Goal: Task Accomplishment & Management: Use online tool/utility

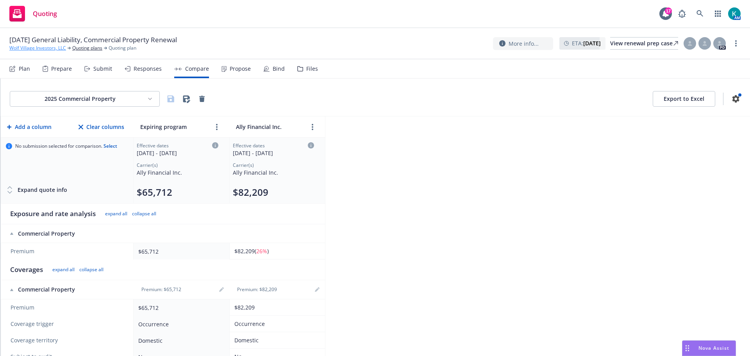
click at [47, 50] on link "Wolf Village Investors, LLC" at bounding box center [37, 48] width 57 height 7
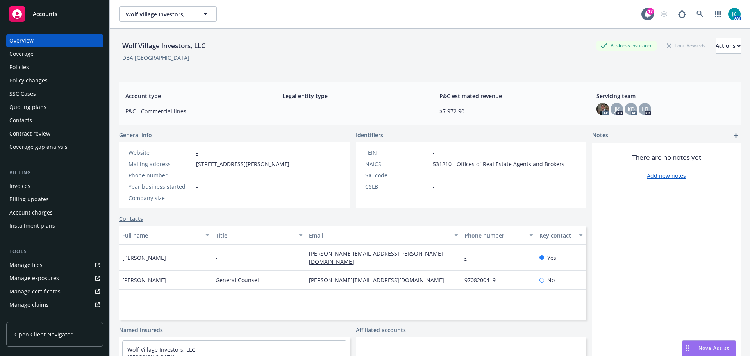
click at [57, 14] on span "Accounts" at bounding box center [45, 14] width 25 height 6
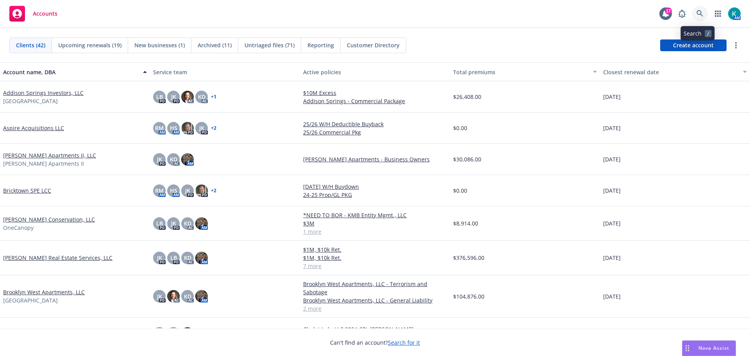
click at [698, 15] on icon at bounding box center [699, 13] width 7 height 7
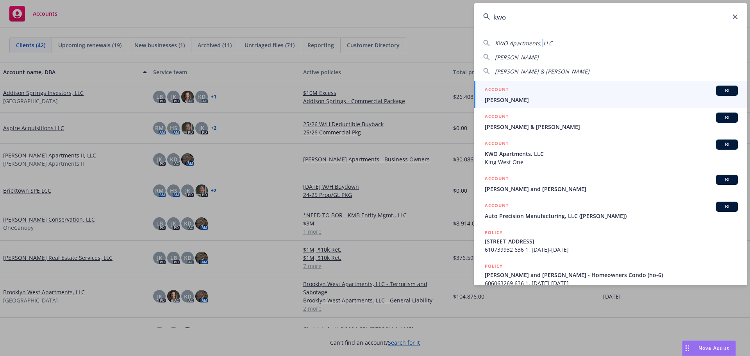
click at [541, 45] on span "KWO Apartments, LLC" at bounding box center [523, 42] width 57 height 7
type input "KWO Apartments, LLC"
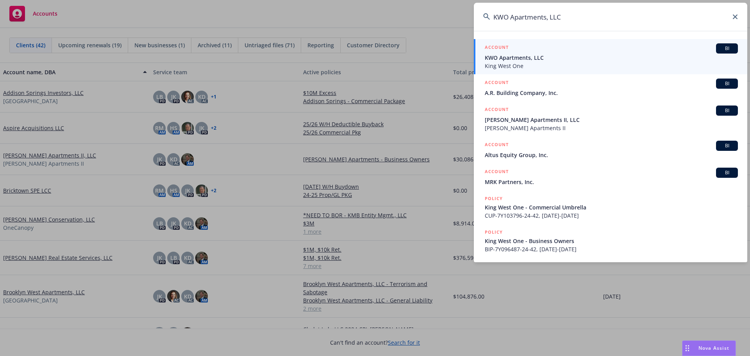
click at [545, 57] on span "KWO Apartments, LLC" at bounding box center [610, 57] width 253 height 8
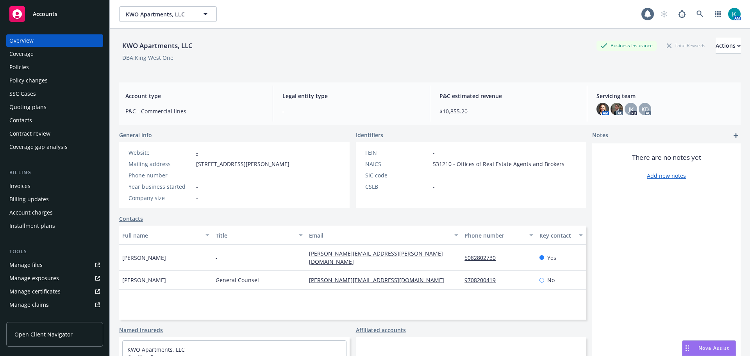
click at [87, 110] on div "Quoting plans" at bounding box center [54, 107] width 91 height 12
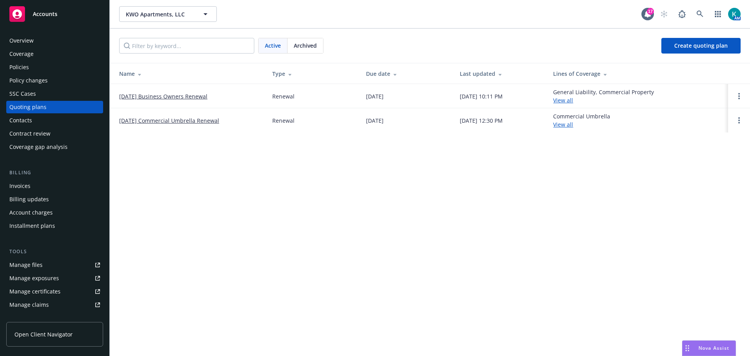
click at [169, 95] on link "[DATE] Business Owners Renewal" at bounding box center [163, 96] width 88 height 8
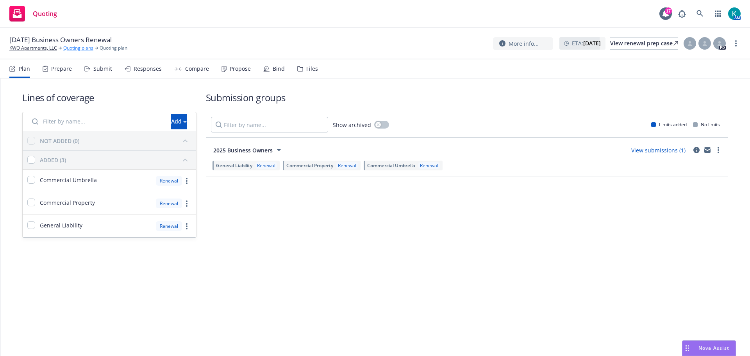
click at [79, 52] on link "Quoting plans" at bounding box center [78, 48] width 30 height 7
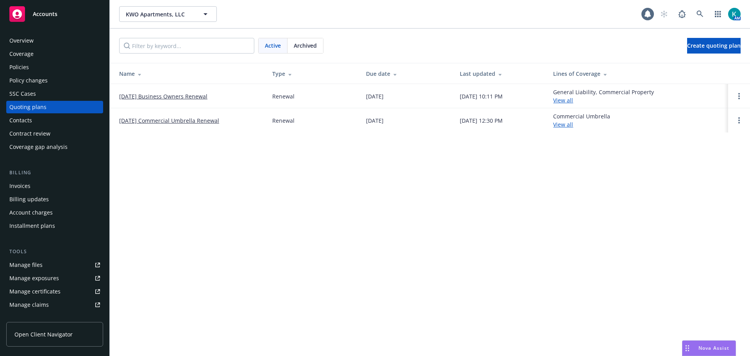
click at [148, 121] on link "08/20/25 Commercial Umbrella Renewal" at bounding box center [169, 120] width 100 height 8
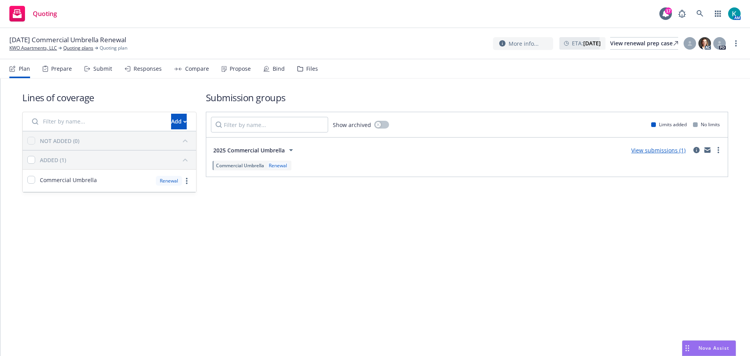
click at [209, 72] on div "Compare" at bounding box center [197, 69] width 24 height 6
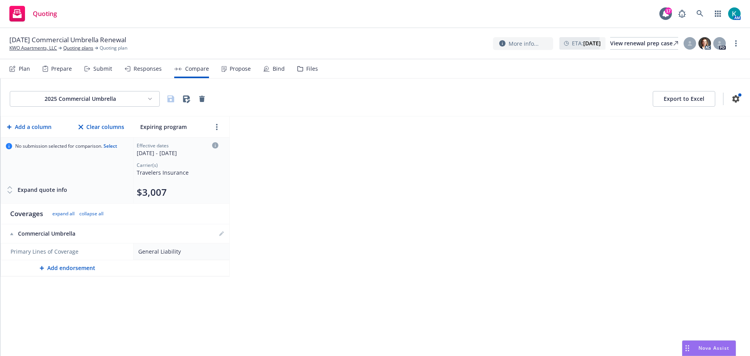
click at [15, 68] on div "Plan" at bounding box center [19, 68] width 21 height 19
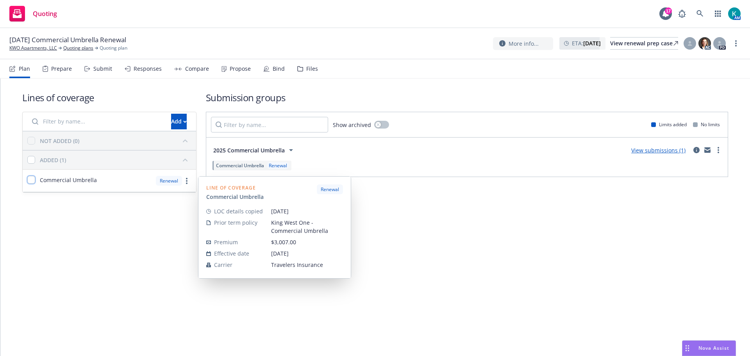
click at [34, 183] on input "checkbox" at bounding box center [31, 180] width 8 height 8
checkbox input "true"
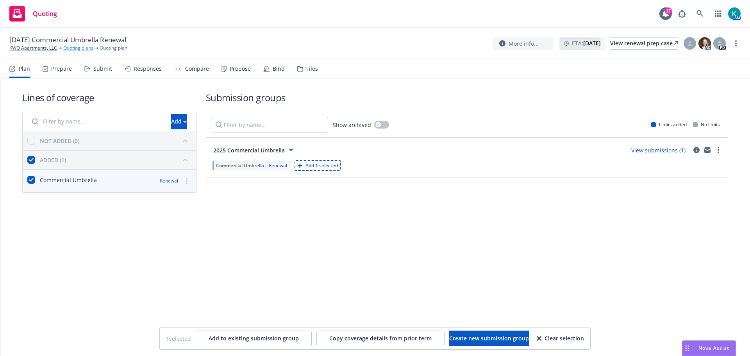
click at [80, 46] on link "Quoting plans" at bounding box center [78, 48] width 30 height 7
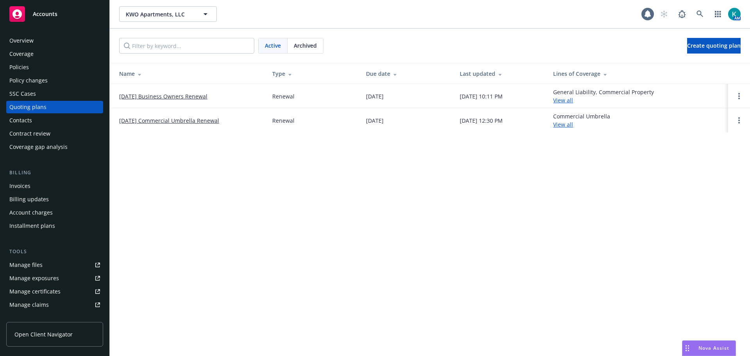
click at [149, 98] on link "[DATE] Business Owners Renewal" at bounding box center [163, 96] width 88 height 8
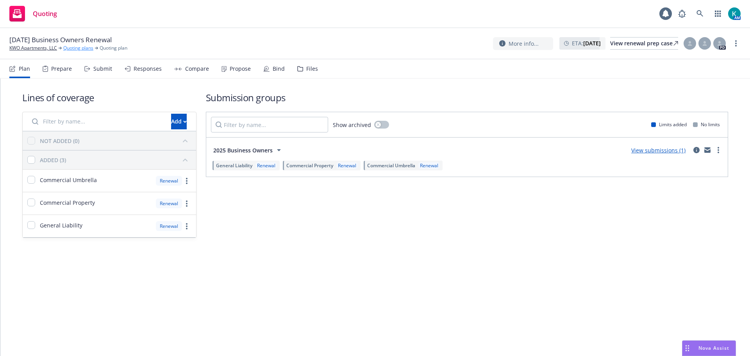
click at [73, 49] on link "Quoting plans" at bounding box center [78, 48] width 30 height 7
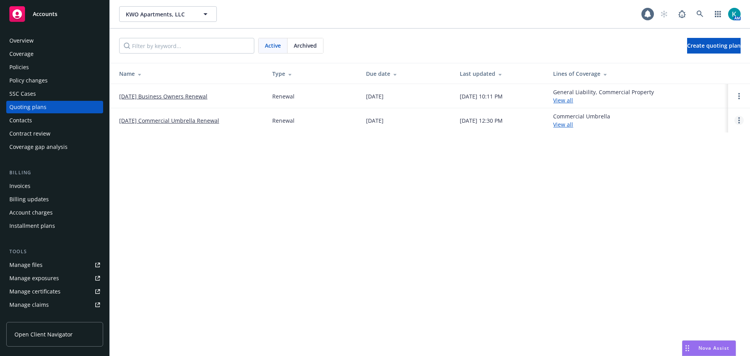
click at [738, 123] on circle "Open options" at bounding box center [739, 123] width 2 height 2
click at [552, 160] on div "KWO Apartments, LLC KWO Apartments, LLC 17 AM Active Archived Create quoting pl…" at bounding box center [430, 178] width 640 height 356
click at [157, 98] on link "[DATE] Business Owners Renewal" at bounding box center [163, 96] width 88 height 8
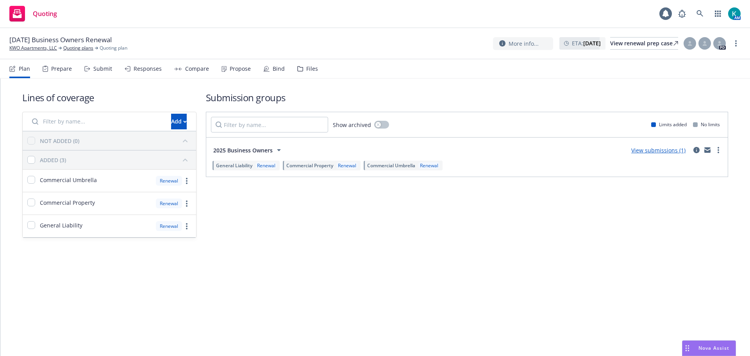
click at [190, 76] on div "Compare" at bounding box center [191, 68] width 35 height 19
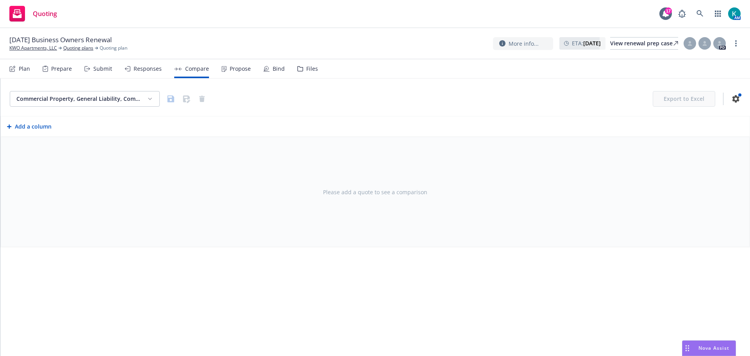
click at [144, 100] on html "Quoting 17 AM [DATE] Business Owners Renewal KWO Apartments, LLC Quoting plans …" at bounding box center [375, 178] width 750 height 356
click at [145, 100] on html "Quoting 17 AM [DATE] Business Owners Renewal KWO Apartments, LLC Quoting plans …" at bounding box center [375, 178] width 750 height 356
click at [140, 106] on html "Quoting 17 AM 08/20/25 Business Owners Renewal KWO Apartments, LLC Quoting plan…" at bounding box center [375, 178] width 750 height 356
click at [115, 144] on div "2025 Business Owners" at bounding box center [95, 145] width 186 height 13
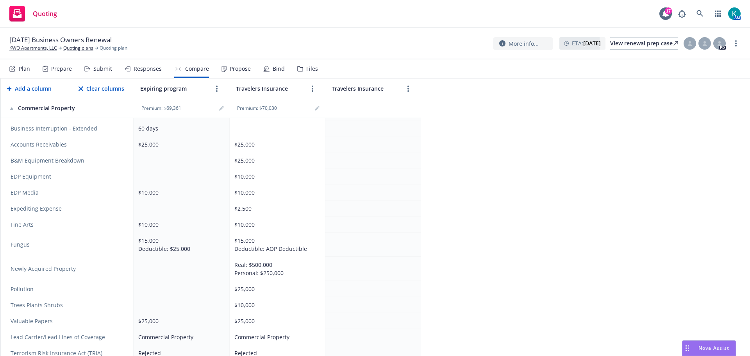
scroll to position [976, 0]
click at [208, 171] on td at bounding box center [182, 163] width 96 height 16
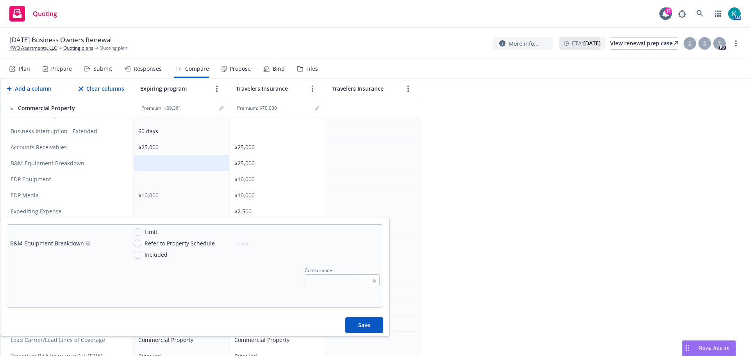
click at [150, 231] on span "Limit" at bounding box center [150, 232] width 13 height 8
click at [141, 231] on input "Limit" at bounding box center [138, 232] width 8 height 8
radio input "true"
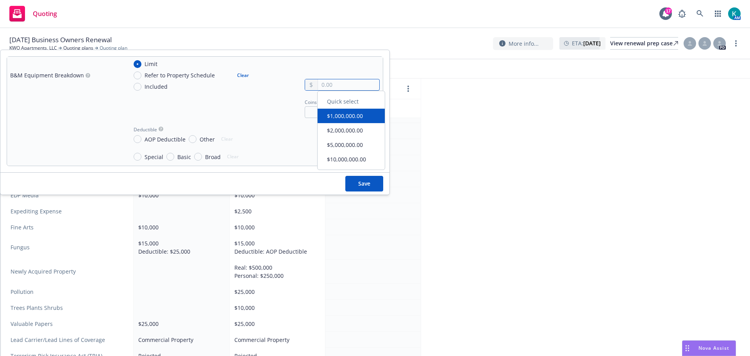
click at [343, 85] on input "text" at bounding box center [348, 84] width 61 height 11
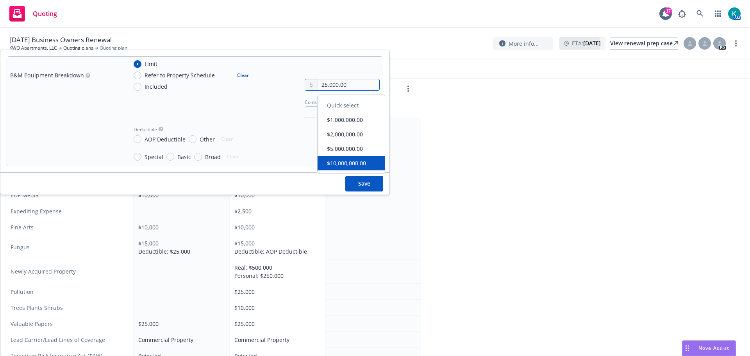
type input "25,000.00"
click at [362, 191] on button "Save" at bounding box center [364, 184] width 38 height 16
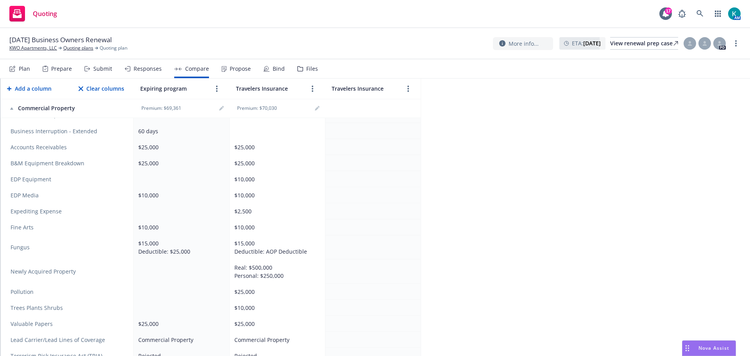
click at [200, 187] on td at bounding box center [182, 179] width 96 height 16
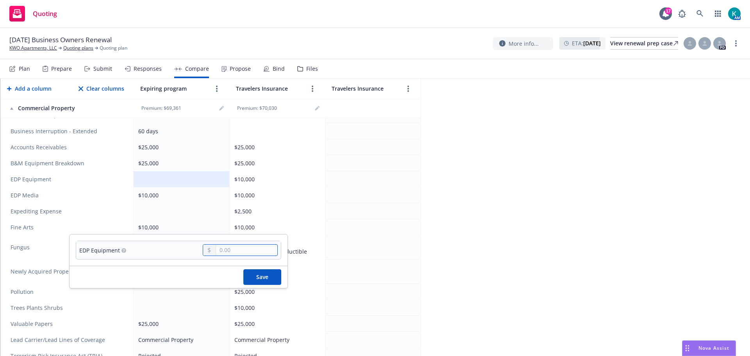
click at [235, 253] on input "text" at bounding box center [246, 249] width 61 height 11
type input "10,000.00"
click at [287, 244] on div "EDP Equipment 10,000.00" at bounding box center [178, 249] width 218 height 31
click at [277, 279] on button "Save" at bounding box center [262, 277] width 38 height 16
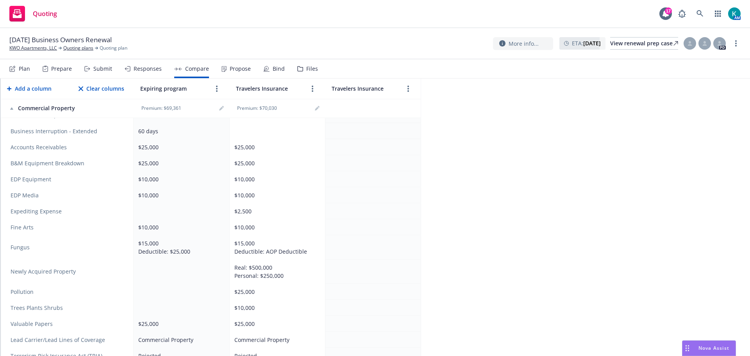
click at [194, 219] on td at bounding box center [182, 211] width 96 height 16
click at [176, 219] on td at bounding box center [182, 211] width 96 height 16
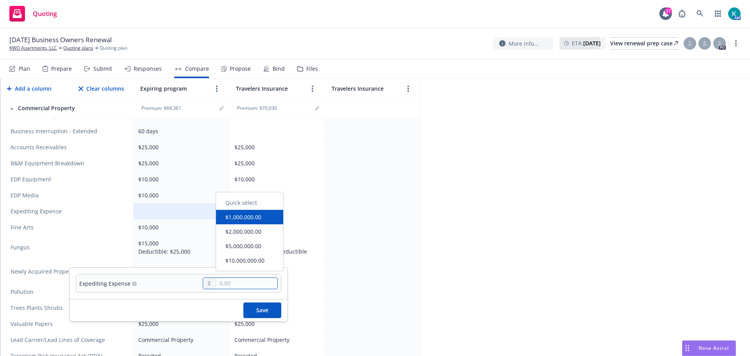
click at [240, 281] on input "text" at bounding box center [246, 283] width 61 height 11
type input "2,500.00"
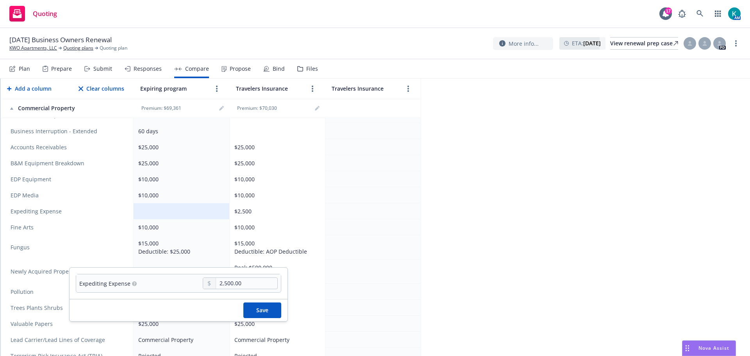
click at [264, 318] on button "Save" at bounding box center [262, 310] width 38 height 16
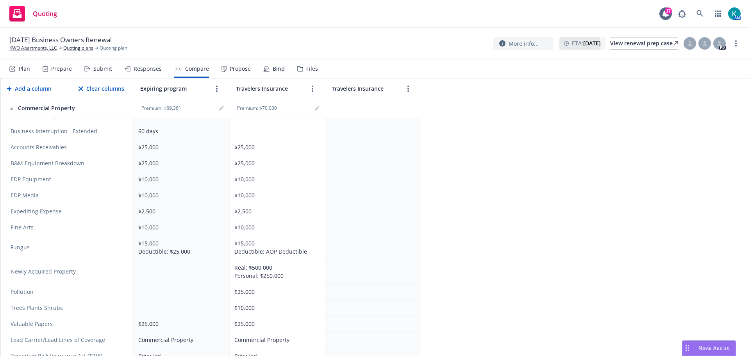
scroll to position [1054, 0]
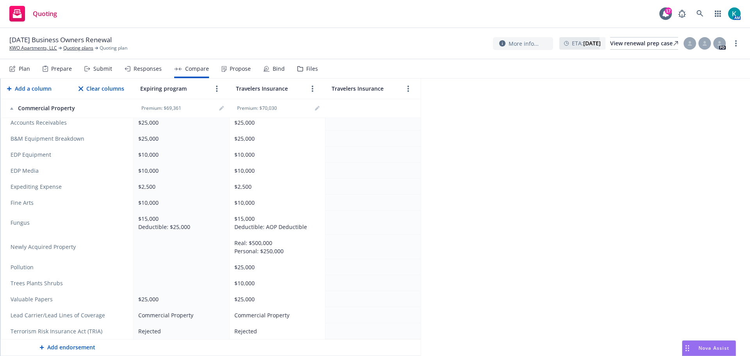
click at [171, 246] on td at bounding box center [182, 247] width 96 height 24
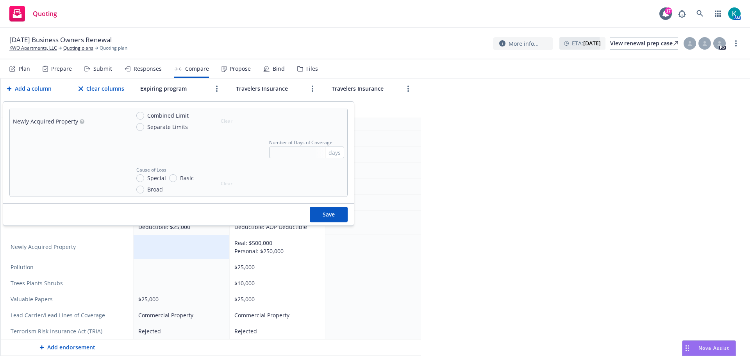
click at [136, 116] on div "Combined Limit Separate Limits Clear" at bounding box center [183, 121] width 107 height 20
click at [140, 117] on input "Combined Limit" at bounding box center [140, 116] width 8 height 8
radio input "true"
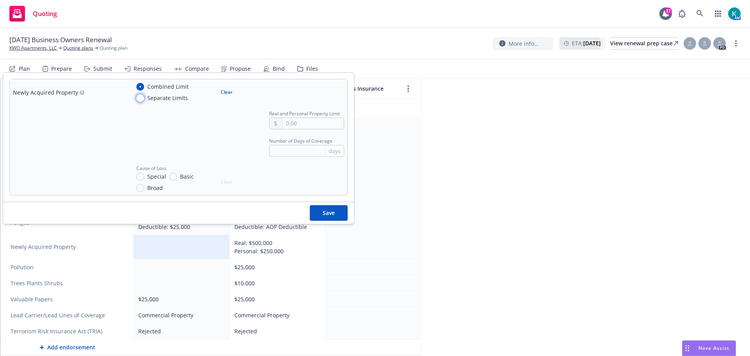
click at [141, 99] on input "Separate Limits" at bounding box center [140, 98] width 8 height 8
radio input "true"
click at [236, 129] on input "text" at bounding box center [233, 123] width 61 height 11
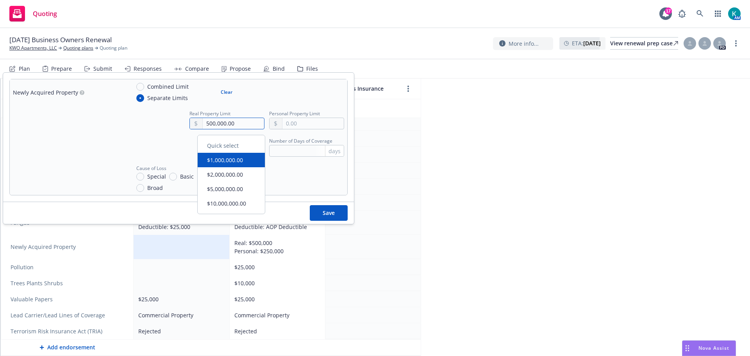
type input "500,000.00"
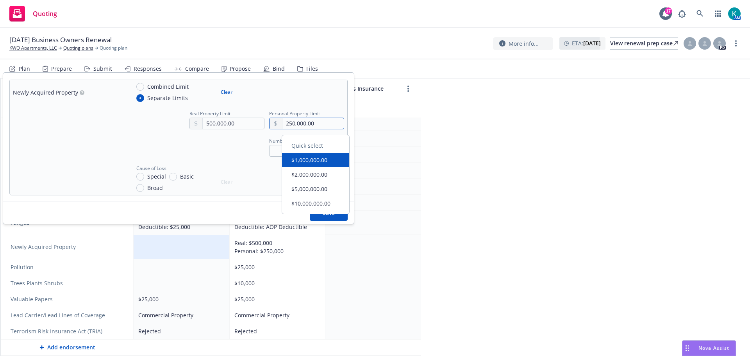
type input "250,000.00"
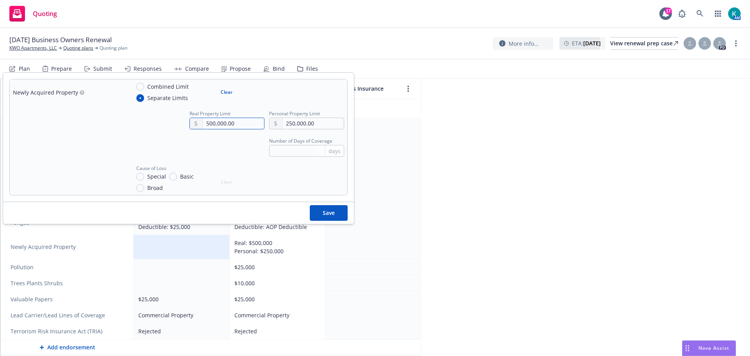
click at [237, 129] on input "500,000.00" at bounding box center [233, 123] width 61 height 11
click at [328, 218] on button "Save" at bounding box center [329, 213] width 38 height 16
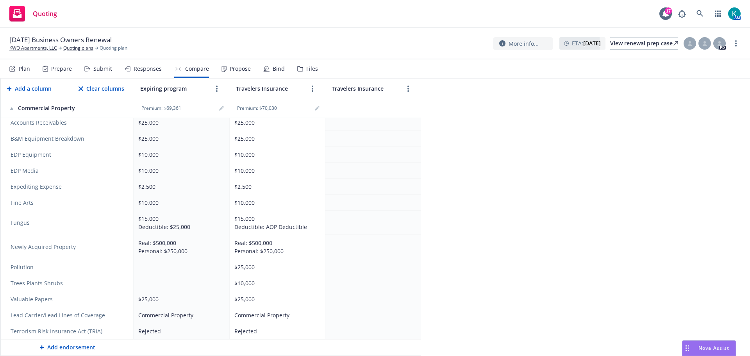
click at [198, 261] on td at bounding box center [182, 267] width 96 height 16
click at [198, 264] on td at bounding box center [182, 267] width 96 height 16
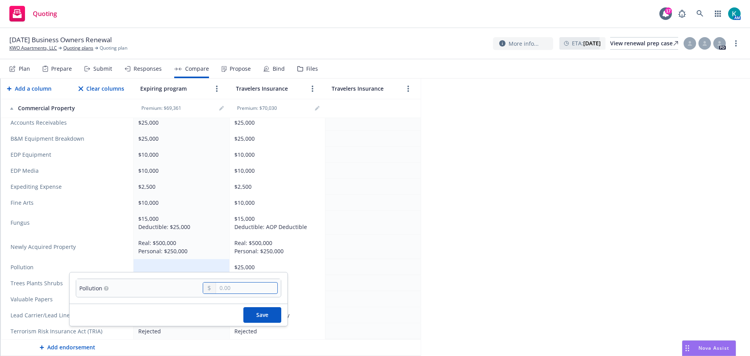
click at [253, 285] on input "text" at bounding box center [246, 287] width 61 height 11
type input "25,000.00"
click at [262, 310] on button "Save" at bounding box center [262, 315] width 38 height 16
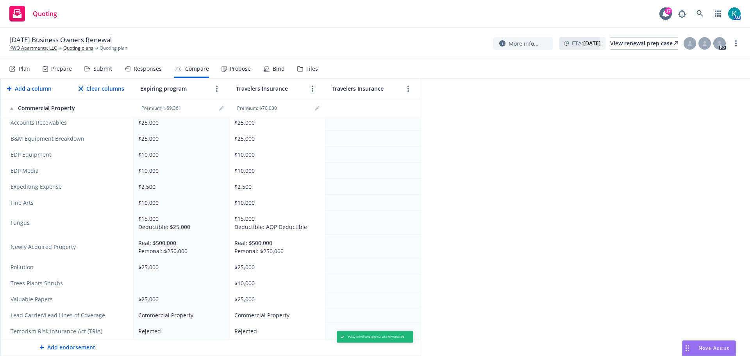
click at [197, 276] on td at bounding box center [182, 283] width 96 height 16
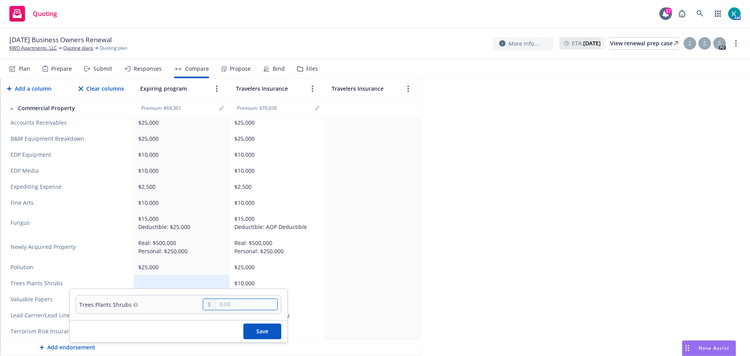
click at [232, 303] on input "text" at bounding box center [246, 304] width 61 height 11
type input "10,000.00"
click at [274, 339] on button "Save" at bounding box center [262, 331] width 38 height 16
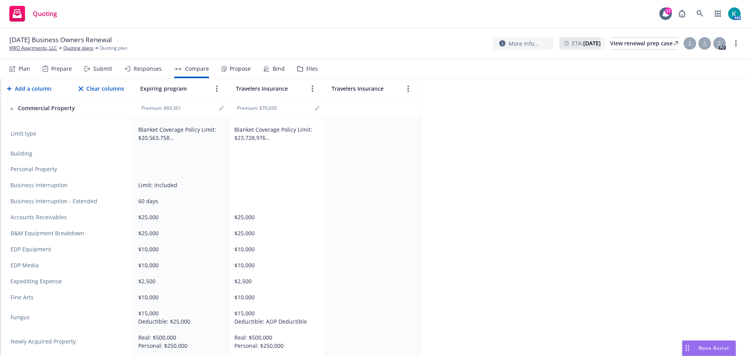
scroll to position [898, 0]
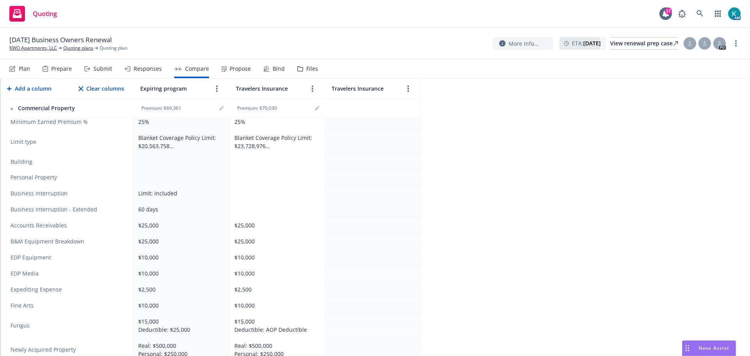
click at [258, 217] on td at bounding box center [277, 209] width 96 height 16
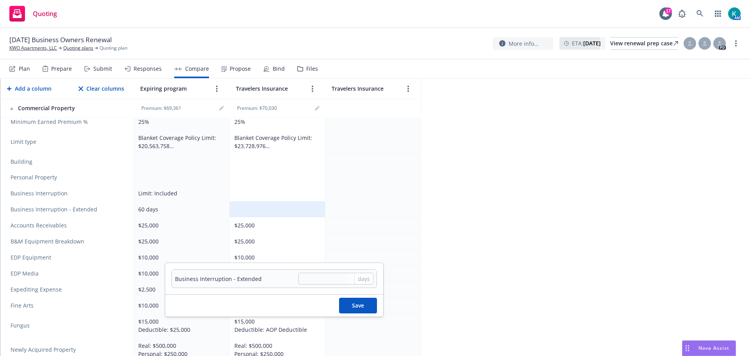
click at [335, 285] on td "days" at bounding box center [332, 278] width 87 height 18
click at [339, 280] on input "text" at bounding box center [335, 279] width 75 height 12
type input "60"
click at [357, 309] on button "Save" at bounding box center [358, 305] width 38 height 16
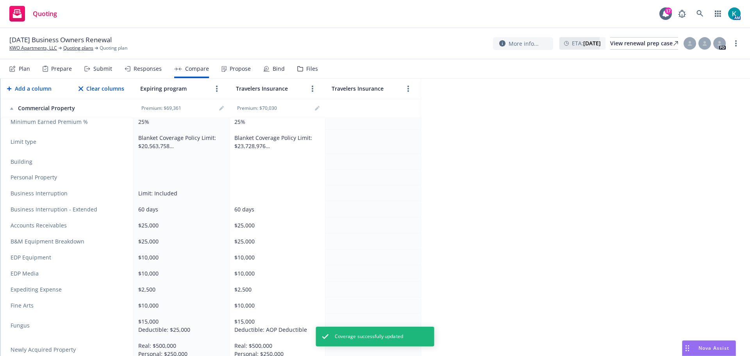
click at [261, 201] on td at bounding box center [277, 193] width 96 height 16
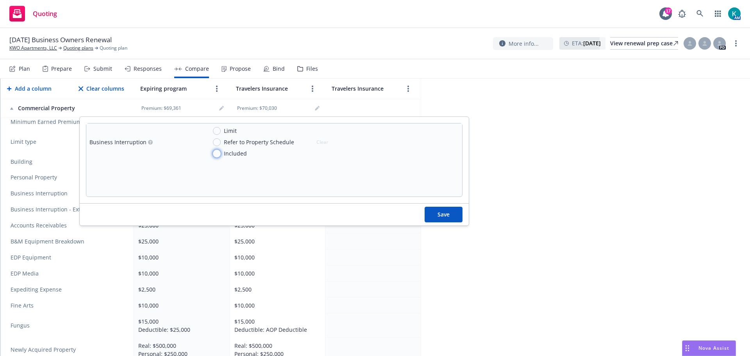
click at [221, 153] on input "Included" at bounding box center [217, 154] width 8 height 8
radio input "true"
click at [460, 217] on button "Save" at bounding box center [443, 215] width 38 height 16
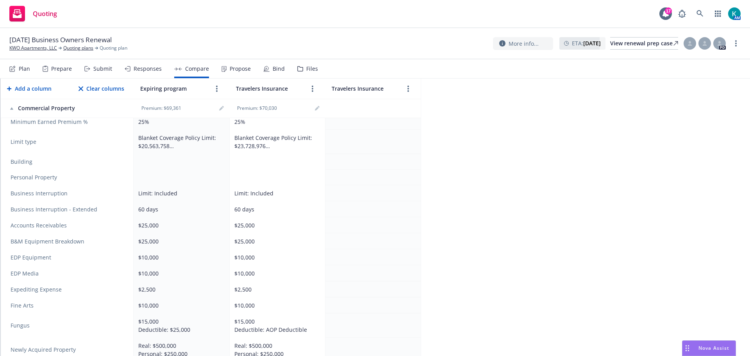
click at [269, 169] on td at bounding box center [277, 162] width 96 height 16
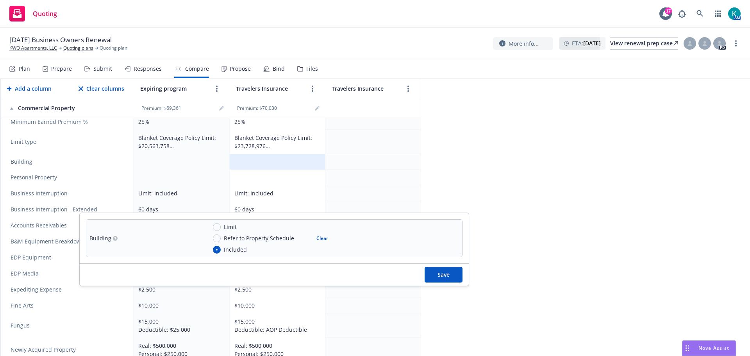
click at [444, 279] on button "Save" at bounding box center [443, 275] width 38 height 16
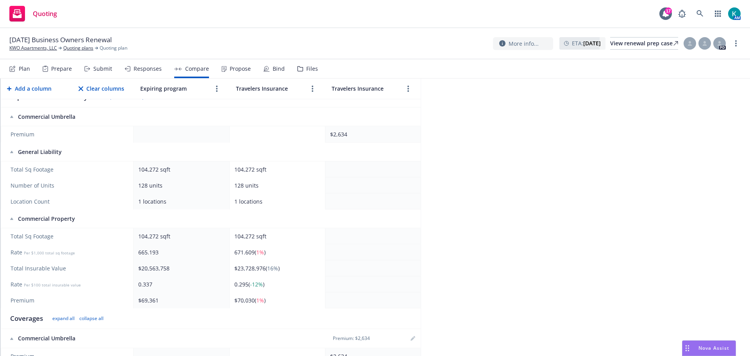
scroll to position [0, 0]
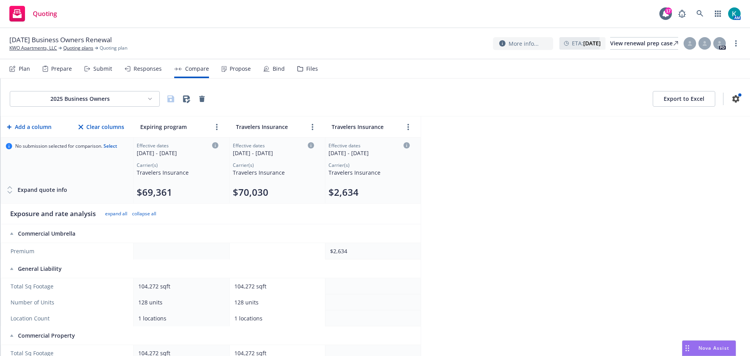
click at [678, 101] on button "Export to Excel" at bounding box center [683, 99] width 62 height 16
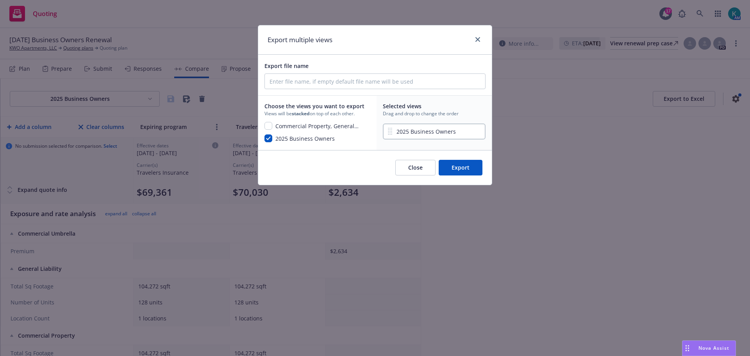
click at [459, 171] on button "Export" at bounding box center [460, 168] width 44 height 16
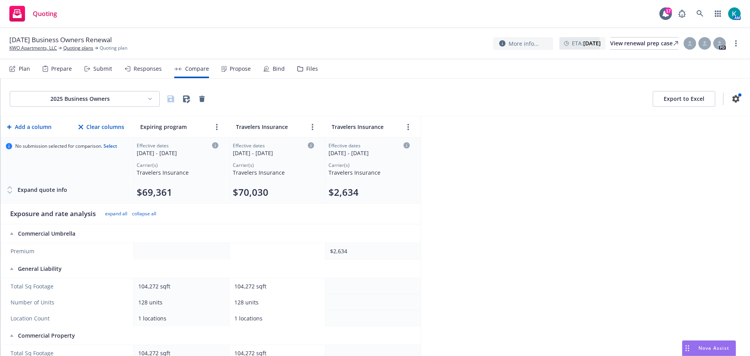
click at [41, 132] on button "Add a column" at bounding box center [29, 127] width 48 height 16
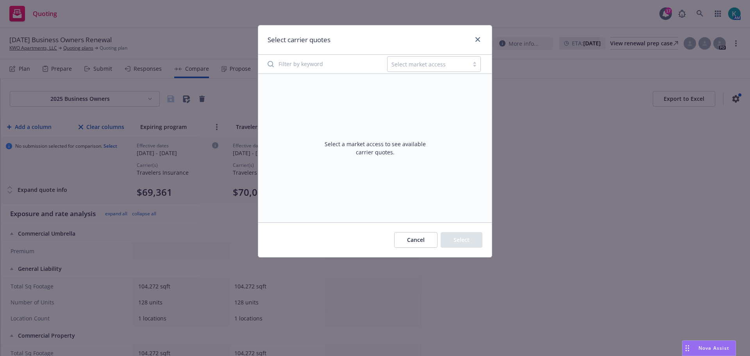
click at [419, 64] on div at bounding box center [427, 63] width 73 height 9
click at [331, 65] on input "Filter by keyword" at bounding box center [322, 64] width 119 height 16
click at [481, 38] on link "close" at bounding box center [477, 39] width 9 height 9
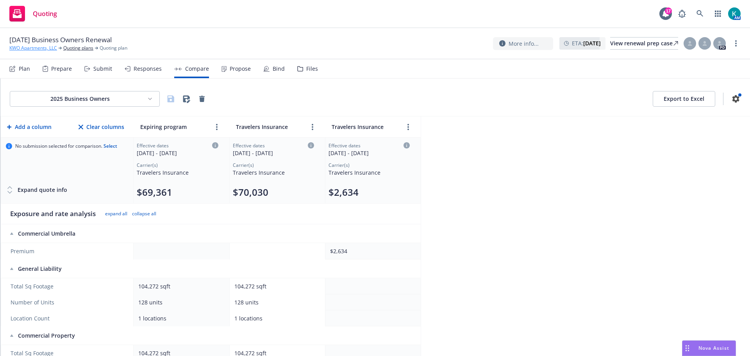
click at [37, 46] on link "KWO Apartments, LLC" at bounding box center [33, 48] width 48 height 7
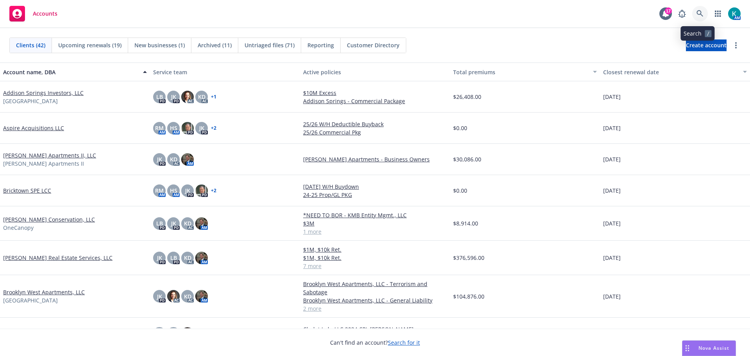
click at [696, 14] on icon at bounding box center [699, 13] width 7 height 7
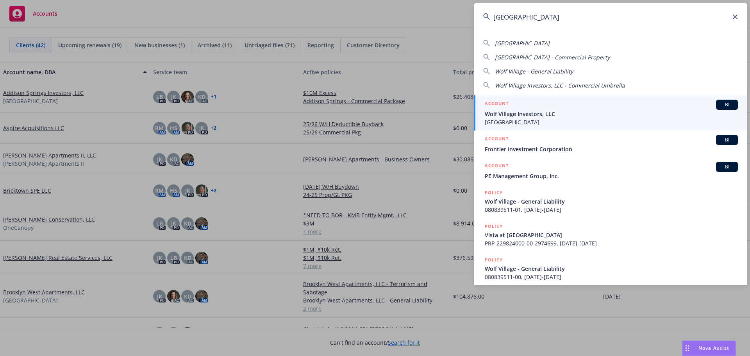
type input "wolf village"
click at [543, 121] on span "Wolf Village" at bounding box center [610, 122] width 253 height 8
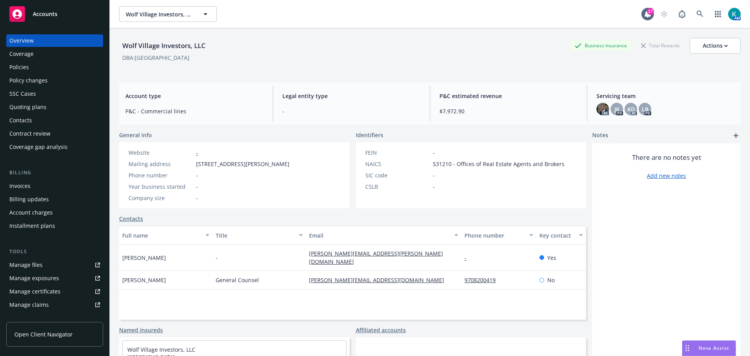
click at [75, 110] on div "Quoting plans" at bounding box center [54, 107] width 91 height 12
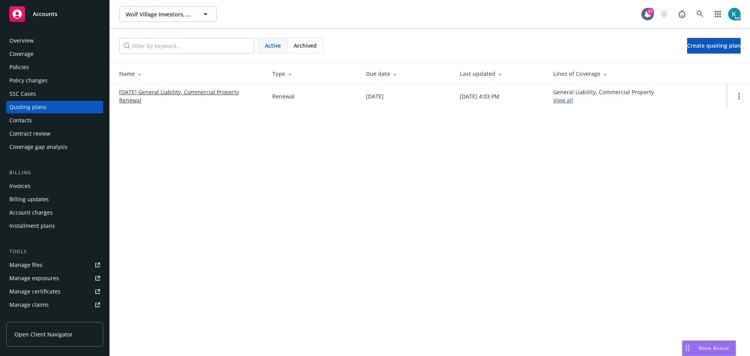
click at [229, 93] on link "08/20/25 General Liability, Commercial Property Renewal" at bounding box center [189, 96] width 141 height 16
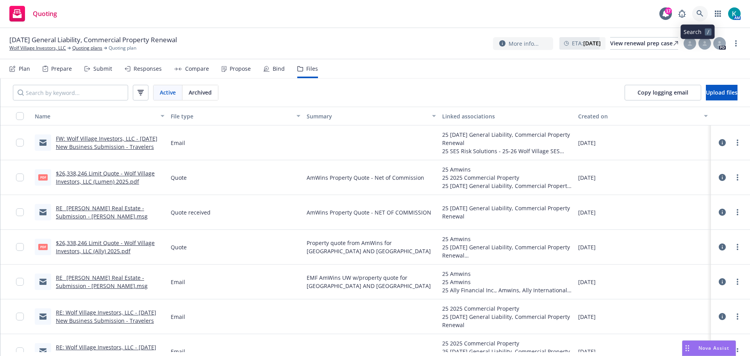
click at [699, 12] on icon at bounding box center [699, 13] width 7 height 7
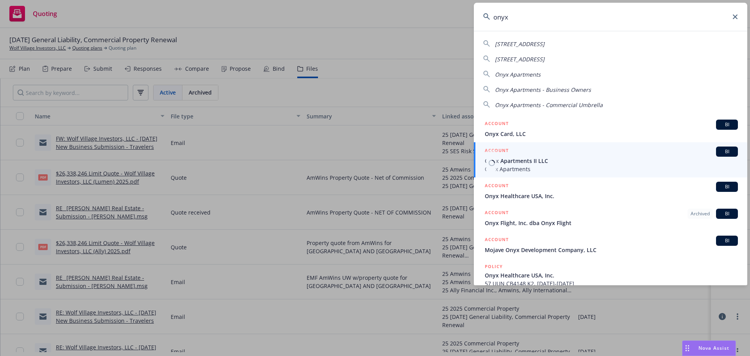
type input "onyx"
click at [545, 157] on div "ACCOUNT BI" at bounding box center [610, 151] width 253 height 10
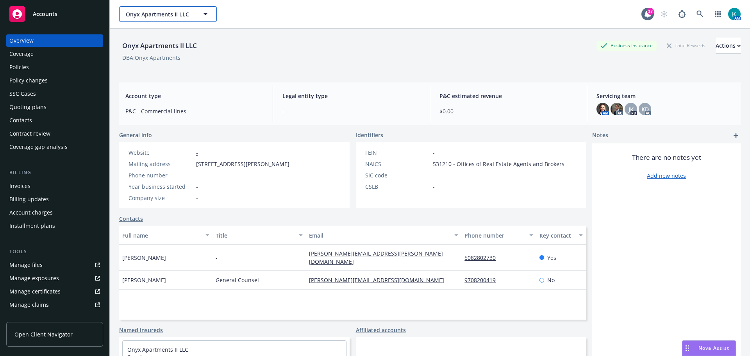
click at [143, 12] on span "Onyx Apartments II LLC" at bounding box center [160, 14] width 68 height 8
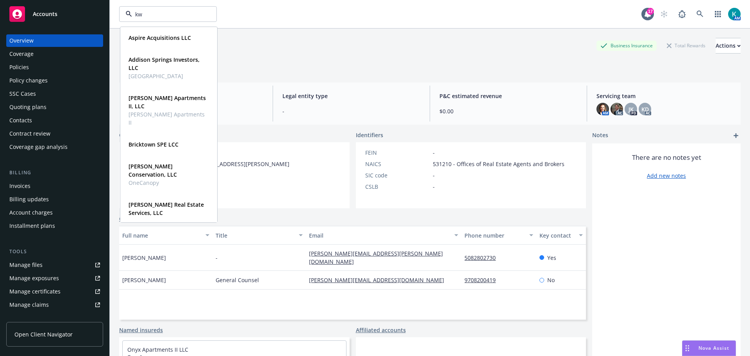
type input "kwo"
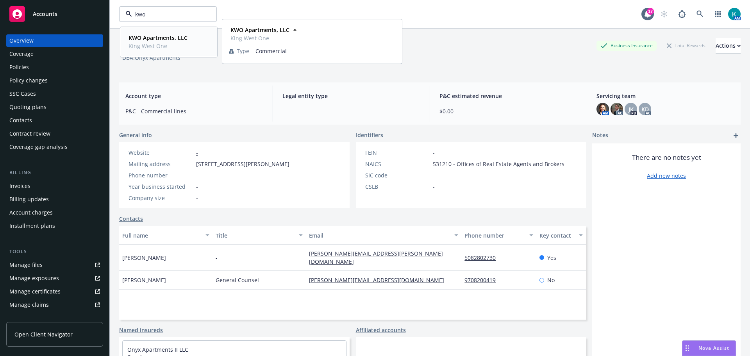
click at [164, 39] on strong "KWO Apartments, LLC" at bounding box center [157, 37] width 59 height 7
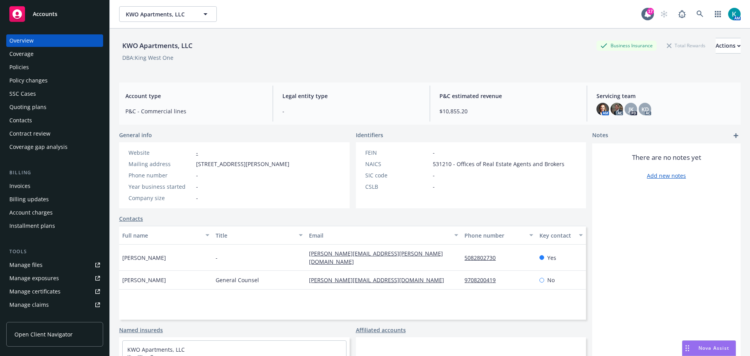
click at [55, 77] on div "Overview Coverage Policies Policy changes SSC Cases Quoting plans Contacts Cont…" at bounding box center [54, 93] width 97 height 119
click at [56, 72] on div "Policies" at bounding box center [54, 67] width 91 height 12
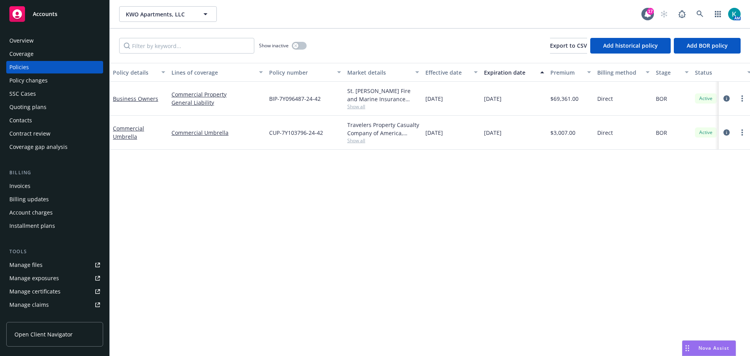
click at [356, 110] on span "Show all" at bounding box center [383, 106] width 72 height 7
click at [152, 238] on div "Policy details Lines of coverage Policy number Market details Effective date Ex…" at bounding box center [430, 208] width 640 height 290
click at [136, 135] on link "Commercial Umbrella" at bounding box center [128, 133] width 31 height 16
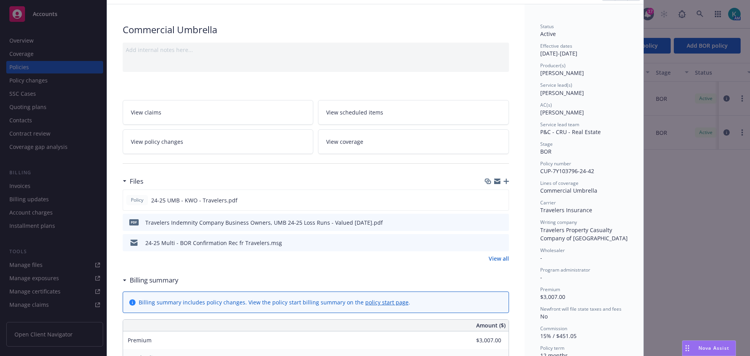
scroll to position [78, 0]
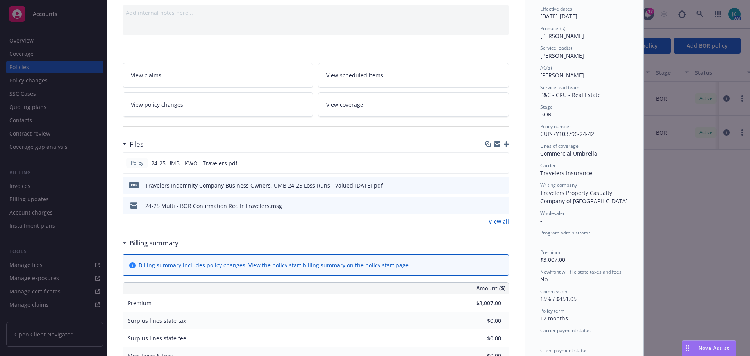
click at [142, 29] on div "Add internal notes here..." at bounding box center [316, 19] width 386 height 29
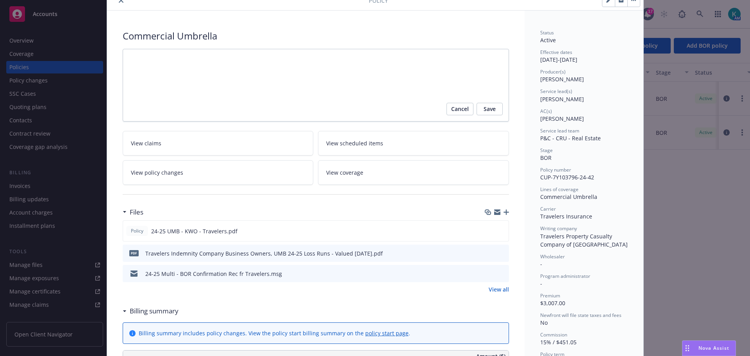
scroll to position [0, 0]
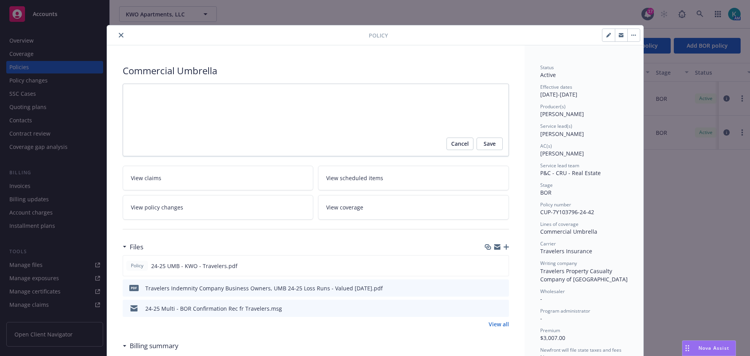
click at [121, 37] on icon "close" at bounding box center [121, 35] width 5 height 5
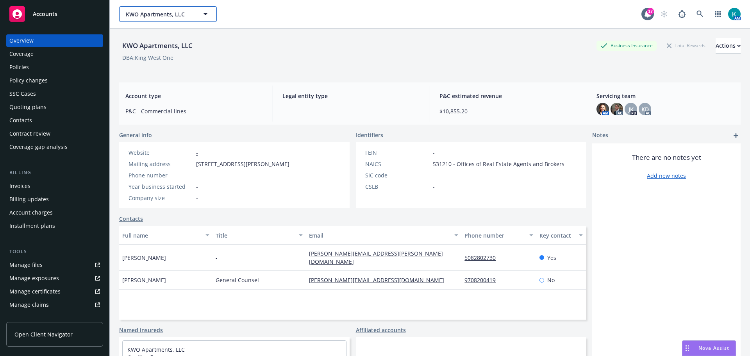
click at [170, 9] on button "KWO Apartments, LLC" at bounding box center [168, 14] width 98 height 16
type input "addis"
click at [166, 70] on div "KWO Apartments, LLC Business Insurance Total Rewards Actions DBA: King West One" at bounding box center [429, 54] width 621 height 32
click at [181, 11] on span "KWO Apartments, LLC" at bounding box center [160, 14] width 68 height 8
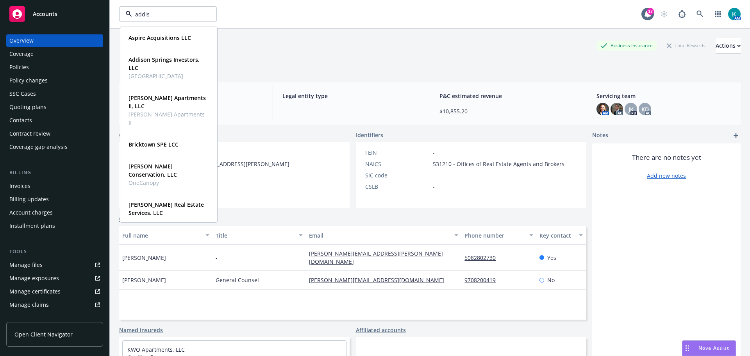
type input "addiso"
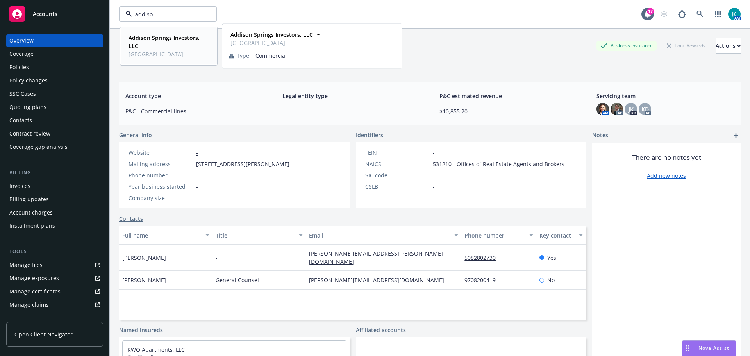
click at [180, 41] on strong "Addison Springs Investors, LLC" at bounding box center [163, 42] width 71 height 16
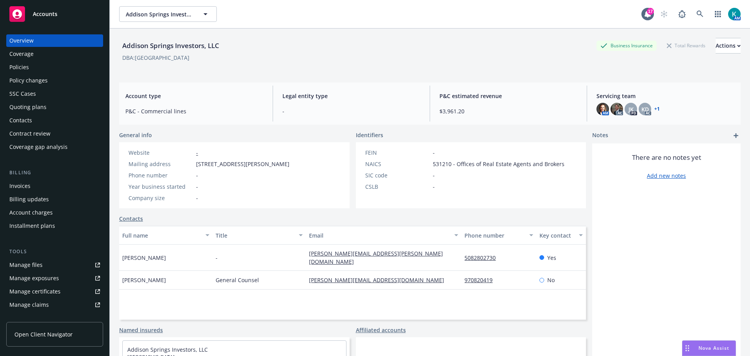
click at [78, 113] on div "Quoting plans" at bounding box center [54, 107] width 91 height 12
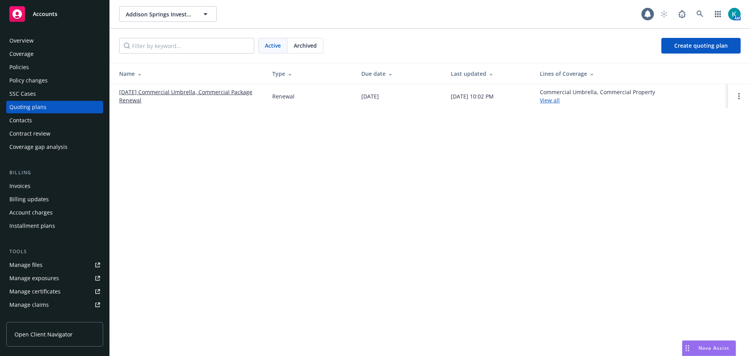
click at [166, 96] on link "[DATE] Commercial Umbrella, Commercial Package Renewal" at bounding box center [189, 96] width 141 height 16
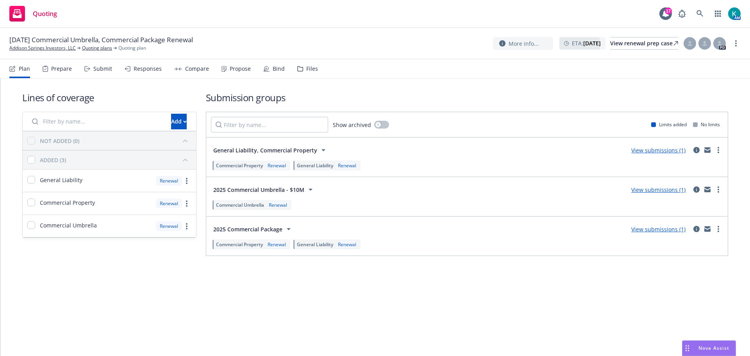
click at [98, 72] on div "Submit" at bounding box center [102, 69] width 19 height 6
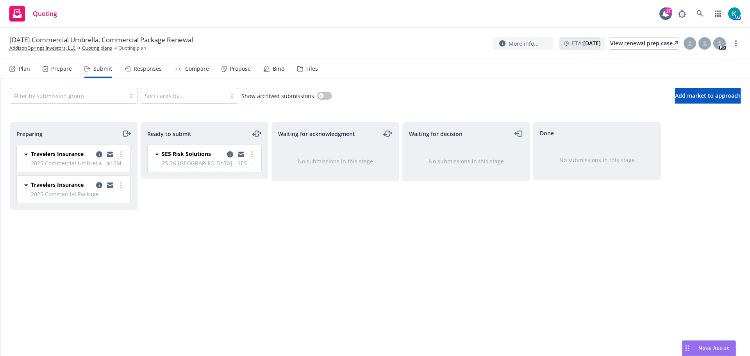
click at [126, 138] on icon "moveRight" at bounding box center [126, 133] width 9 height 9
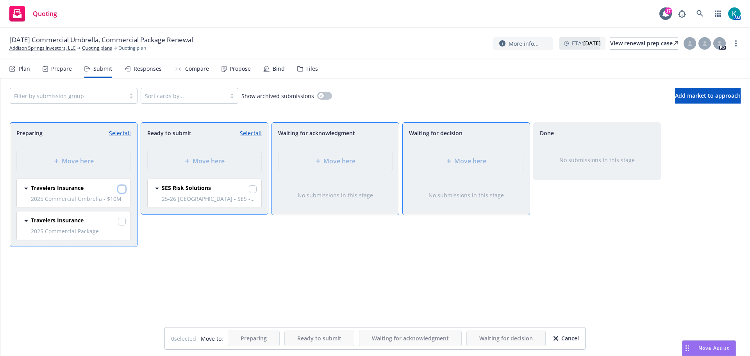
click at [121, 193] on input "checkbox" at bounding box center [122, 189] width 8 height 8
checkbox input "true"
click at [121, 225] on input "checkbox" at bounding box center [122, 221] width 8 height 8
checkbox input "true"
click at [468, 172] on div "Move here" at bounding box center [466, 161] width 114 height 22
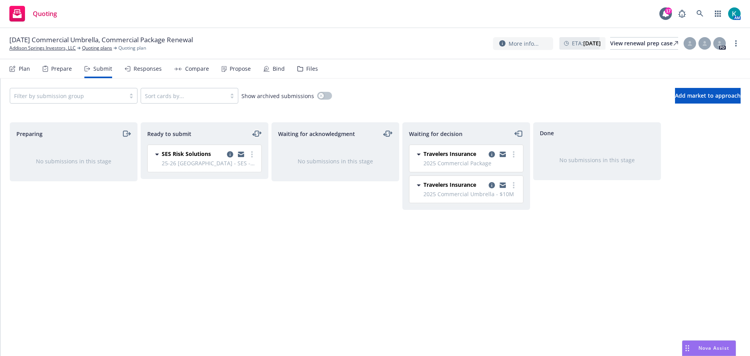
click at [256, 136] on icon "moveLeftRight" at bounding box center [256, 133] width 9 height 9
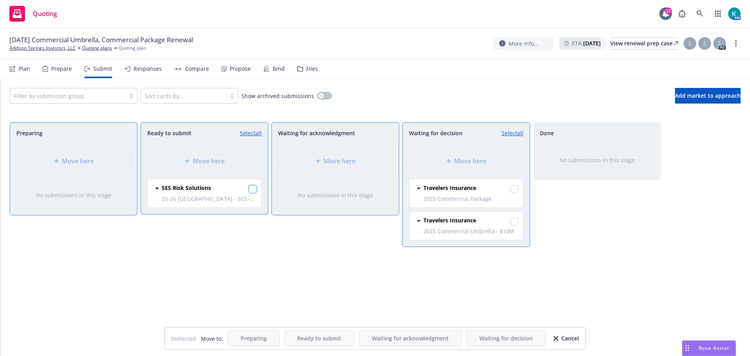
click at [251, 193] on input "checkbox" at bounding box center [253, 189] width 8 height 8
checkbox input "true"
click at [442, 172] on div "Move here" at bounding box center [466, 161] width 114 height 22
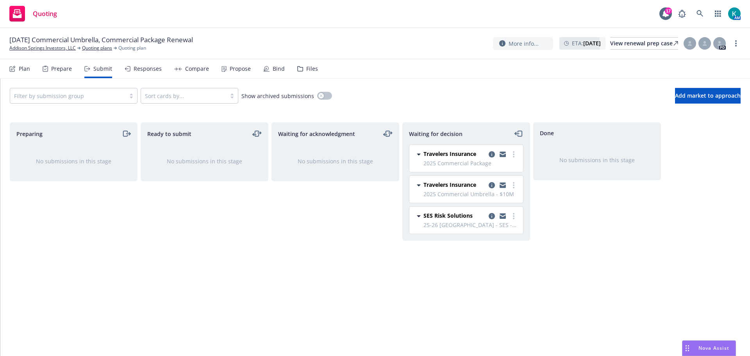
click at [517, 153] on div "Travelers Insurance 2025 Commercial Package Monday, August 11, 2025 at 4:13 PM" at bounding box center [466, 158] width 114 height 27
click at [515, 159] on link "more" at bounding box center [513, 154] width 9 height 9
click at [502, 207] on span "Add accepted decision" at bounding box center [479, 205] width 78 height 7
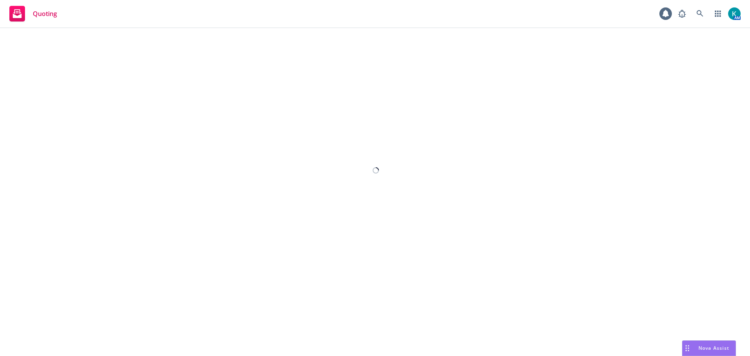
select select "12"
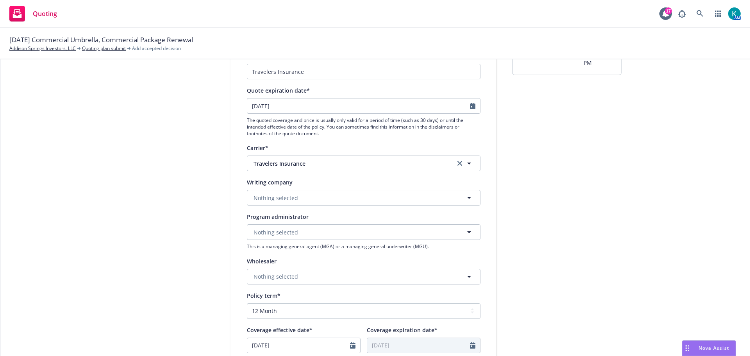
scroll to position [156, 0]
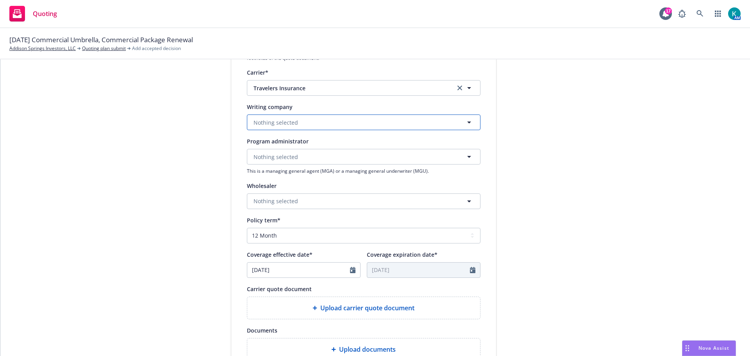
click at [302, 130] on button "Nothing selected" at bounding box center [363, 122] width 233 height 16
type input "the sta"
click at [319, 158] on span "Domestic - 19070" at bounding box center [306, 154] width 102 height 8
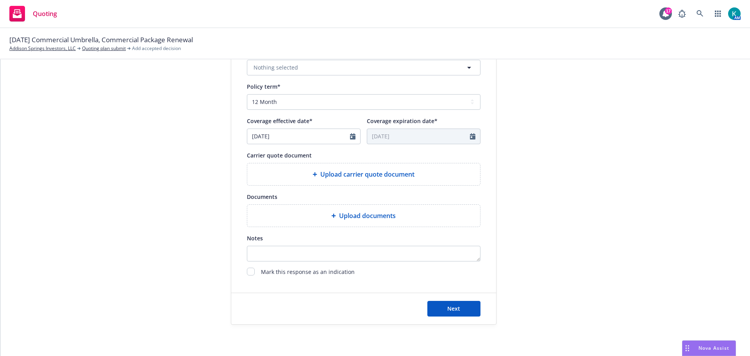
scroll to position [312, 0]
click at [248, 274] on input "checkbox" at bounding box center [251, 271] width 8 height 8
checkbox input "true"
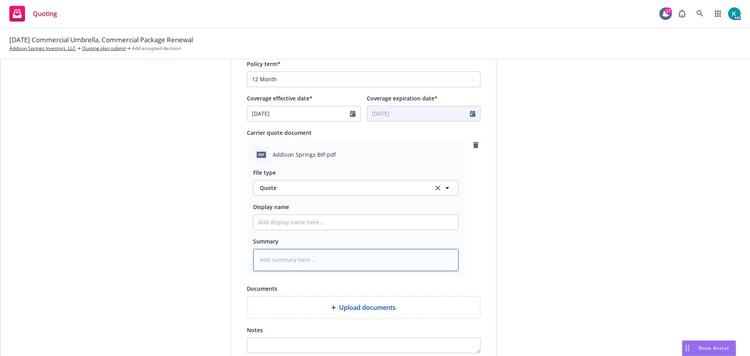
click at [309, 271] on textarea at bounding box center [355, 260] width 205 height 22
type textarea "x"
type textarea "A"
type textarea "x"
type textarea "Au"
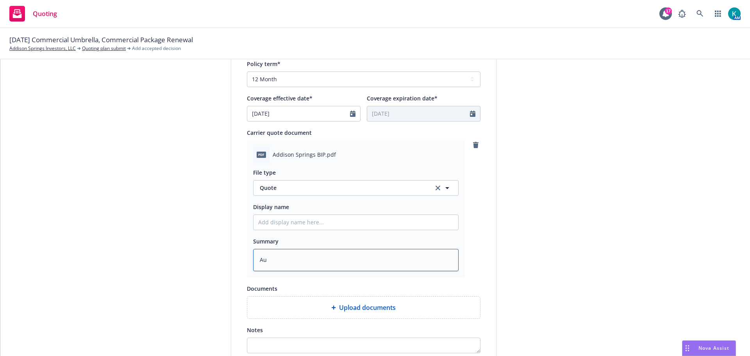
type textarea "x"
type textarea "Aut"
type textarea "x"
type textarea "Auto"
type textarea "x"
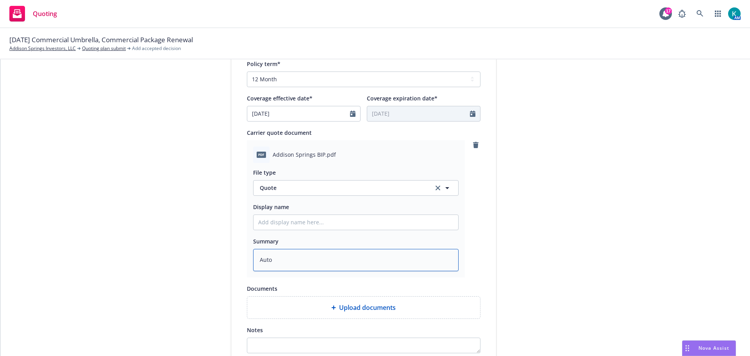
type textarea "Autom"
type textarea "x"
type textarea "Automa"
type textarea "x"
type textarea "Automat"
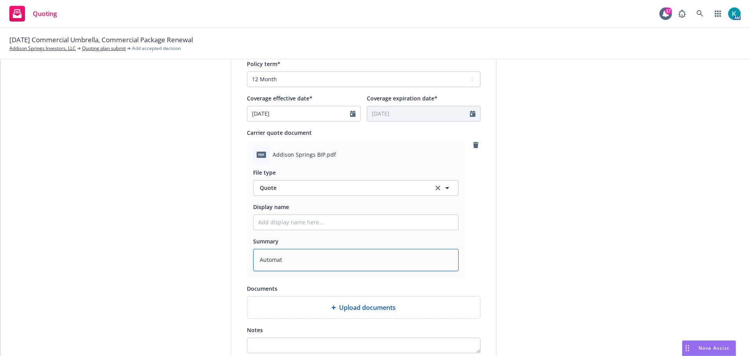
type textarea "x"
type textarea "Automati"
type textarea "x"
type textarea "Automatic"
type textarea "x"
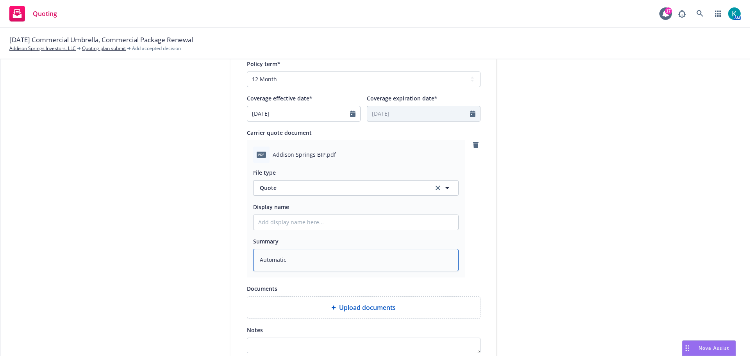
type textarea "Automatic"
type textarea "x"
type textarea "Automatic r"
type textarea "x"
type textarea "Automatic re"
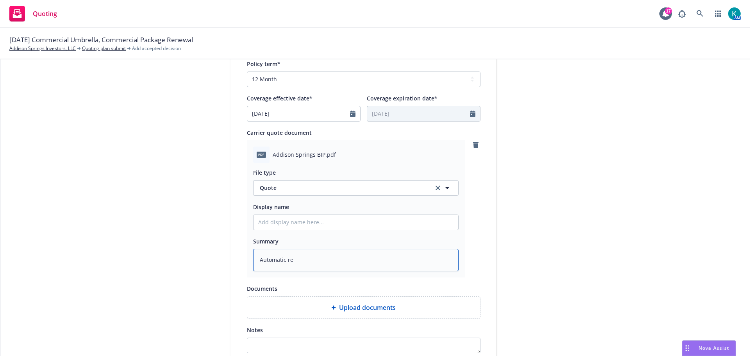
type textarea "x"
type textarea "Automatic ren"
type textarea "x"
type textarea "Automatic rene"
type textarea "x"
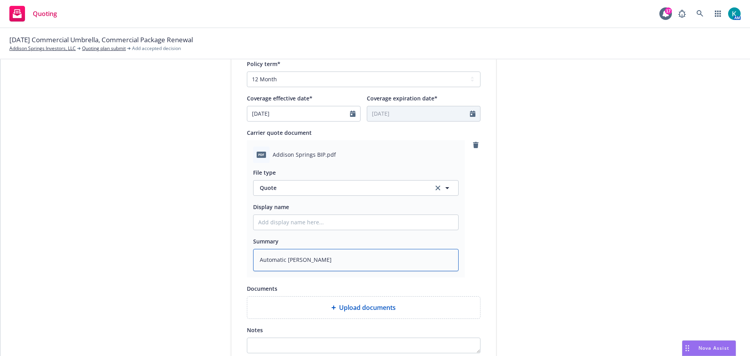
type textarea "Automatic renew"
type textarea "x"
type textarea "Automatic renewa"
type textarea "x"
type textarea "Automatic renewal"
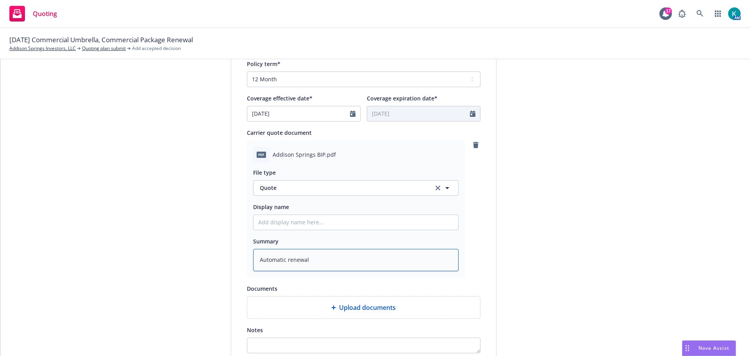
type textarea "x"
type textarea "Automatic renewal"
type textarea "x"
type textarea "Automatic renewal p"
type textarea "x"
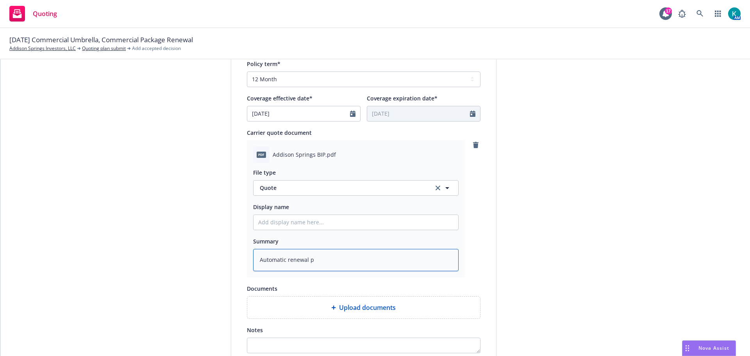
type textarea "Automatic renewal po"
type textarea "x"
type textarea "Automatic renewal pol"
type textarea "x"
type textarea "Automatic renewal poli"
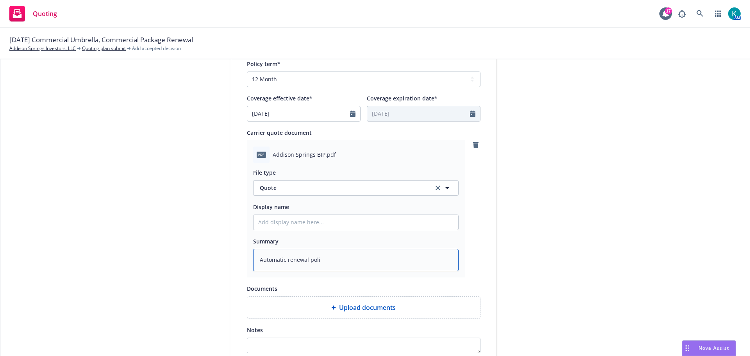
type textarea "x"
type textarea "Automatic renewal polic"
type textarea "x"
type textarea "Automatic renewal policy"
type textarea "x"
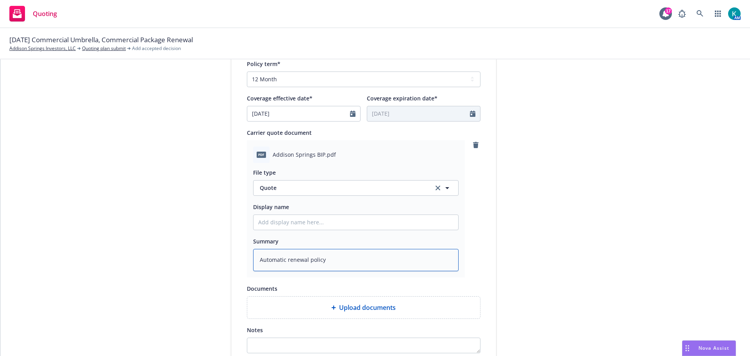
type textarea "Automatic renewal policy"
type textarea "x"
type textarea "Automatic renewal policy f"
type textarea "x"
type textarea "Automatic renewal policy fr"
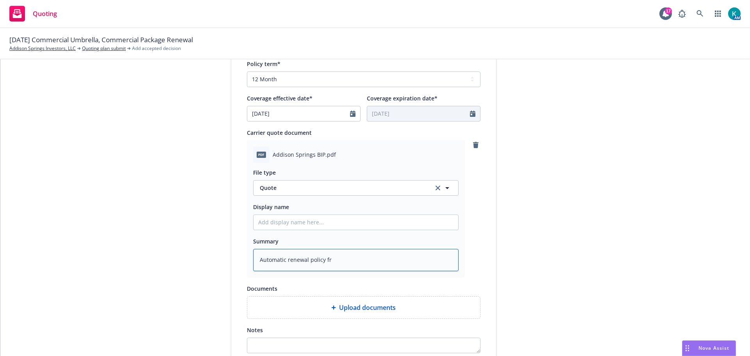
type textarea "x"
type textarea "Automatic renewal policy fro"
type textarea "x"
type textarea "Automatic renewal policy from"
type textarea "x"
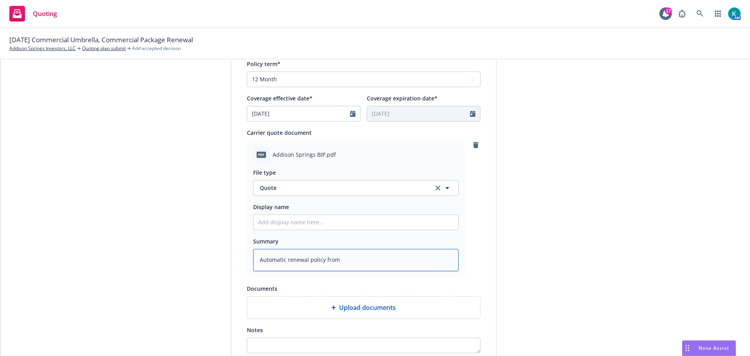
type textarea "Automatic renewal policy from"
type textarea "x"
type textarea "Automatic renewal policy from T"
type textarea "x"
type textarea "Automatic renewal policy from Tr"
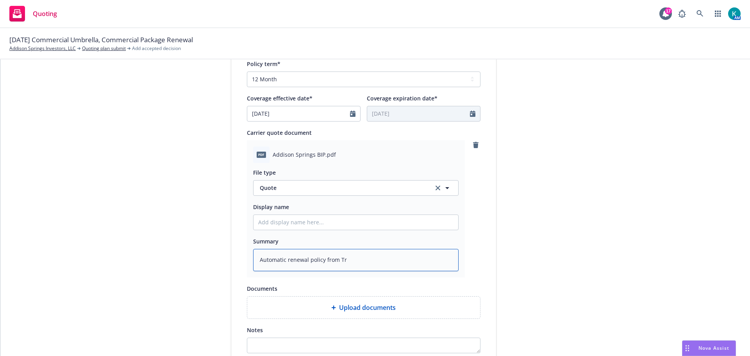
type textarea "x"
type textarea "Automatic renewal policy from Tra"
type textarea "x"
type textarea "Automatic renewal policy from Trave"
type textarea "x"
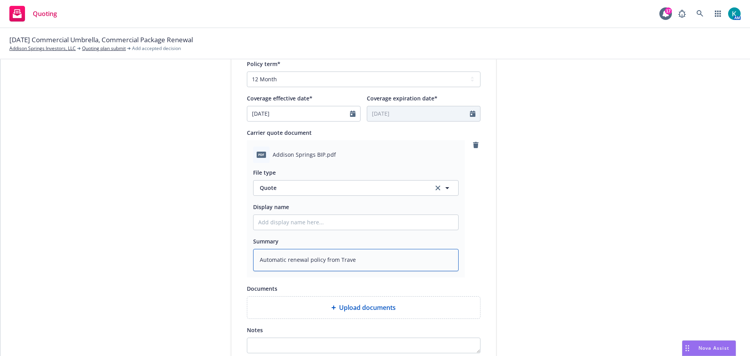
type textarea "Automatic renewal policy from Travel"
type textarea "x"
type textarea "Automatic renewal policy from Travele"
type textarea "x"
type textarea "Automatic renewal policy from Traveler"
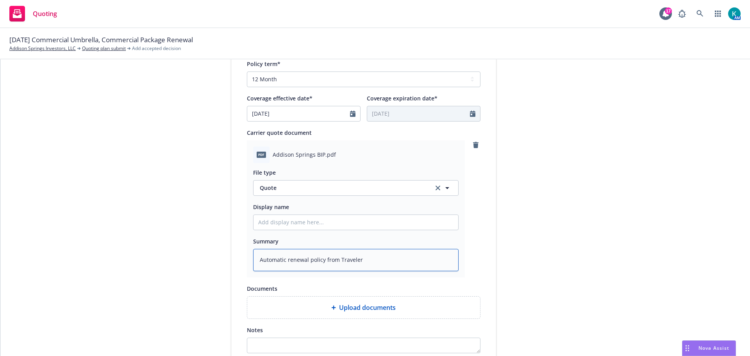
type textarea "x"
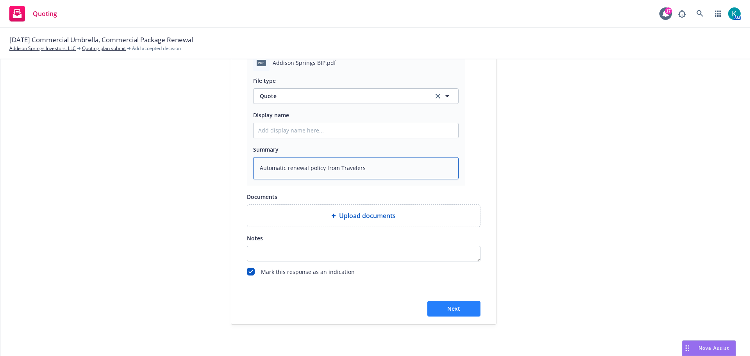
type textarea "Automatic renewal policy from Travelers"
click at [457, 316] on button "Next" at bounding box center [453, 309] width 53 height 16
type textarea "x"
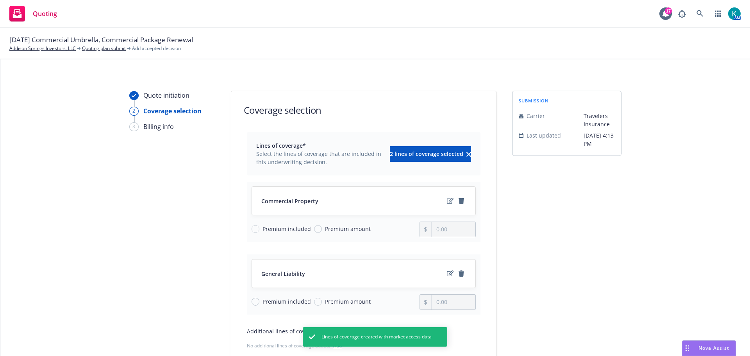
click at [264, 305] on span "Premium included" at bounding box center [286, 301] width 48 height 8
click at [259, 305] on input "Premium included" at bounding box center [255, 301] width 8 height 8
radio input "true"
click at [341, 232] on span "Premium amount" at bounding box center [348, 228] width 46 height 8
click at [322, 232] on input "Premium amount" at bounding box center [318, 229] width 8 height 8
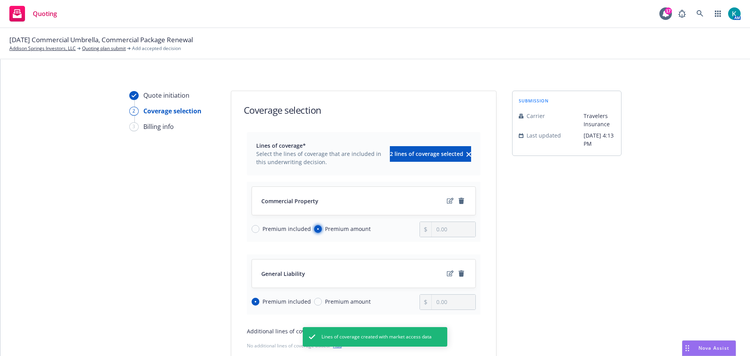
radio input "true"
drag, startPoint x: 453, startPoint y: 235, endPoint x: 386, endPoint y: 232, distance: 67.6
click at [386, 232] on div "Premium included Premium amount 0.00" at bounding box center [363, 229] width 224 height 16
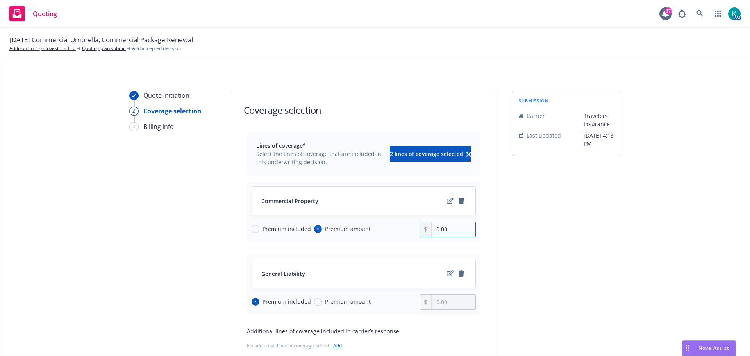
drag, startPoint x: 456, startPoint y: 234, endPoint x: 448, endPoint y: 232, distance: 8.9
click at [456, 233] on input "0.00" at bounding box center [452, 229] width 43 height 15
click at [445, 230] on input "26,865.00" at bounding box center [452, 229] width 43 height 15
type input "26,865.00"
click at [513, 235] on div "submission Carrier Travelers Insurance Last updated 8/11, 4:13 PM" at bounding box center [566, 258] width 109 height 335
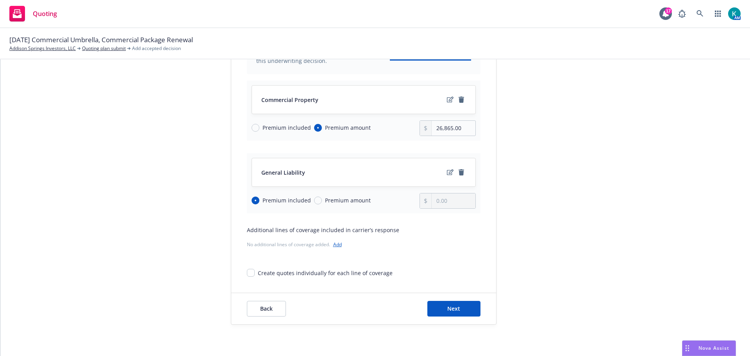
scroll to position [112, 0]
click at [447, 308] on span "Next" at bounding box center [453, 308] width 13 height 7
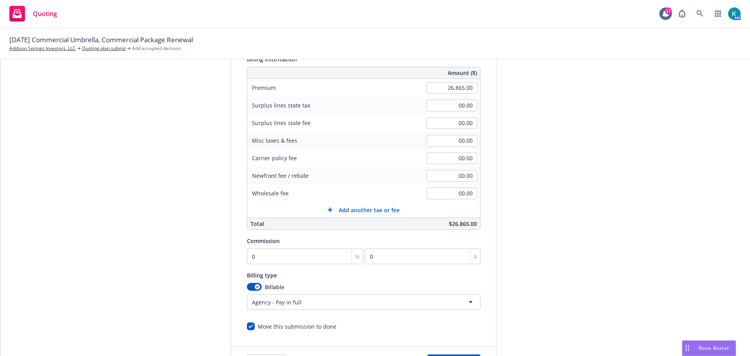
scroll to position [0, 0]
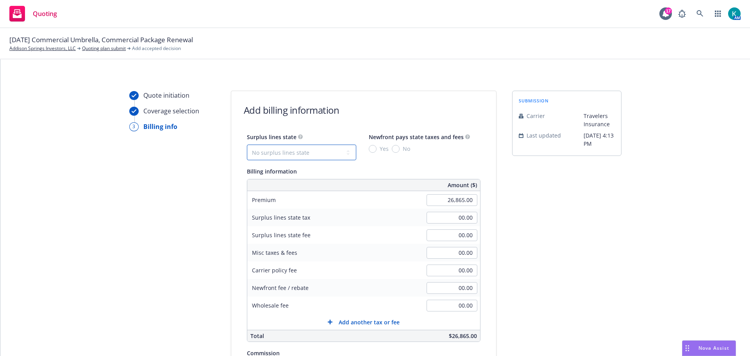
click at [292, 160] on select "No surplus lines state Alaska Alabama Arkansas Arizona California Colorado Conn…" at bounding box center [301, 152] width 109 height 16
click at [293, 159] on select "No surplus lines state Alaska Alabama Arkansas Arizona California Colorado Conn…" at bounding box center [301, 152] width 109 height 16
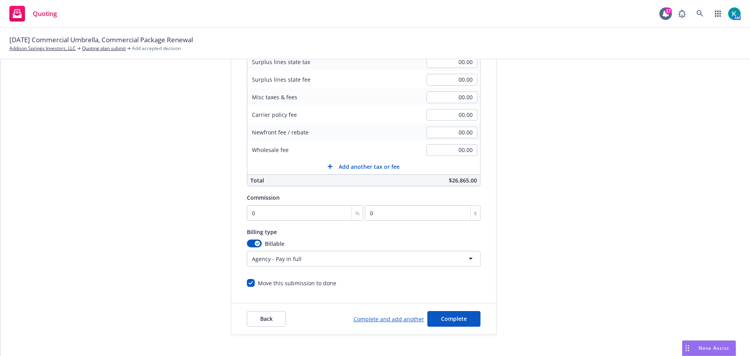
scroll to position [156, 0]
type input "1"
type input "268.65"
type input "15"
type input "4029.75"
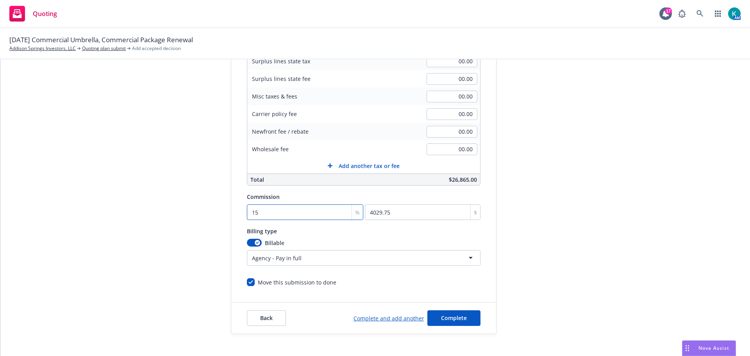
type input "15"
click at [607, 181] on div "submission Carrier Travelers Insurance Last updated 8/11, 4:13 PM" at bounding box center [566, 133] width 109 height 399
click at [464, 326] on button "Complete" at bounding box center [453, 318] width 53 height 16
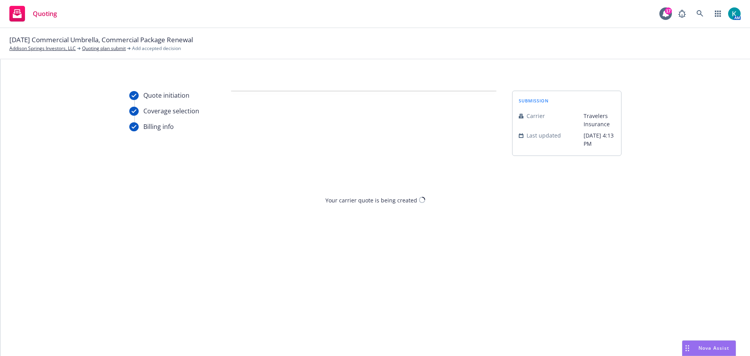
scroll to position [0, 0]
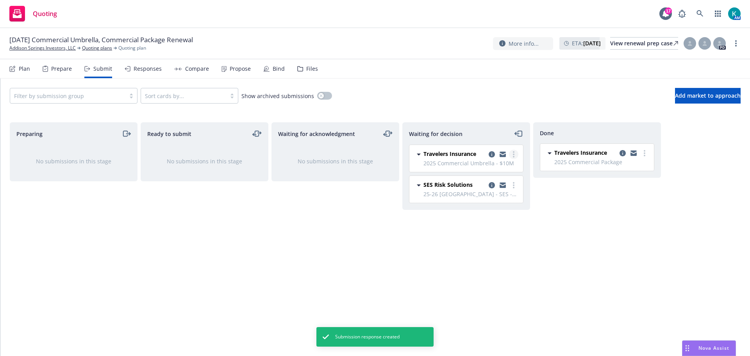
click at [514, 157] on icon "more" at bounding box center [514, 154] width 2 height 6
click at [477, 210] on link "Add accepted decision" at bounding box center [479, 206] width 78 height 16
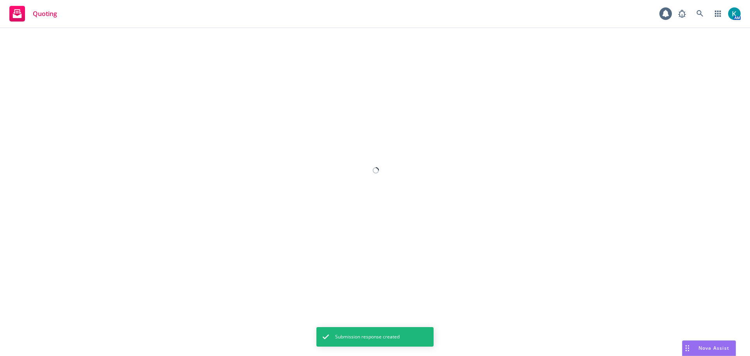
select select "12"
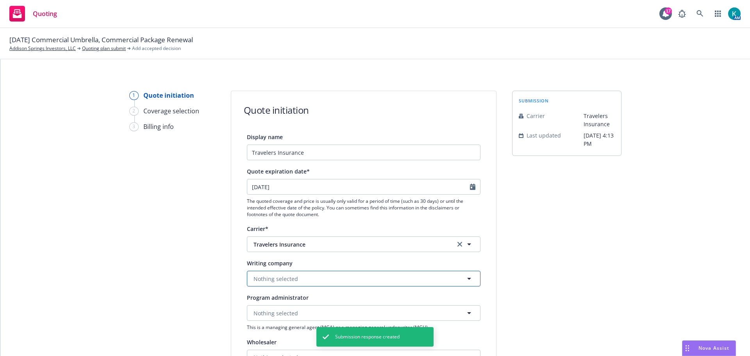
drag, startPoint x: 294, startPoint y: 285, endPoint x: 256, endPoint y: 282, distance: 37.6
click at [294, 283] on span "Nothing selected" at bounding box center [275, 278] width 45 height 8
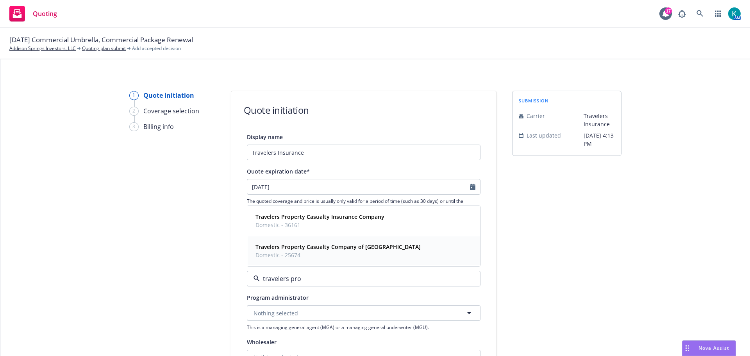
type input "travelers prop"
click at [419, 256] on div "Travelers Property Casualty Company of America Domestic - 25674" at bounding box center [363, 251] width 223 height 20
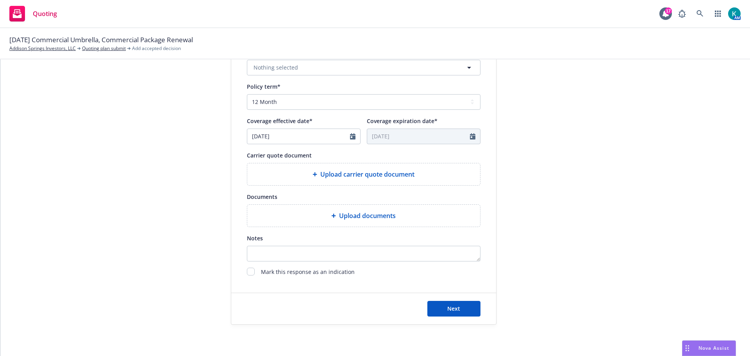
scroll to position [315, 0]
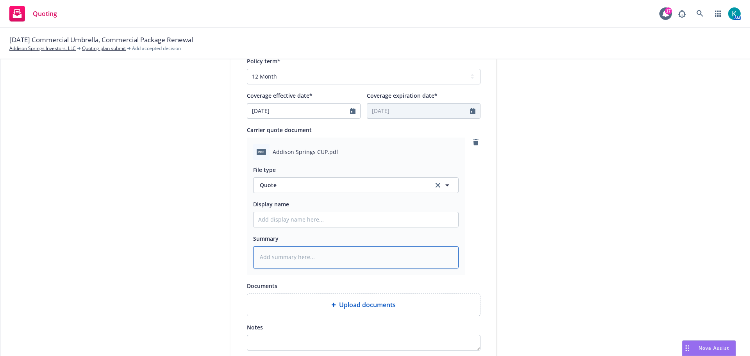
click at [312, 268] on textarea at bounding box center [355, 257] width 205 height 22
type textarea "x"
type textarea "U"
type textarea "x"
type textarea "UM"
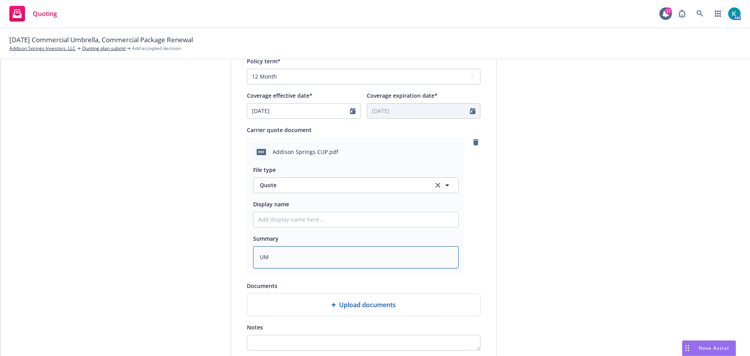
type textarea "x"
type textarea "UMB"
type textarea "x"
type textarea "UMB"
type textarea "x"
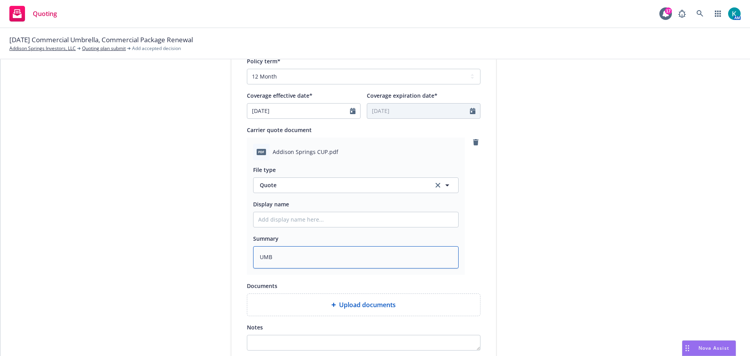
type textarea "UMB -"
type textarea "x"
type textarea "UMB -"
type textarea "x"
type textarea "UMB - A"
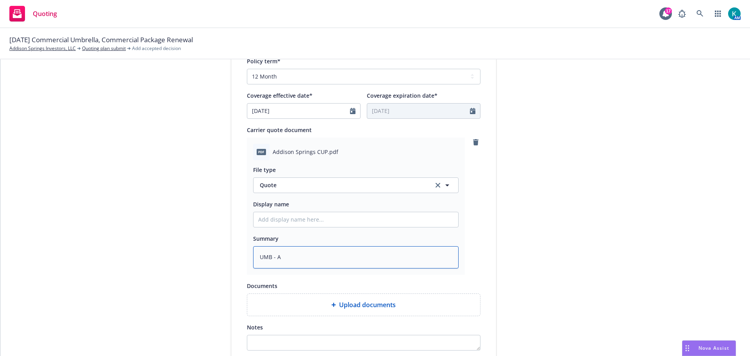
type textarea "x"
type textarea "UMB - Au"
type textarea "x"
type textarea "UMB - Aut"
type textarea "x"
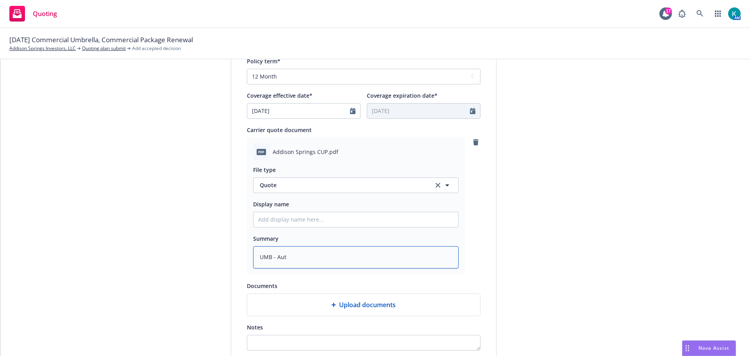
type textarea "UMB - Auto"
type textarea "x"
type textarea "UMB - Autom"
type textarea "x"
type textarea "UMB - Automa"
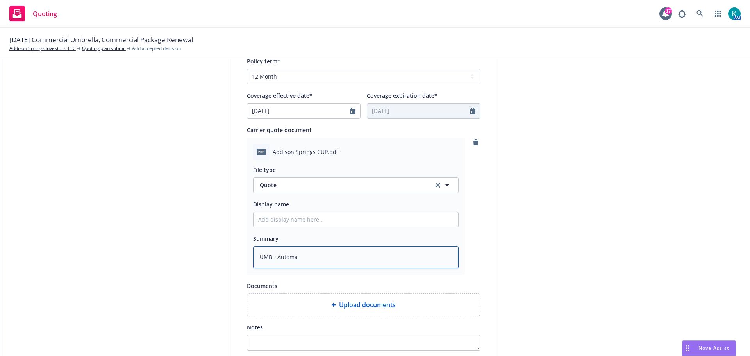
type textarea "x"
type textarea "UMB - Automat"
type textarea "x"
type textarea "UMB - Automati"
type textarea "x"
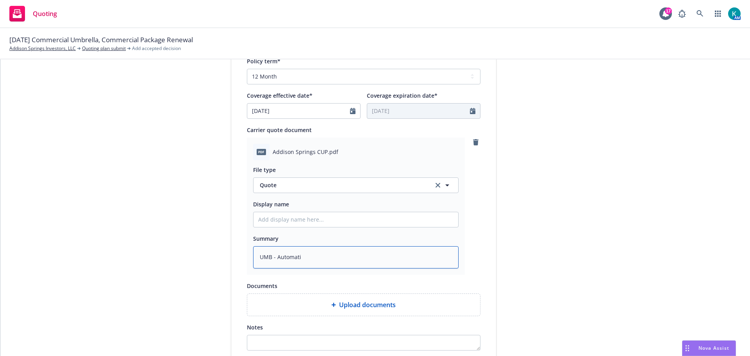
type textarea "UMB - Automatic"
type textarea "x"
type textarea "UMB - Automatic"
type textarea "x"
type textarea "UMB - Automatic r"
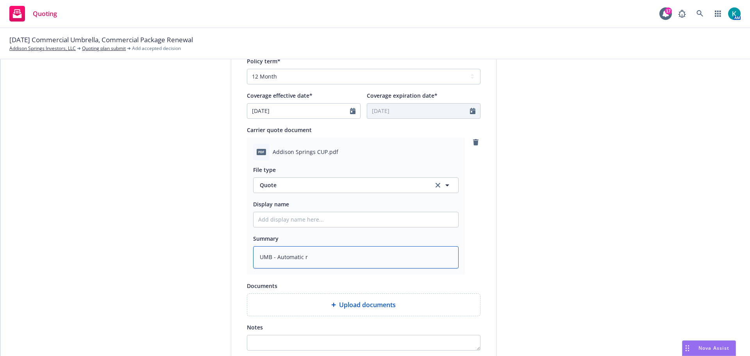
type textarea "x"
type textarea "UMB - Automatic re"
type textarea "x"
type textarea "UMB - Automatic ren"
type textarea "x"
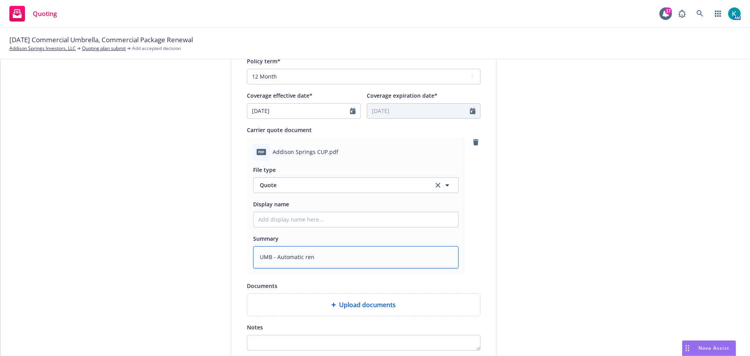
type textarea "UMB - Automatic rene"
type textarea "x"
type textarea "UMB - Automatic renew"
type textarea "x"
type textarea "UMB - Automatic renewa"
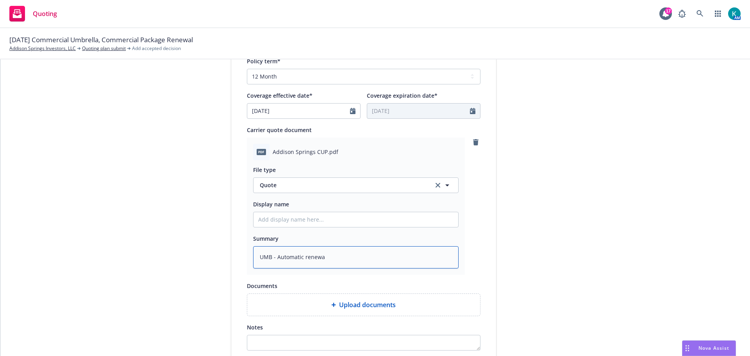
type textarea "x"
type textarea "UMB - Automatic renewal"
type textarea "x"
type textarea "UMB - Automatic renewal"
type textarea "x"
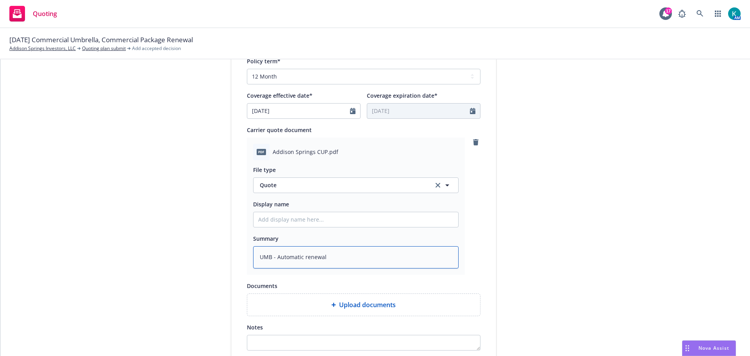
type textarea "UMB - Automatic renewal p"
type textarea "x"
type textarea "UMB - Automatic renewal po"
type textarea "x"
type textarea "UMB - Automatic renewal pol"
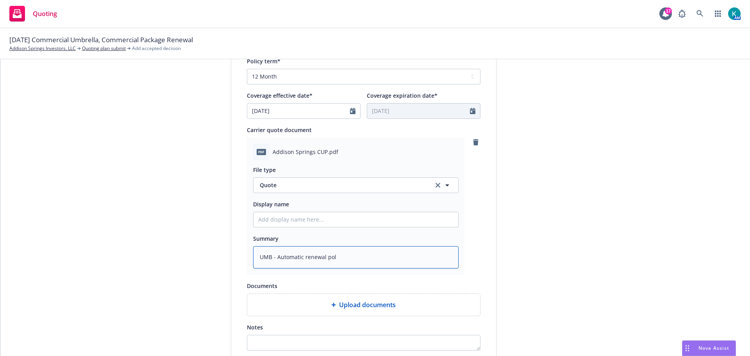
type textarea "x"
type textarea "UMB - Automatic renewal poli"
type textarea "x"
type textarea "UMB - Automatic renewal polic"
type textarea "x"
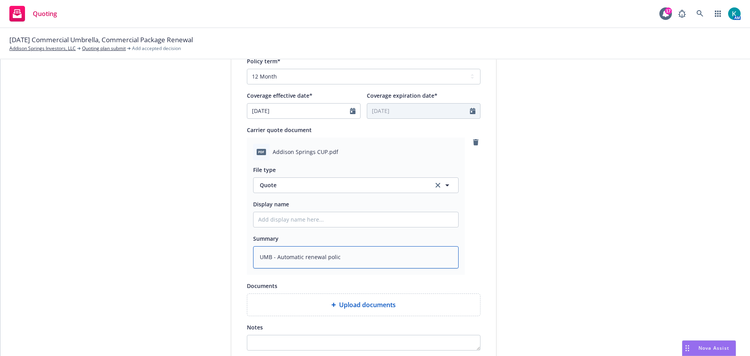
type textarea "UMB - Automatic renewal policy"
type textarea "x"
type textarea "UMB - Automatic renewal policy"
type textarea "x"
type textarea "UMB - Automatic renewal policy f"
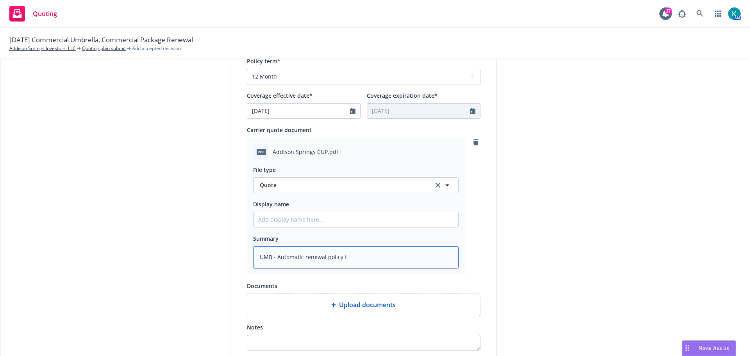
type textarea "x"
type textarea "UMB - Automatic renewal policy fr"
type textarea "x"
type textarea "UMB - Automatic renewal policy fro"
type textarea "x"
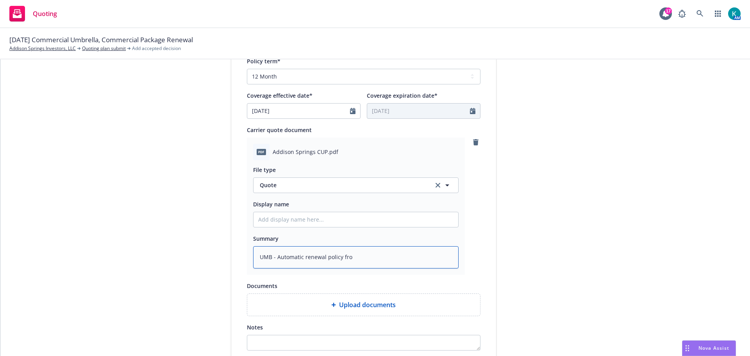
type textarea "UMB - Automatic renewal policy from"
type textarea "x"
type textarea "UMB - Automatic renewal policy from"
type textarea "x"
type textarea "UMB - Automatic renewal policy from T"
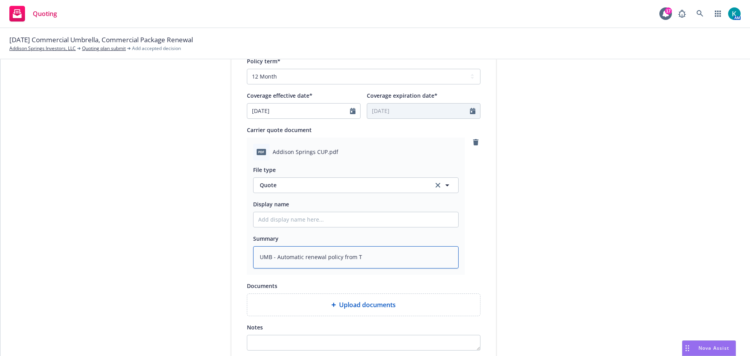
type textarea "x"
type textarea "UMB - Automatic renewal policy from Tr"
type textarea "x"
type textarea "UMB - Automatic renewal policy from Tra"
type textarea "x"
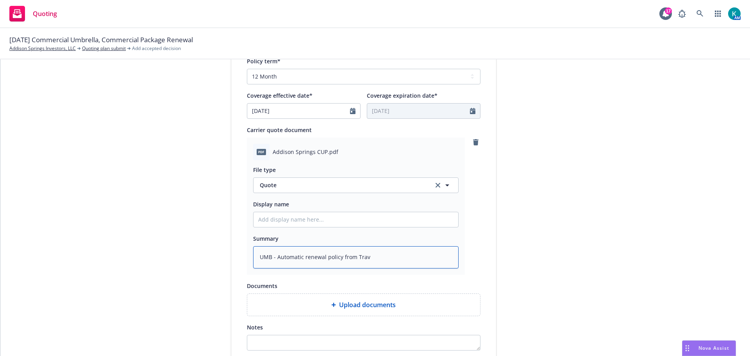
type textarea "UMB - Automatic renewal policy from Trave"
type textarea "x"
type textarea "UMB - Automatic renewal policy from Travel"
type textarea "x"
type textarea "UMB - Automatic renewal policy from Travele"
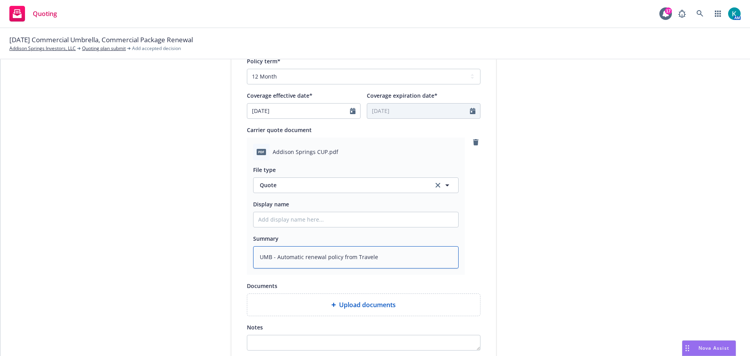
type textarea "x"
type textarea "UMB - Automatic renewal policy from Traveler"
type textarea "x"
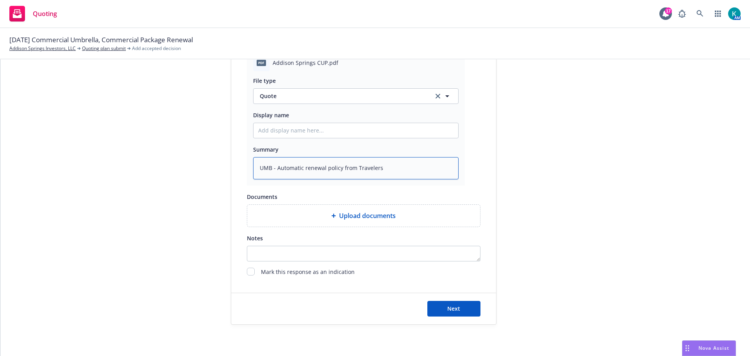
scroll to position [434, 0]
type textarea "UMB - Automatic renewal policy from Travelers"
click at [449, 310] on span "Next" at bounding box center [453, 308] width 13 height 7
click at [251, 274] on button at bounding box center [251, 271] width 8 height 9
type textarea "x"
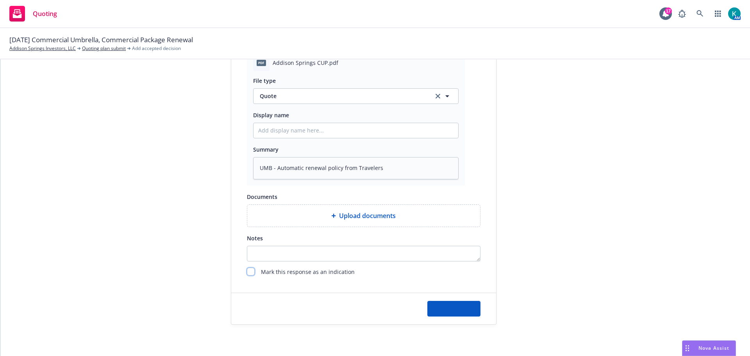
click at [247, 271] on input "checkbox" at bounding box center [251, 271] width 8 height 8
checkbox input "true"
type textarea "x"
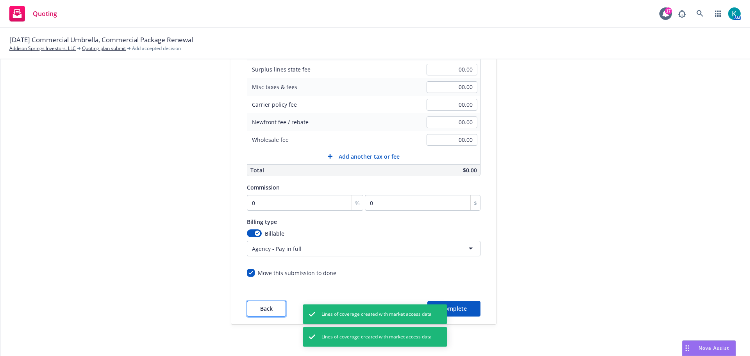
click at [260, 308] on span "Back" at bounding box center [266, 308] width 12 height 7
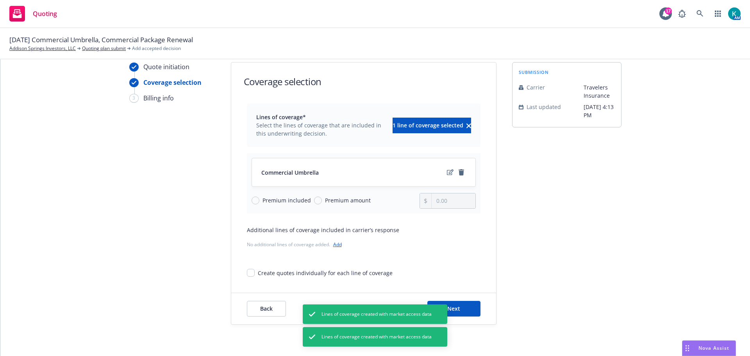
click at [333, 197] on span "Premium amount" at bounding box center [348, 200] width 46 height 8
click at [322, 197] on input "Premium amount" at bounding box center [318, 200] width 8 height 8
radio input "true"
drag, startPoint x: 453, startPoint y: 198, endPoint x: 402, endPoint y: 199, distance: 51.2
click at [403, 199] on div "Premium included Premium amount 0.00" at bounding box center [363, 201] width 224 height 16
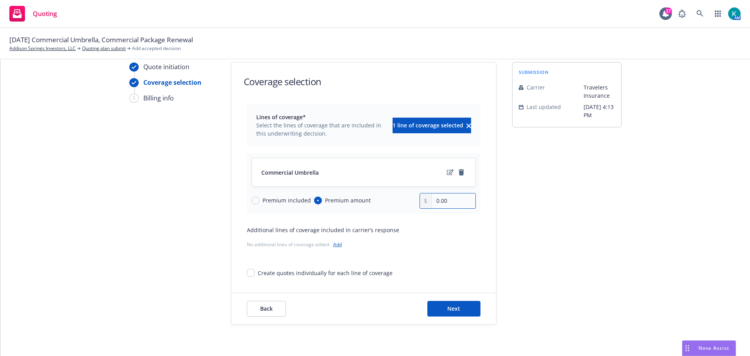
click at [446, 200] on input "0.00" at bounding box center [452, 200] width 43 height 15
drag, startPoint x: 456, startPoint y: 198, endPoint x: 349, endPoint y: 199, distance: 107.4
click at [367, 210] on div "Commercial Umbrella Premium included Premium amount 0.00" at bounding box center [363, 183] width 233 height 60
type input "6,712.00"
click at [439, 306] on button "Next" at bounding box center [453, 309] width 53 height 16
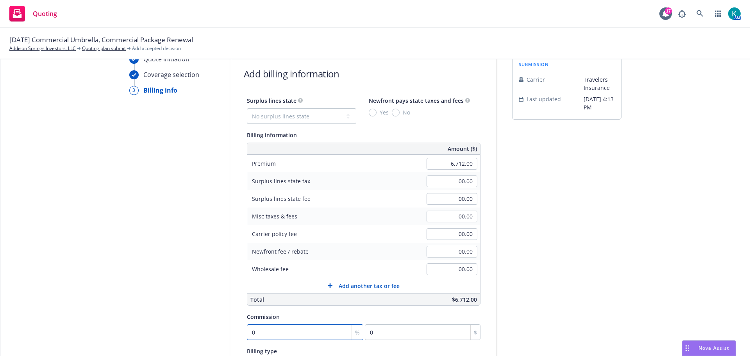
type input "1"
type input "67.12"
type input "15"
type input "1006.8"
type input "15"
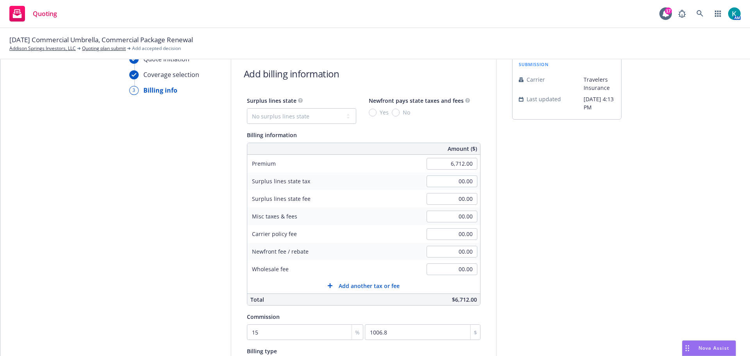
click at [525, 227] on div "submission Carrier Travelers Insurance Last updated 8/11, 4:13 PM" at bounding box center [566, 253] width 109 height 399
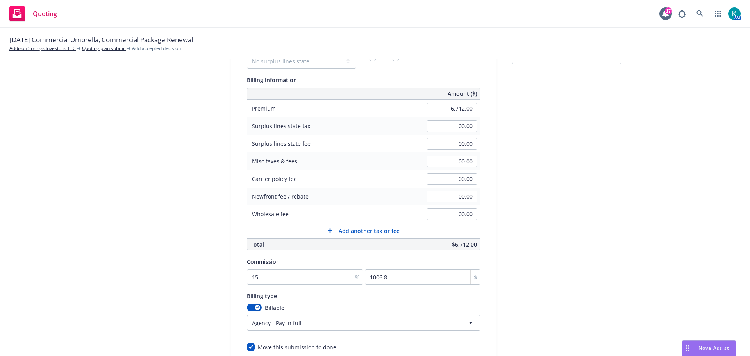
scroll to position [180, 0]
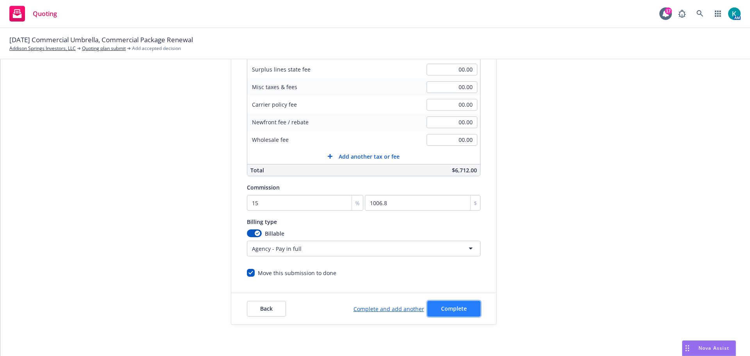
click at [461, 301] on button "Complete" at bounding box center [453, 309] width 53 height 16
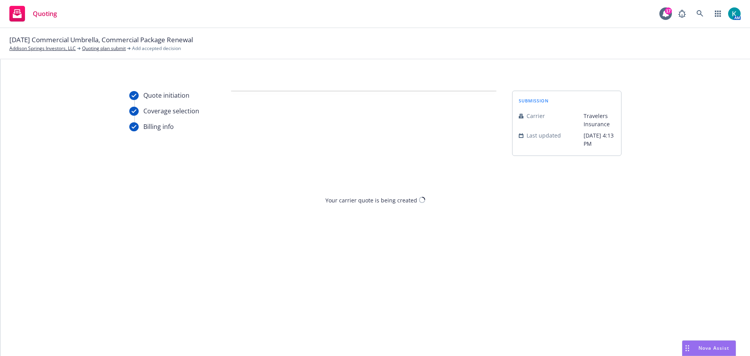
scroll to position [0, 0]
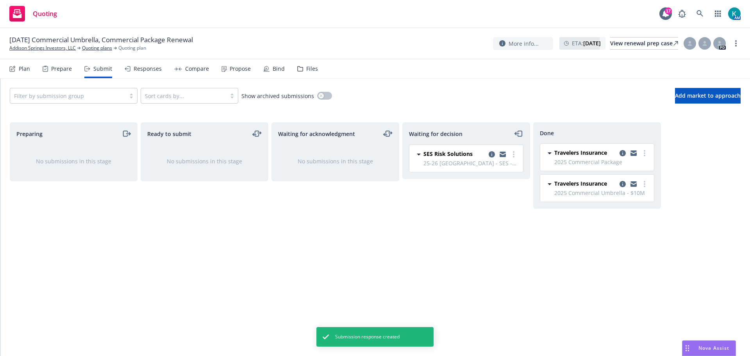
click at [193, 72] on div "Compare" at bounding box center [197, 69] width 24 height 6
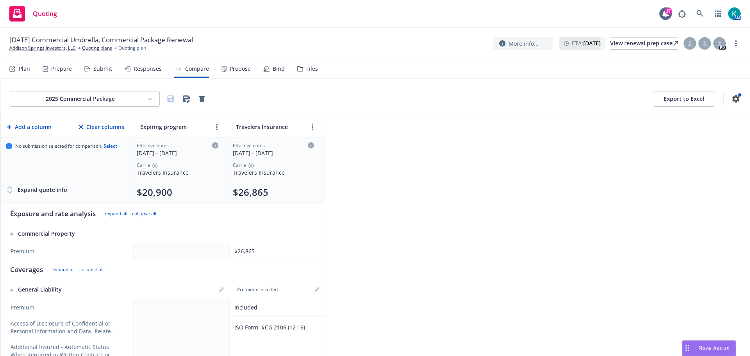
click at [125, 112] on div "2025 Commercial Package Export to Excel" at bounding box center [374, 97] width 749 height 38
click at [126, 110] on html "Quoting 17 AM 08/20/25 Commercial Umbrella, Commercial Package Renewal Addison …" at bounding box center [375, 178] width 750 height 356
click at [121, 148] on div "2025 Commercial Umbrella - $10M" at bounding box center [90, 145] width 116 height 13
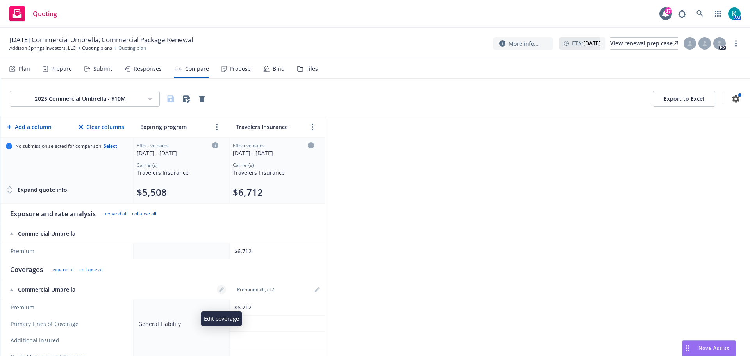
click at [220, 292] on icon "editPencil" at bounding box center [221, 289] width 5 height 5
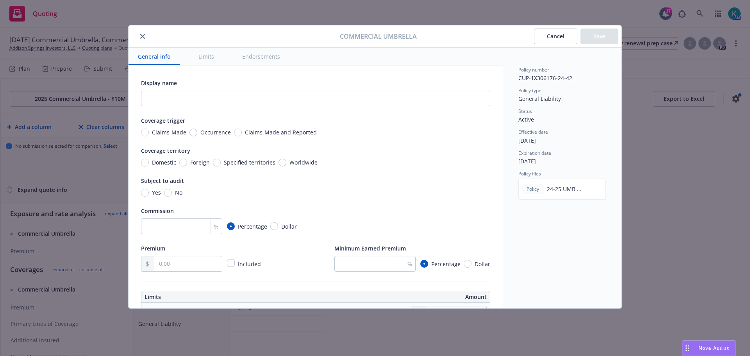
click at [224, 136] on span "Occurrence" at bounding box center [215, 132] width 30 height 8
click at [197, 136] on input "Occurrence" at bounding box center [193, 132] width 8 height 8
radio input "true"
click at [158, 166] on span "Domestic" at bounding box center [164, 162] width 24 height 8
click at [149, 166] on input "Domestic" at bounding box center [145, 163] width 8 height 8
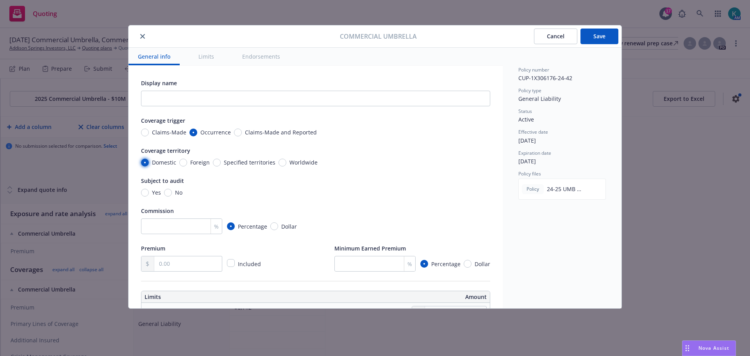
radio input "true"
click at [171, 196] on input "No" at bounding box center [168, 193] width 8 height 8
radio input "true"
click at [178, 231] on input "number" at bounding box center [181, 226] width 81 height 16
type input "15"
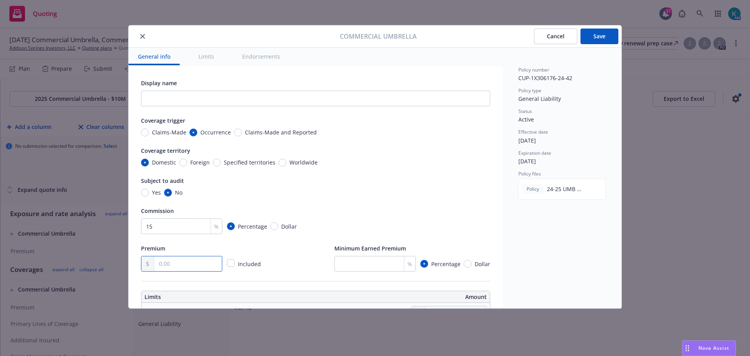
click at [190, 271] on input "text" at bounding box center [188, 263] width 68 height 15
type input "6,712.00"
type input "25"
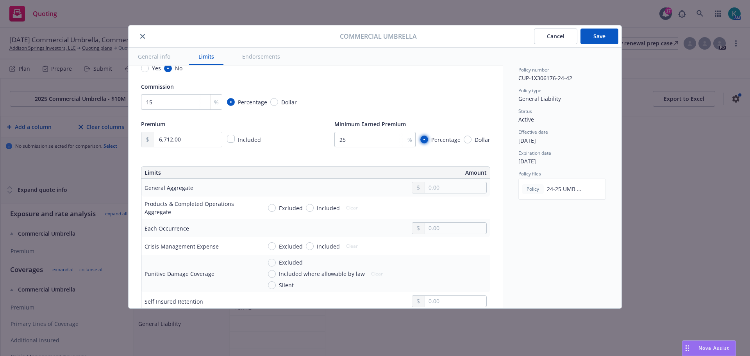
scroll to position [195, 0]
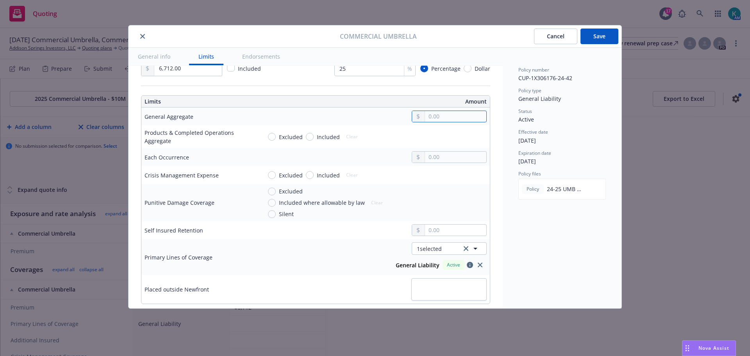
click at [436, 122] on input "text" at bounding box center [455, 116] width 61 height 11
type input "10,000,000.00"
click at [455, 207] on button "$10,000,000.00" at bounding box center [445, 206] width 67 height 14
click at [321, 141] on span "Included" at bounding box center [328, 137] width 23 height 8
click at [313, 141] on input "Included" at bounding box center [310, 137] width 8 height 8
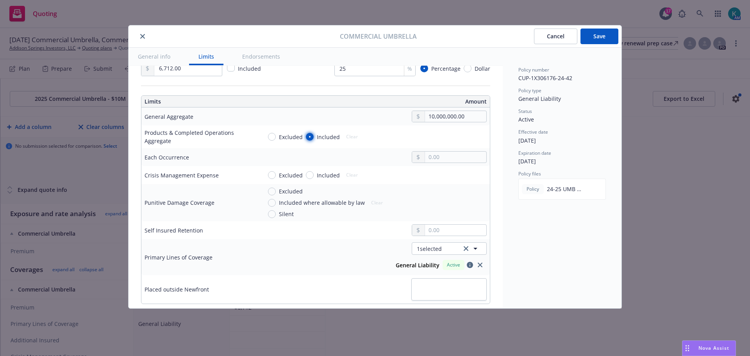
radio input "true"
click at [442, 142] on input "text" at bounding box center [455, 136] width 61 height 11
type input "10,000,000.00"
click at [455, 231] on button "$10,000,000.00" at bounding box center [445, 227] width 67 height 14
drag, startPoint x: 415, startPoint y: 166, endPoint x: 420, endPoint y: 168, distance: 4.7
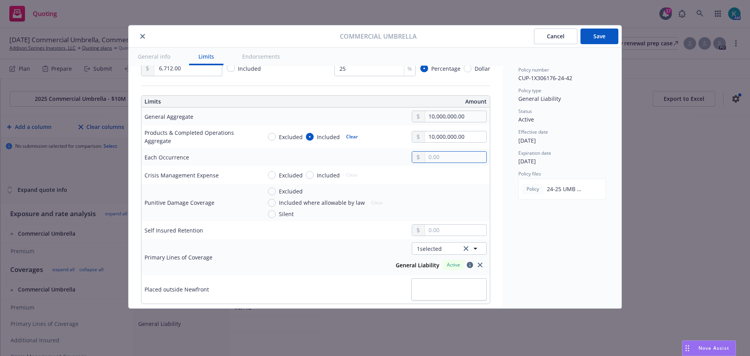
click at [425, 162] on input "text" at bounding box center [455, 156] width 61 height 11
click at [454, 250] on button "$10,000,000.00" at bounding box center [445, 247] width 67 height 14
click at [312, 179] on input "Included" at bounding box center [310, 175] width 8 height 8
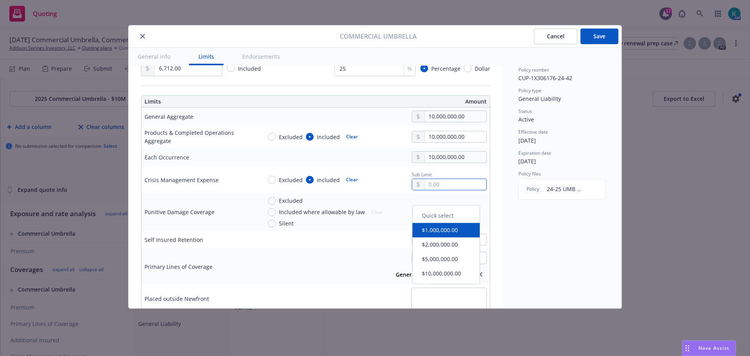
click at [440, 190] on input "text" at bounding box center [455, 184] width 61 height 11
click at [346, 245] on div at bounding box center [374, 239] width 225 height 12
click at [445, 245] on input "text" at bounding box center [455, 239] width 61 height 11
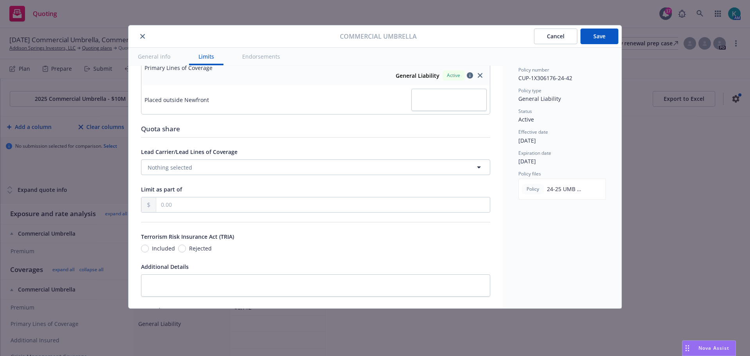
scroll to position [468, 0]
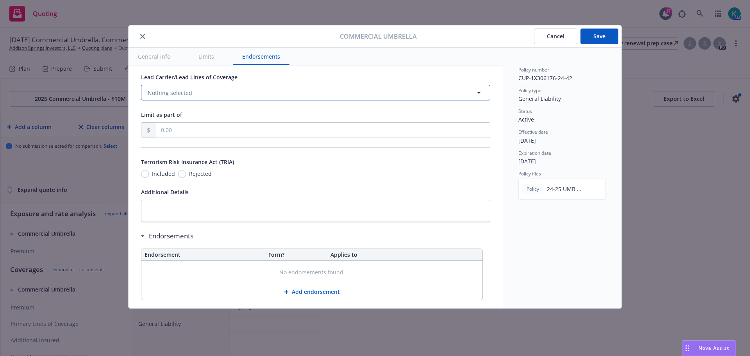
click at [197, 100] on button "Nothing selected" at bounding box center [315, 93] width 349 height 16
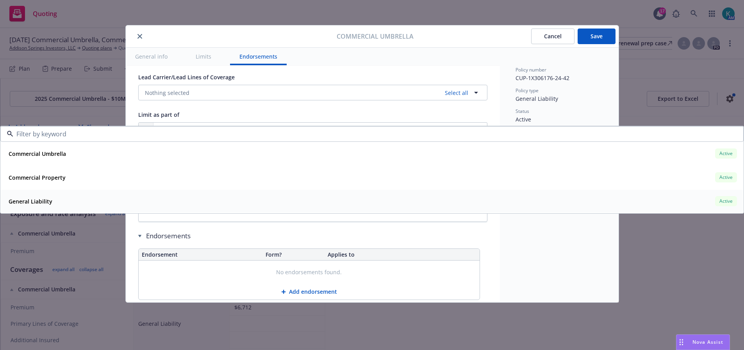
click at [110, 202] on div "General Liability Active" at bounding box center [371, 200] width 733 height 13
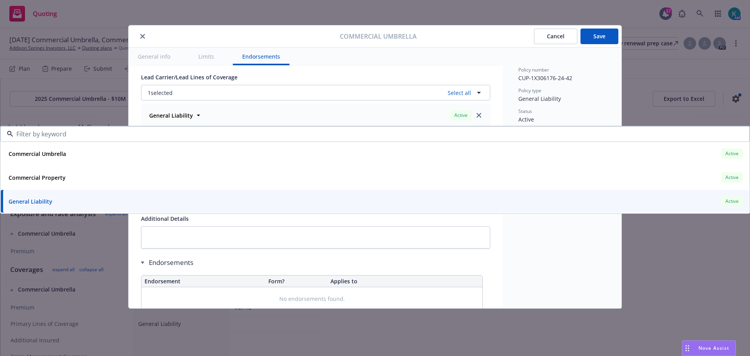
click at [258, 223] on div "Additional Details" at bounding box center [315, 218] width 349 height 9
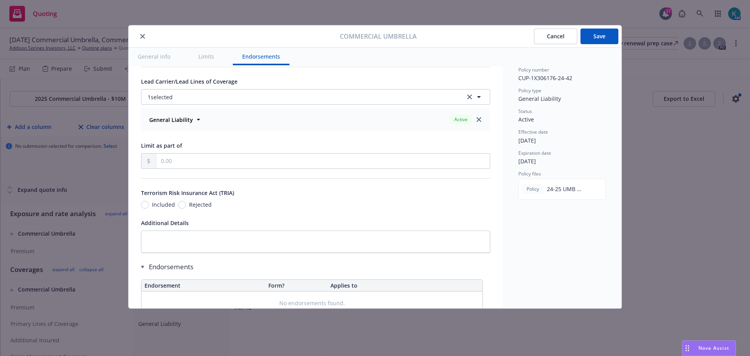
scroll to position [461, 0]
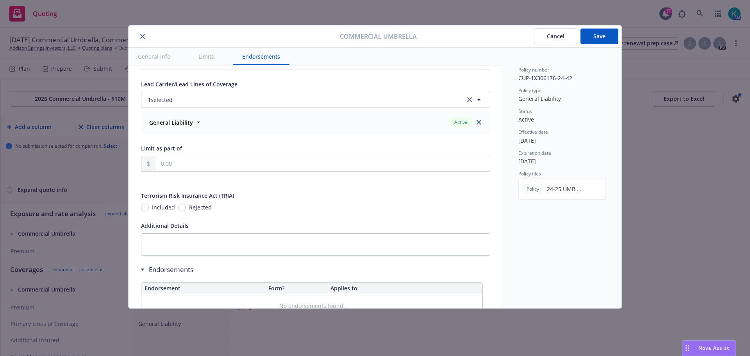
click at [156, 211] on span "Included" at bounding box center [163, 207] width 23 height 8
click at [149, 211] on input "Included" at bounding box center [145, 207] width 8 height 8
click at [592, 41] on button "Save" at bounding box center [599, 36] width 38 height 16
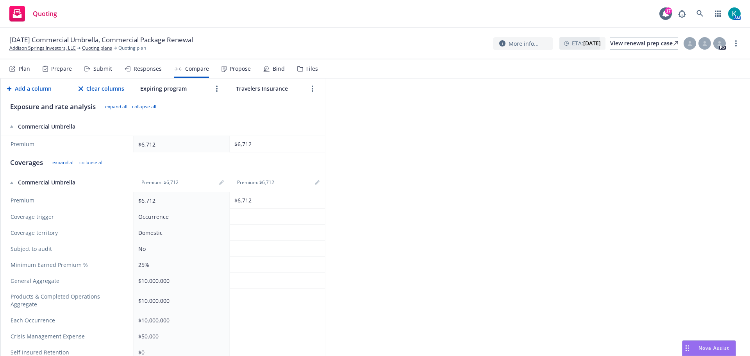
scroll to position [107, 0]
click at [319, 185] on icon "editPencil" at bounding box center [317, 182] width 5 height 5
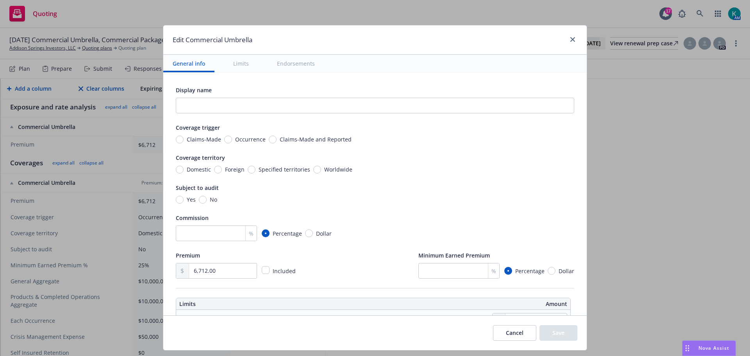
click at [250, 141] on span "Occurrence" at bounding box center [250, 139] width 30 height 8
click at [232, 141] on input "Occurrence" at bounding box center [228, 139] width 8 height 8
click at [183, 173] on span "Domestic" at bounding box center [196, 169] width 27 height 8
click at [181, 173] on input "Domestic" at bounding box center [180, 170] width 8 height 8
click at [207, 203] on span "No" at bounding box center [212, 199] width 11 height 8
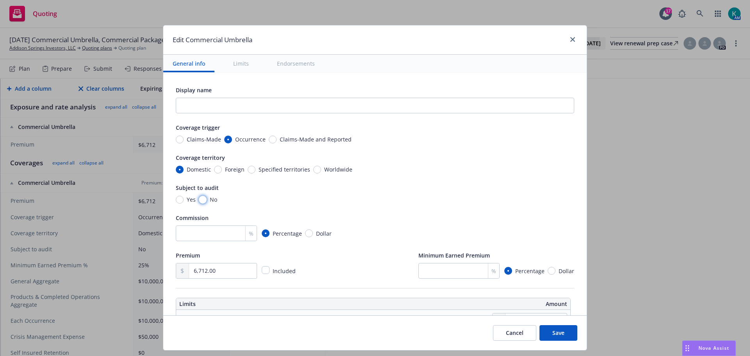
click at [202, 203] on input "No" at bounding box center [203, 200] width 8 height 8
click at [215, 240] on input "number" at bounding box center [216, 233] width 81 height 16
click at [451, 278] on input "number" at bounding box center [458, 271] width 81 height 16
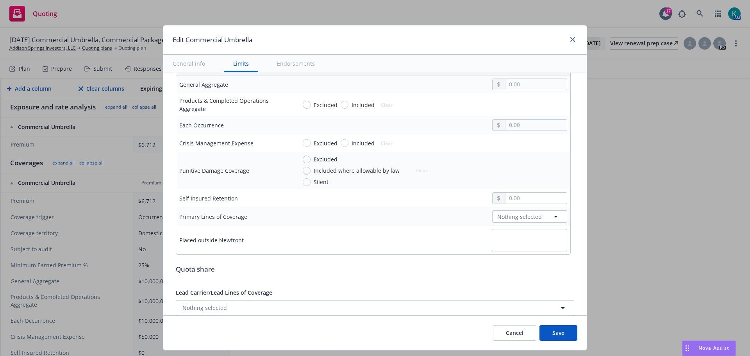
scroll to position [195, 0]
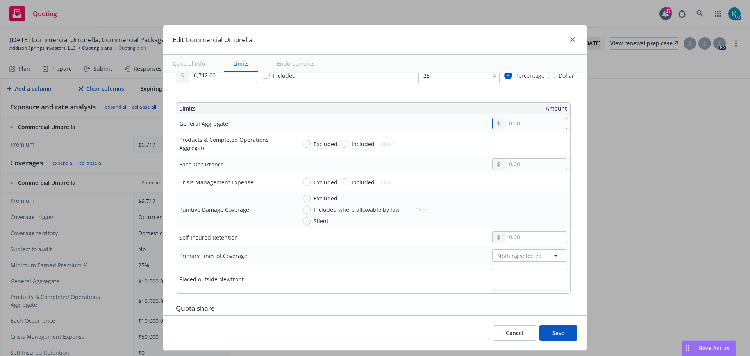
click at [530, 129] on input "text" at bounding box center [535, 123] width 61 height 11
click at [532, 216] on button "$10,000,000.00" at bounding box center [530, 213] width 67 height 14
click at [340, 148] on input "Included" at bounding box center [344, 144] width 8 height 8
click at [533, 149] on input "text" at bounding box center [535, 143] width 61 height 11
click at [536, 233] on button "$10,000,000.00" at bounding box center [530, 234] width 67 height 14
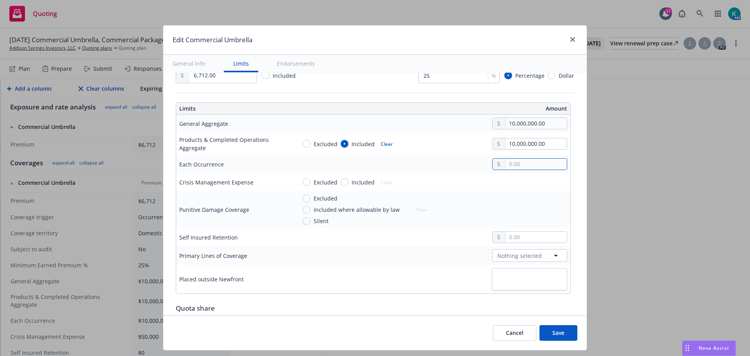
click at [520, 169] on input "text" at bounding box center [535, 164] width 61 height 11
drag, startPoint x: 533, startPoint y: 257, endPoint x: 488, endPoint y: 246, distance: 45.9
click at [533, 257] on button "$10,000,000.00" at bounding box center [530, 254] width 67 height 14
click at [341, 186] on input "Included" at bounding box center [344, 182] width 8 height 8
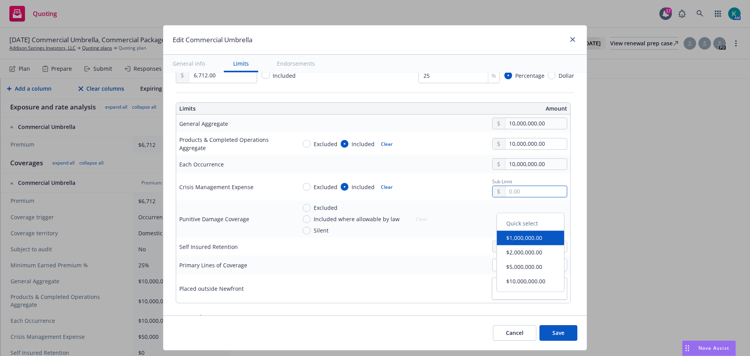
click at [505, 197] on input "text" at bounding box center [535, 191] width 61 height 11
click at [353, 252] on div at bounding box center [431, 246] width 271 height 12
click at [524, 255] on td at bounding box center [431, 246] width 277 height 18
click at [526, 252] on input "text" at bounding box center [535, 246] width 61 height 11
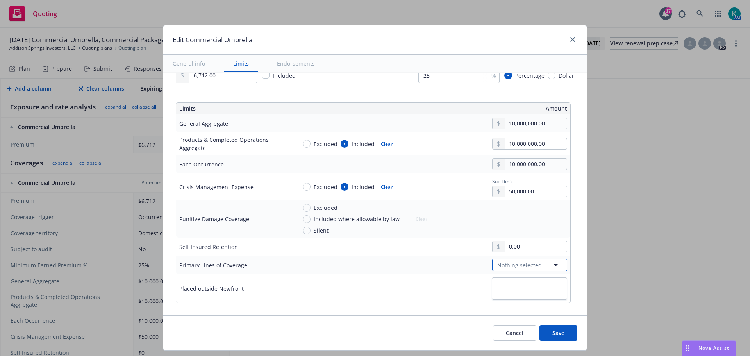
click at [522, 269] on span "Nothing selected" at bounding box center [519, 265] width 45 height 8
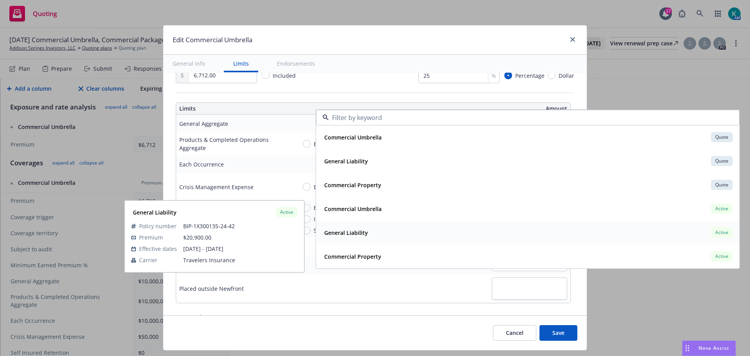
click at [454, 239] on div "General Liability Active" at bounding box center [527, 232] width 413 height 13
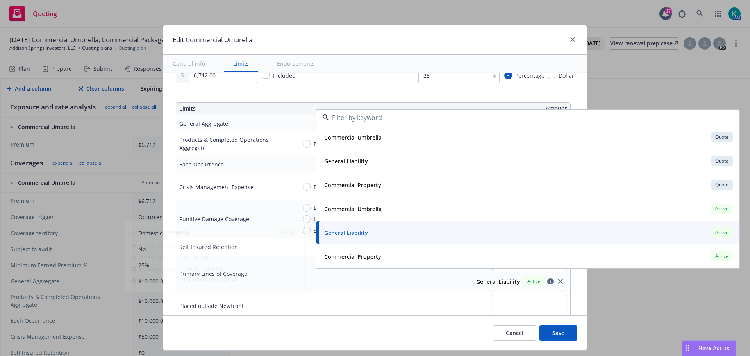
click at [418, 288] on div "1 selected Select all General Liability Active Commercial Umbrella Quote Policy…" at bounding box center [431, 273] width 271 height 30
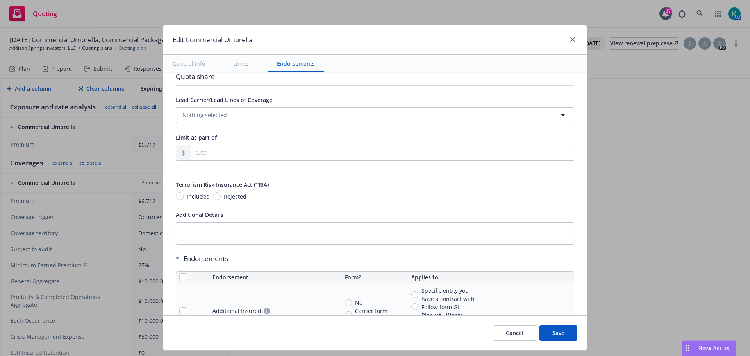
scroll to position [508, 0]
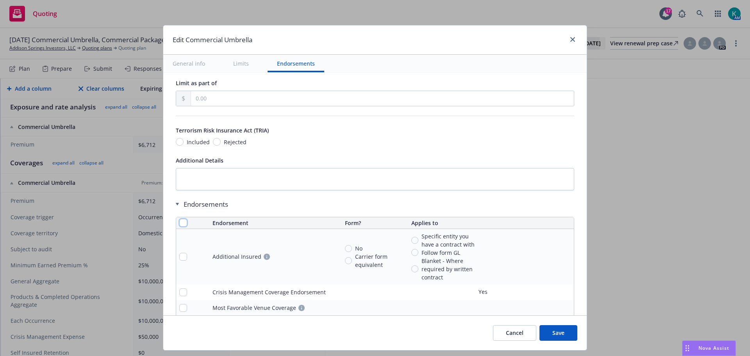
click at [179, 226] on input "checkbox" at bounding box center [183, 223] width 8 height 8
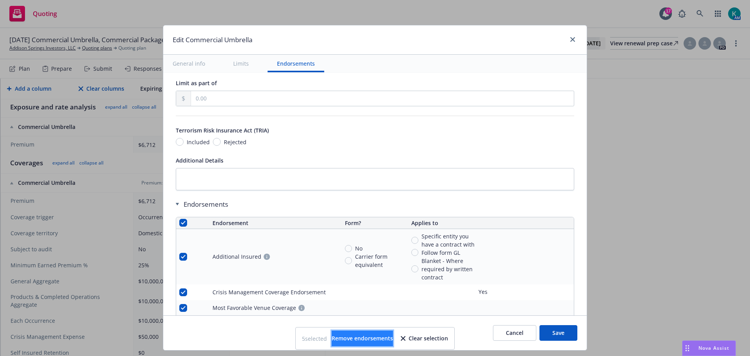
click at [362, 338] on span "Remove endorsements" at bounding box center [361, 337] width 61 height 7
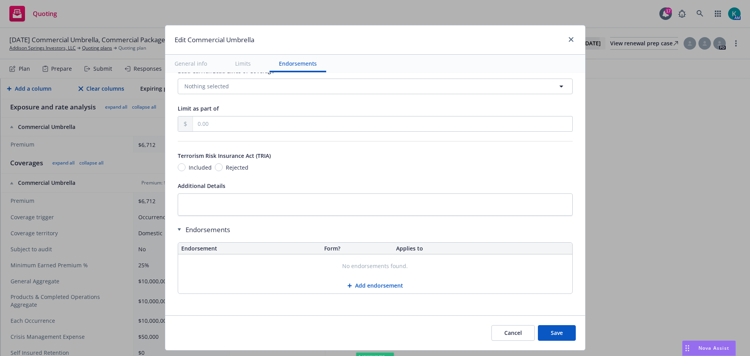
click at [189, 167] on span "Included" at bounding box center [200, 167] width 23 height 8
click at [183, 167] on input "Included" at bounding box center [182, 167] width 8 height 8
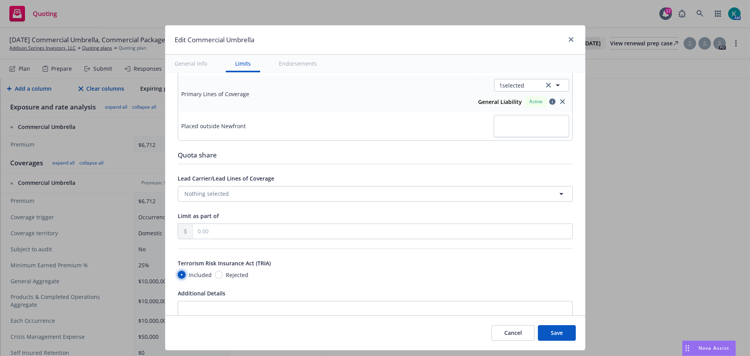
scroll to position [351, 0]
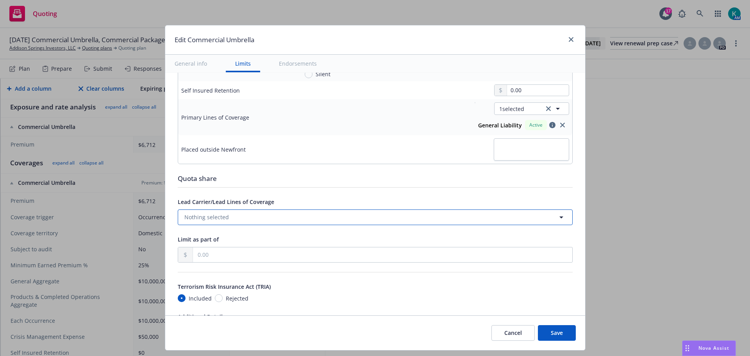
click at [294, 225] on button "Nothing selected" at bounding box center [375, 217] width 395 height 16
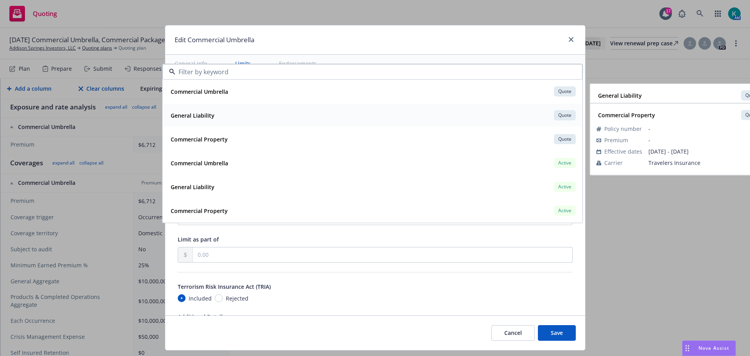
click at [254, 120] on div "General Liability Quote" at bounding box center [372, 115] width 410 height 13
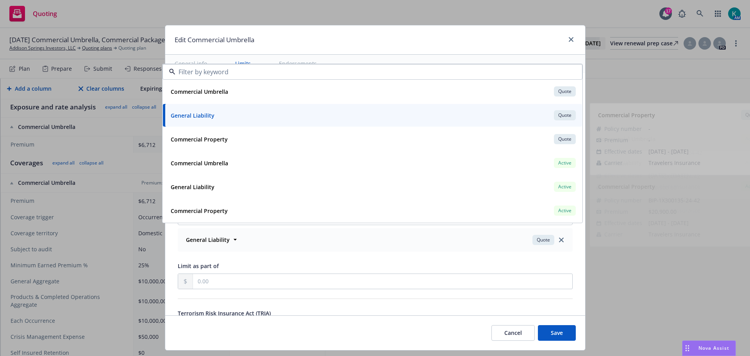
click at [351, 251] on div "General Liability Quote Policy number - Premium - Effective dates 08/20/2025 - …" at bounding box center [375, 239] width 394 height 23
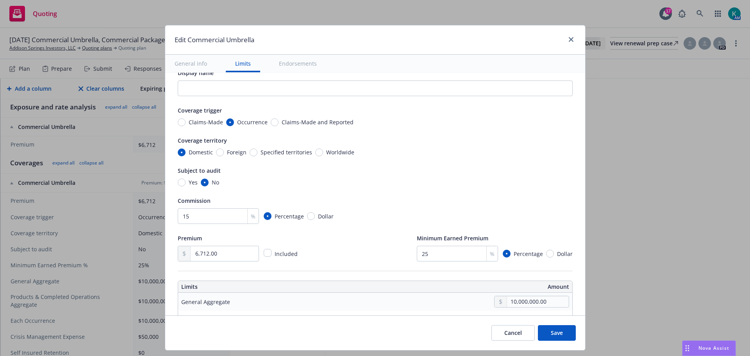
scroll to position [0, 0]
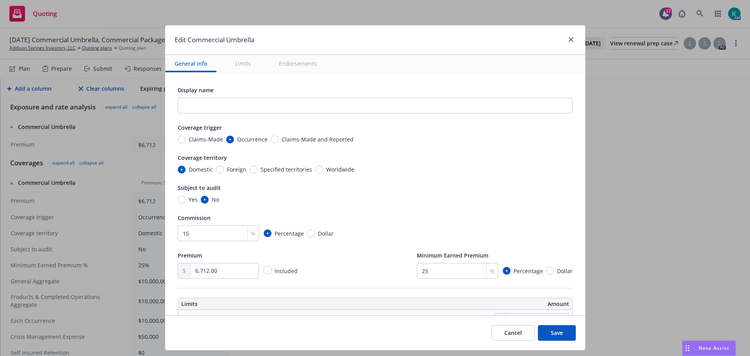
click at [560, 335] on button "Save" at bounding box center [557, 333] width 38 height 16
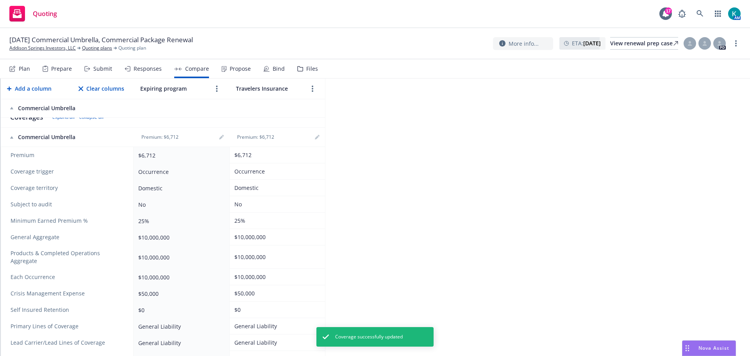
scroll to position [124, 0]
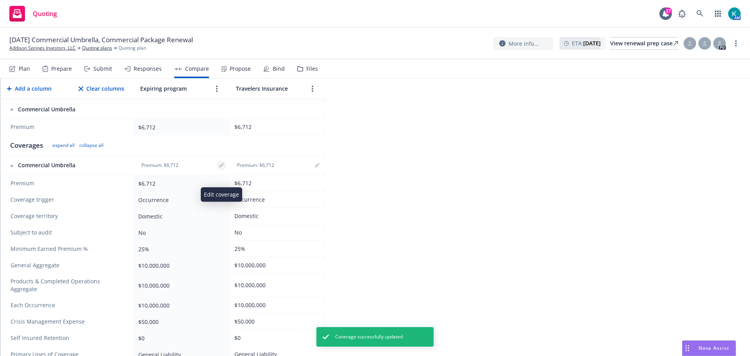
click at [222, 168] on icon "editPencil" at bounding box center [221, 166] width 4 height 4
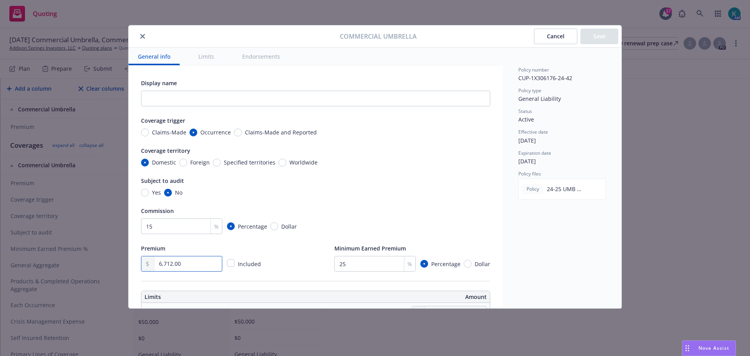
drag, startPoint x: 132, startPoint y: 269, endPoint x: 114, endPoint y: 269, distance: 17.2
click at [112, 271] on div "Commercial Umbrella Cancel Save General info Limits Endorsements Display name C…" at bounding box center [375, 178] width 750 height 356
click at [604, 29] on button "Save" at bounding box center [599, 36] width 38 height 16
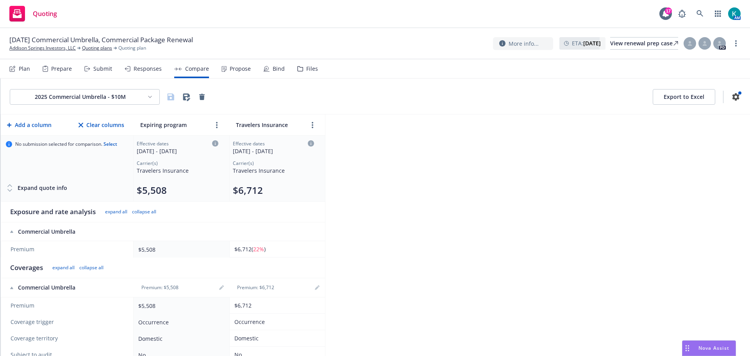
scroll to position [0, 0]
click at [116, 105] on html "Quoting 17 AM 08/20/25 Commercial Umbrella, Commercial Package Renewal Addison …" at bounding box center [375, 178] width 750 height 356
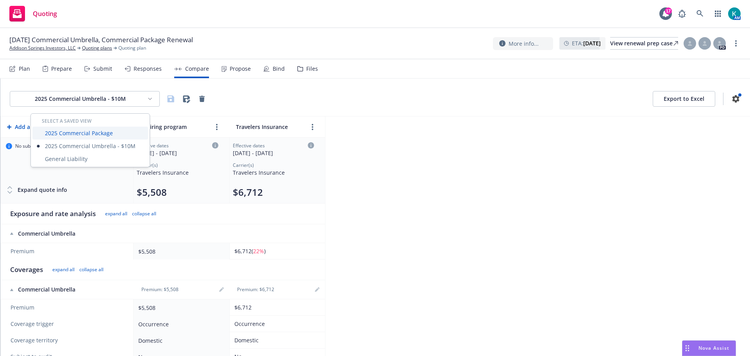
click at [89, 135] on div "2025 Commercial Package" at bounding box center [90, 132] width 116 height 13
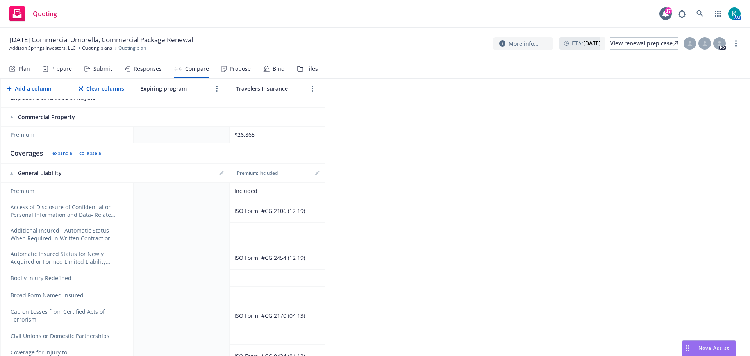
scroll to position [117, 0]
click at [224, 177] on link "editPencil" at bounding box center [221, 171] width 9 height 9
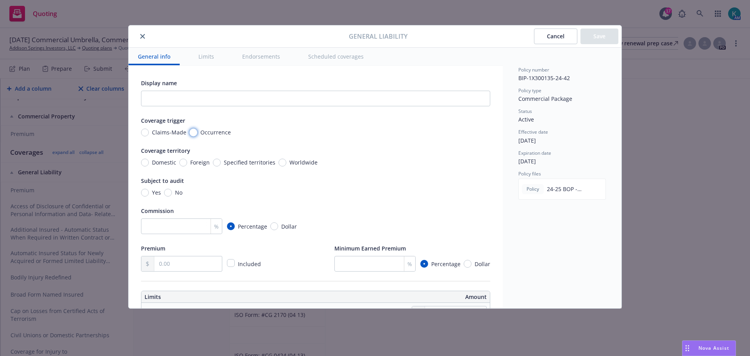
click at [191, 136] on input "Occurrence" at bounding box center [193, 132] width 8 height 8
click at [159, 164] on div "Coverage territory Domestic Foreign Specified territories Worldwide" at bounding box center [315, 156] width 349 height 21
click at [148, 166] on input "Domestic" at bounding box center [145, 163] width 8 height 8
click at [171, 207] on div "Display name Coverage trigger Claims-Made Occurrence Coverage territory Domesti…" at bounding box center [315, 174] width 349 height 193
click at [171, 196] on input "No" at bounding box center [168, 193] width 8 height 8
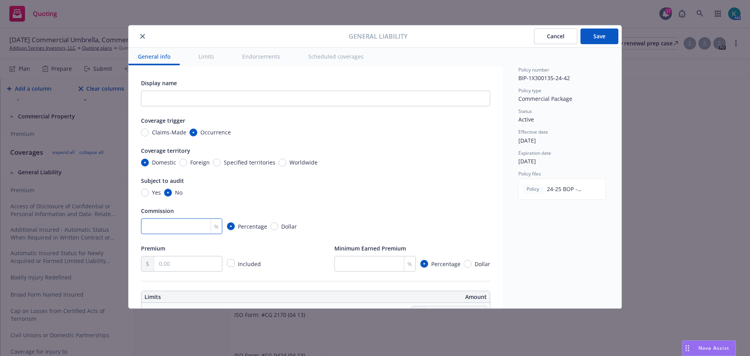
click at [183, 234] on input "number" at bounding box center [181, 226] width 81 height 16
click at [186, 271] on input "text" at bounding box center [188, 263] width 68 height 15
drag, startPoint x: 171, startPoint y: 273, endPoint x: 108, endPoint y: 280, distance: 63.6
click at [109, 280] on div "General Liability Cancel Save General info Limits Endorsements Scheduled covera…" at bounding box center [375, 178] width 750 height 356
click at [242, 268] on div "Included" at bounding box center [249, 263] width 28 height 9
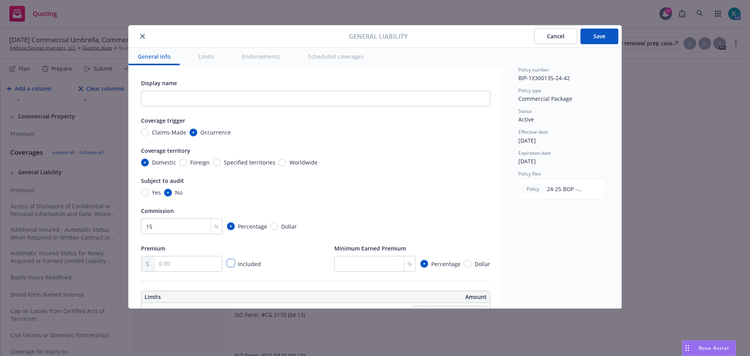
click at [235, 267] on input "checkbox" at bounding box center [231, 263] width 8 height 8
click at [337, 270] on input "number" at bounding box center [374, 264] width 81 height 16
click at [431, 230] on div "15 % Percentage Dollar" at bounding box center [315, 226] width 349 height 16
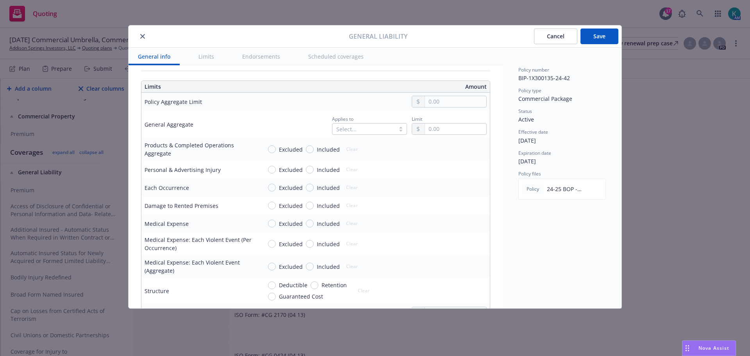
scroll to position [234, 0]
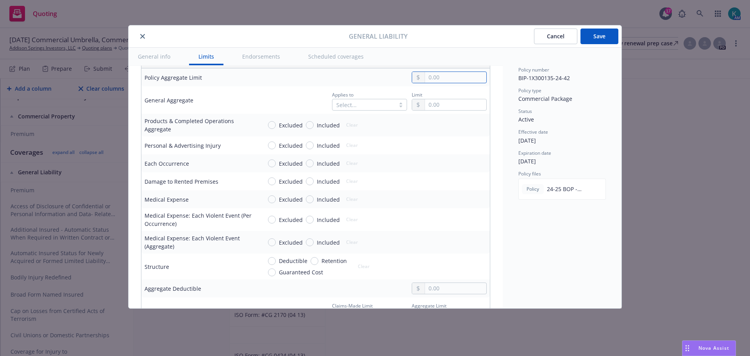
click at [433, 83] on input "text" at bounding box center [455, 77] width 61 height 11
click at [452, 139] on button "$2,000,000.00" at bounding box center [445, 138] width 67 height 14
click at [355, 110] on div "Select..." at bounding box center [363, 104] width 62 height 11
click at [362, 168] on div "Per policy" at bounding box center [355, 165] width 70 height 8
click at [444, 110] on input "text" at bounding box center [455, 104] width 61 height 11
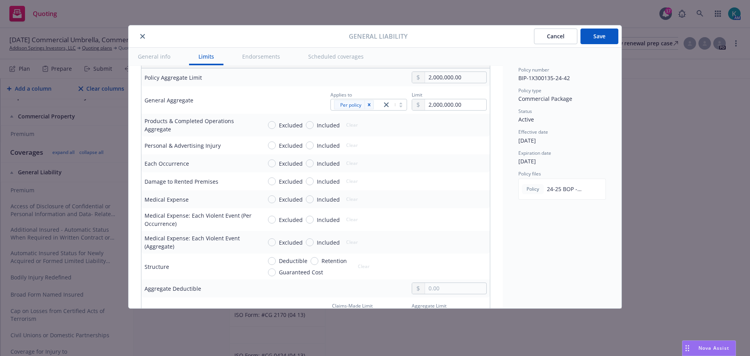
click at [452, 164] on button "$2,000,000.00" at bounding box center [445, 167] width 67 height 14
click at [312, 129] on input "Included" at bounding box center [310, 125] width 8 height 8
click at [434, 130] on input "text" at bounding box center [455, 124] width 61 height 11
click at [455, 189] on button "$2,000,000.00" at bounding box center [445, 188] width 67 height 14
click at [311, 149] on input "Included" at bounding box center [310, 145] width 8 height 8
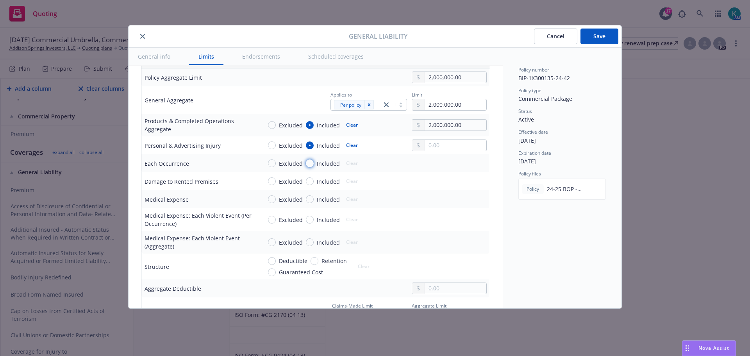
click at [310, 167] on input "Included" at bounding box center [310, 163] width 8 height 8
click at [311, 185] on input "Included" at bounding box center [310, 181] width 8 height 8
click at [316, 203] on span "Included" at bounding box center [326, 199] width 26 height 8
click at [313, 203] on input "Included" at bounding box center [310, 199] width 8 height 8
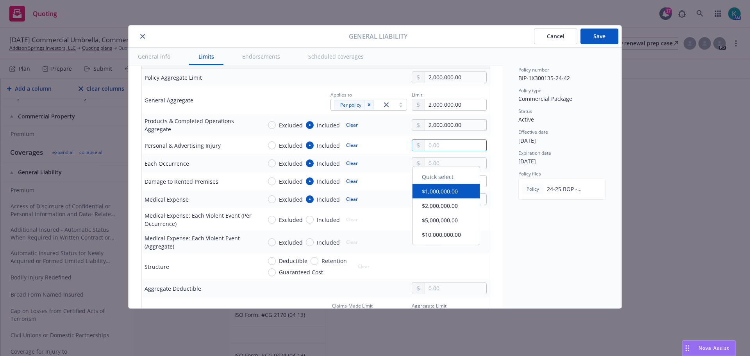
click at [450, 151] on input "text" at bounding box center [455, 145] width 61 height 11
click at [458, 197] on button "$1,000,000.00" at bounding box center [445, 194] width 67 height 14
click at [446, 169] on input "text" at bounding box center [455, 163] width 61 height 11
click at [451, 216] on button "$1,000,000.00" at bounding box center [445, 214] width 67 height 14
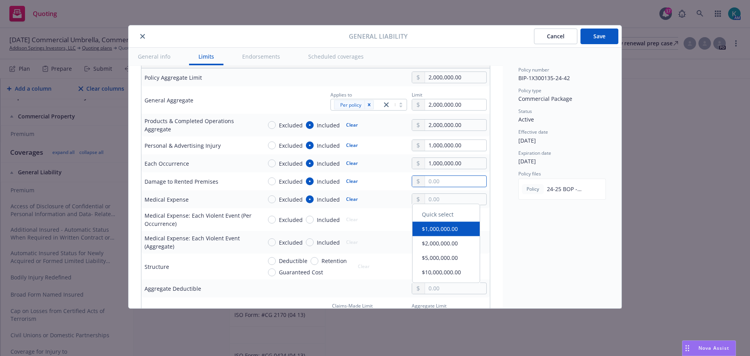
click at [452, 187] on input "text" at bounding box center [455, 181] width 61 height 11
drag, startPoint x: 399, startPoint y: 204, endPoint x: 383, endPoint y: 208, distance: 16.1
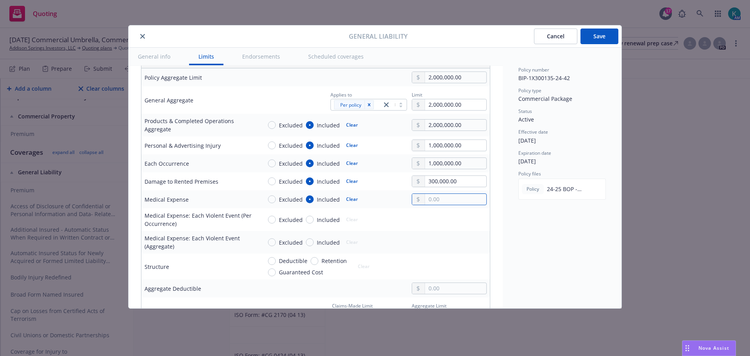
click at [455, 205] on input "text" at bounding box center [455, 199] width 61 height 11
click at [389, 228] on td "Excluded Included Clear" at bounding box center [373, 219] width 231 height 23
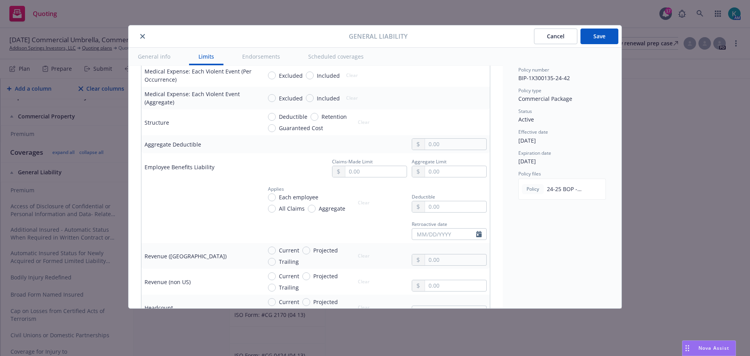
scroll to position [429, 0]
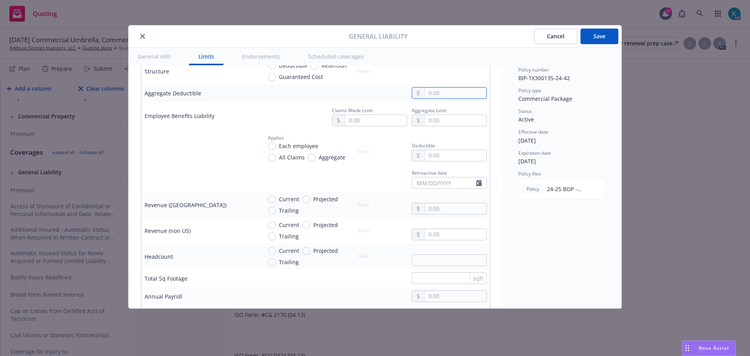
click at [463, 98] on input "text" at bounding box center [455, 92] width 61 height 11
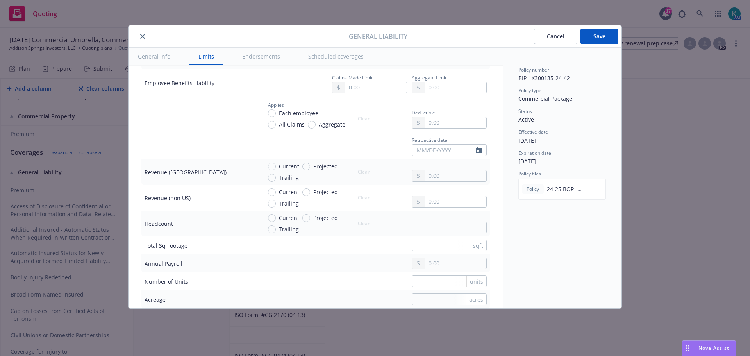
scroll to position [508, 0]
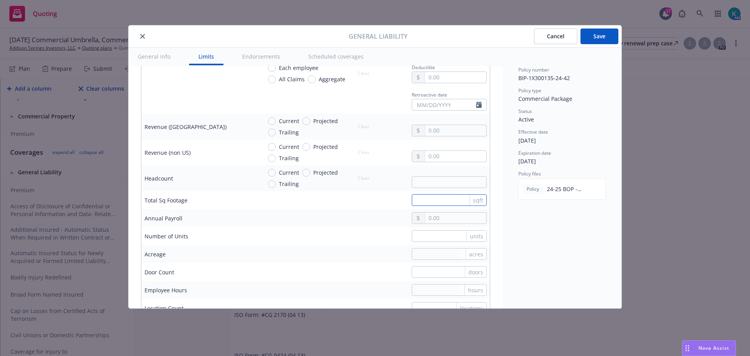
click at [433, 206] on input "text" at bounding box center [448, 200] width 75 height 12
click at [265, 242] on div "units" at bounding box center [374, 236] width 225 height 12
click at [427, 242] on input "text" at bounding box center [448, 236] width 75 height 12
click at [313, 281] on td "doors" at bounding box center [373, 272] width 231 height 18
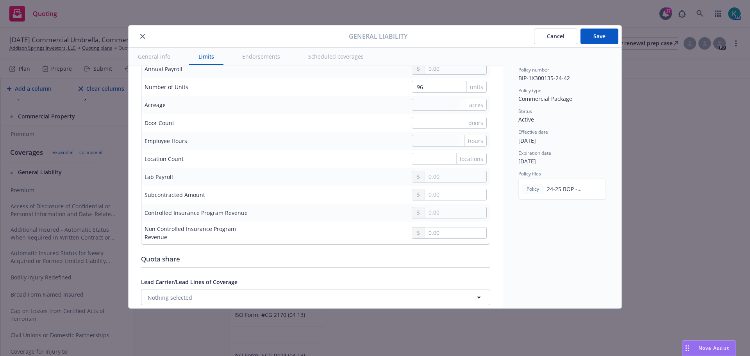
scroll to position [664, 0]
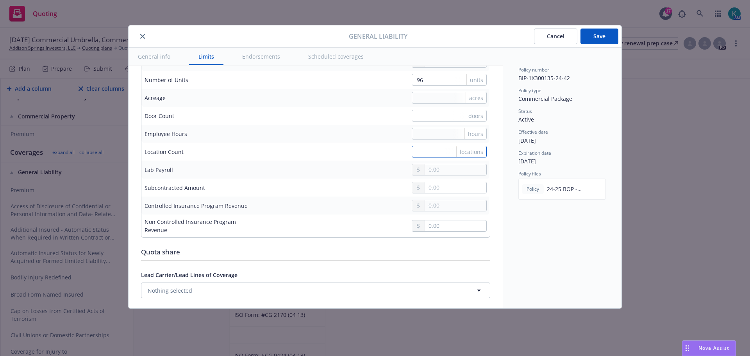
click at [411, 157] on input "text" at bounding box center [448, 152] width 75 height 12
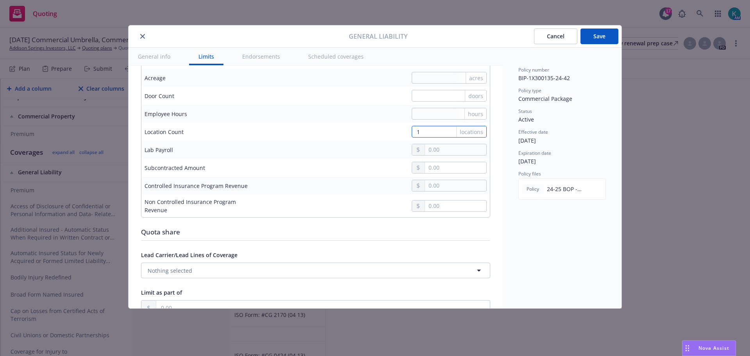
scroll to position [703, 0]
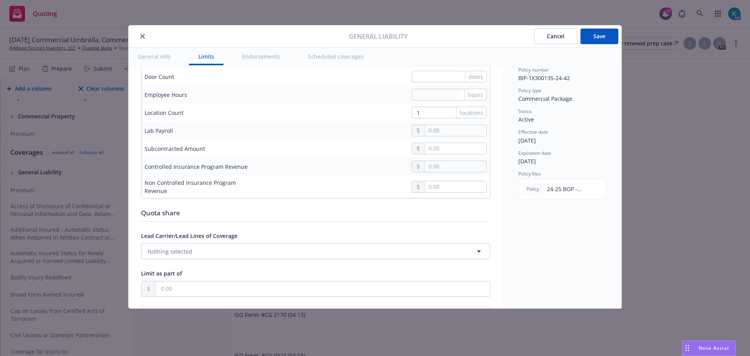
click at [338, 198] on td at bounding box center [373, 186] width 231 height 23
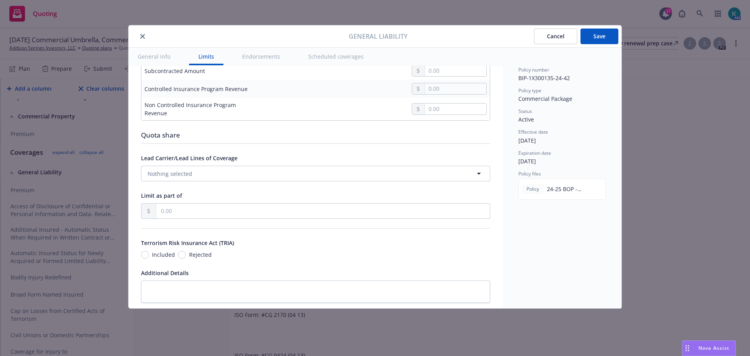
scroll to position [781, 0]
click at [228, 181] on button "Nothing selected" at bounding box center [315, 173] width 349 height 16
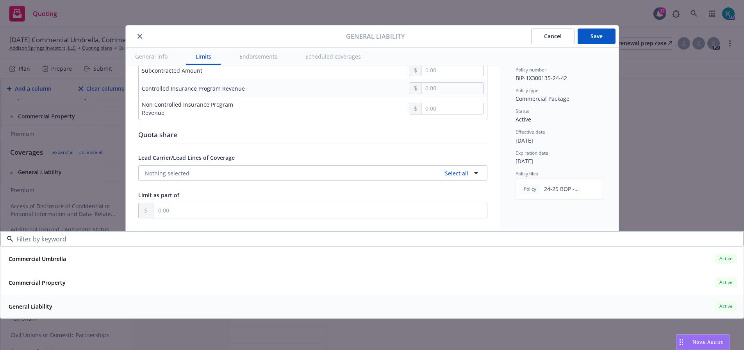
click at [200, 304] on div "General Liability Active" at bounding box center [371, 305] width 733 height 13
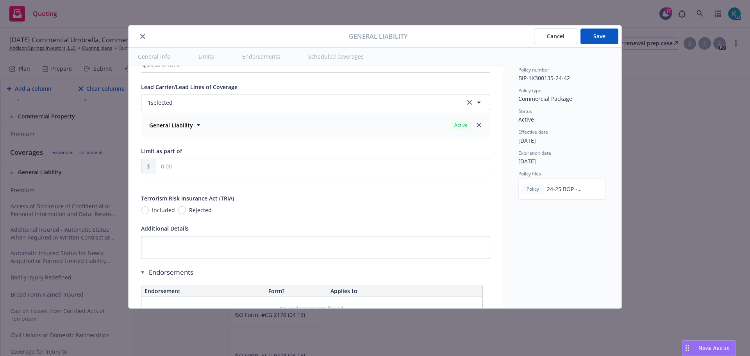
scroll to position [859, 0]
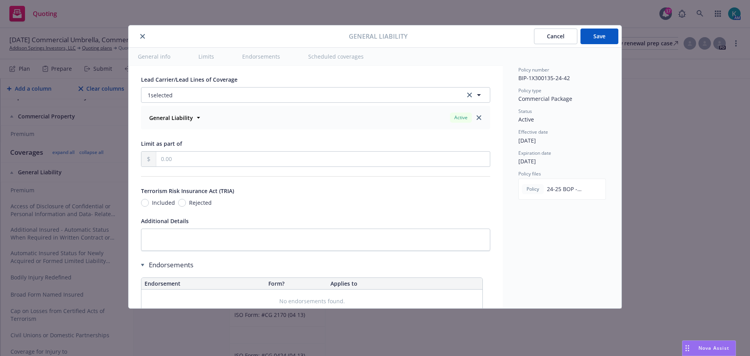
click at [150, 207] on div "Included" at bounding box center [158, 202] width 34 height 8
click at [149, 207] on input "Included" at bounding box center [145, 203] width 8 height 8
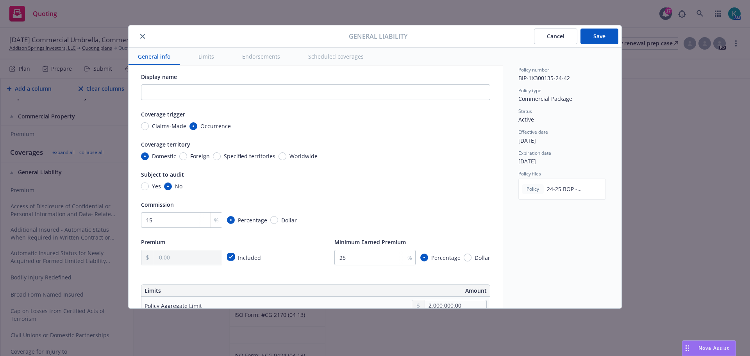
scroll to position [0, 0]
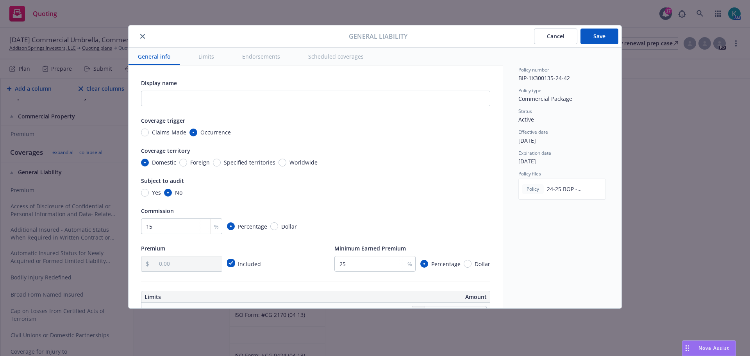
click at [601, 44] on button "Save" at bounding box center [599, 36] width 38 height 16
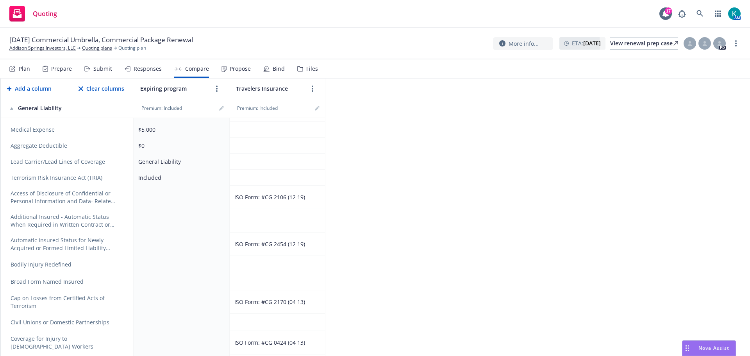
scroll to position [390, 0]
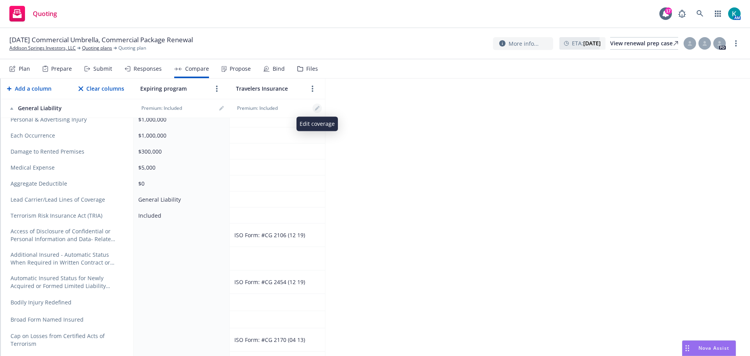
click at [318, 110] on icon "editPencil" at bounding box center [317, 108] width 5 height 5
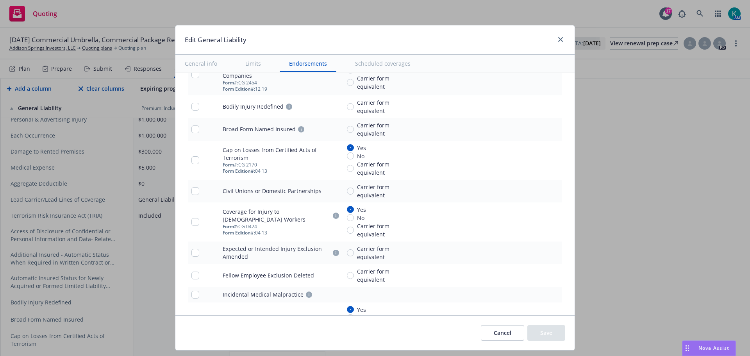
scroll to position [1054, 0]
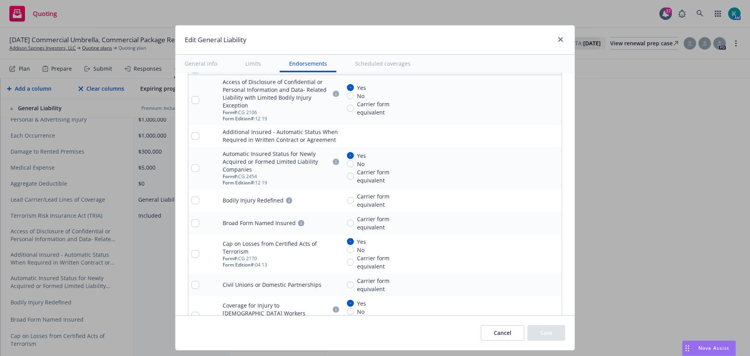
click at [191, 73] on input "checkbox" at bounding box center [195, 69] width 8 height 8
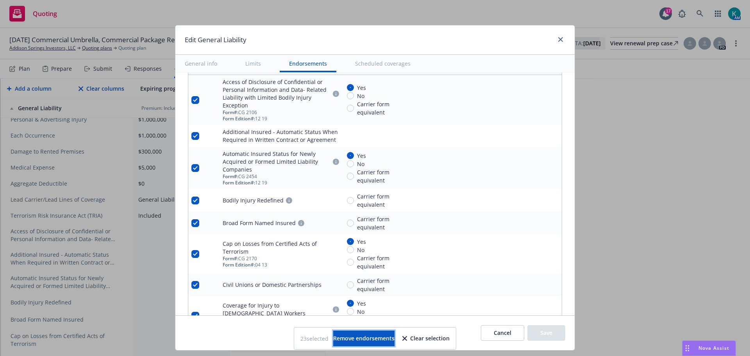
click at [387, 336] on span "Remove endorsements" at bounding box center [363, 337] width 61 height 7
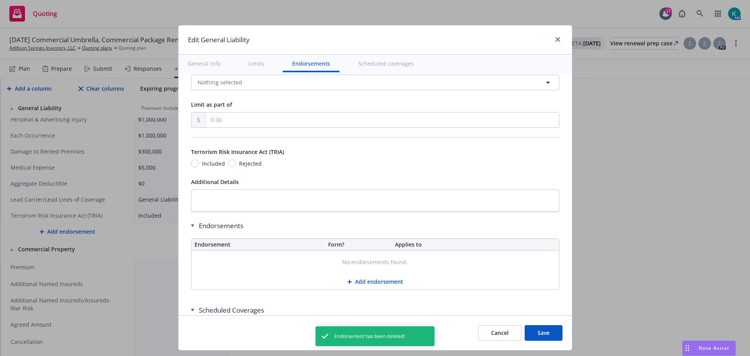
scroll to position [869, 0]
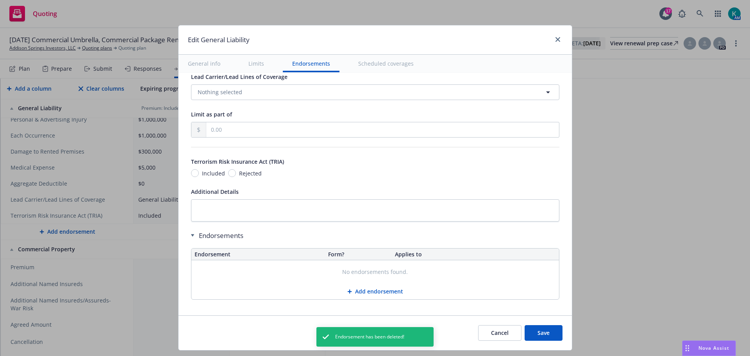
click at [191, 177] on div "Included" at bounding box center [208, 173] width 34 height 8
click at [191, 177] on input "Included" at bounding box center [195, 173] width 8 height 8
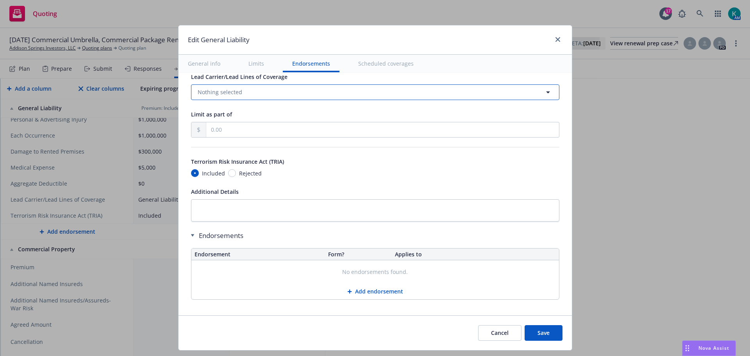
click at [306, 100] on button "Nothing selected" at bounding box center [375, 92] width 368 height 16
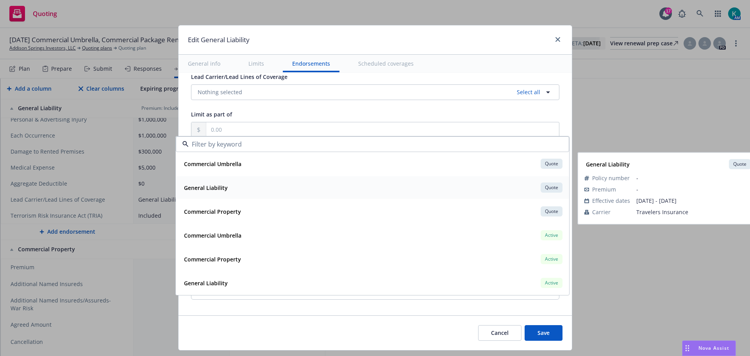
click at [296, 192] on div "General Liability Quote" at bounding box center [372, 187] width 383 height 13
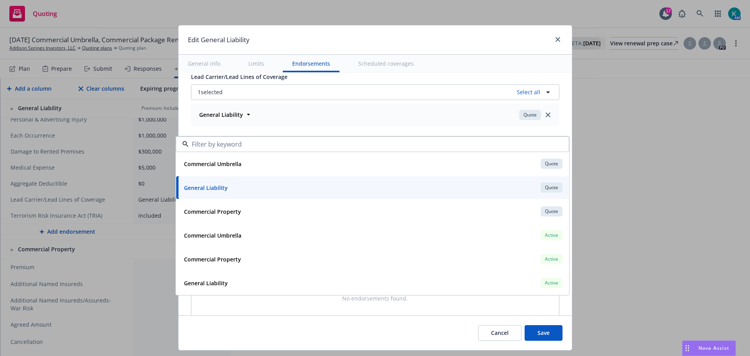
click at [538, 337] on button "Save" at bounding box center [543, 333] width 38 height 16
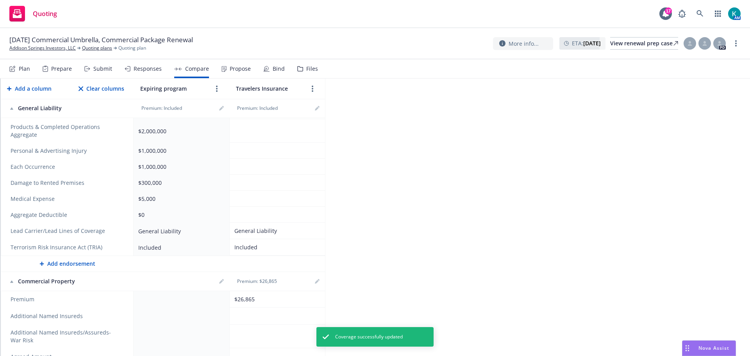
scroll to position [351, 0]
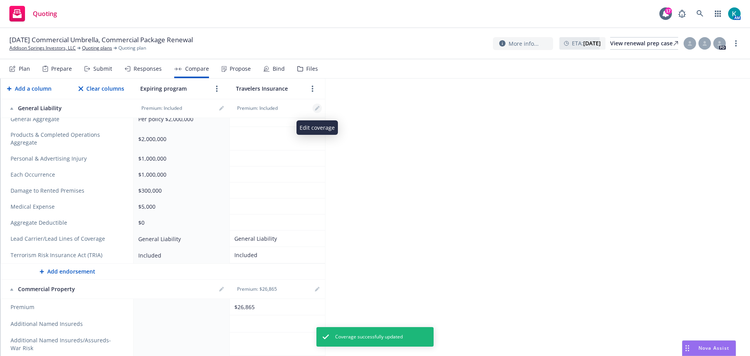
click at [316, 110] on icon "editPencil" at bounding box center [317, 108] width 5 height 5
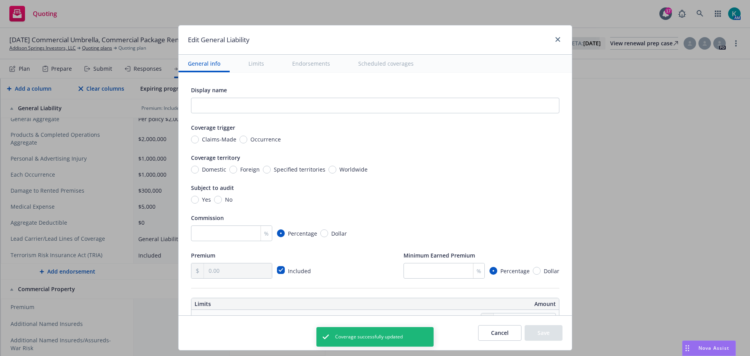
click at [255, 141] on span "Occurrence" at bounding box center [265, 139] width 30 height 8
click at [247, 141] on input "Occurrence" at bounding box center [243, 139] width 8 height 8
click at [202, 173] on span "Domestic" at bounding box center [214, 169] width 24 height 8
click at [199, 173] on input "Domestic" at bounding box center [195, 170] width 8 height 8
click at [214, 203] on input "No" at bounding box center [218, 200] width 8 height 8
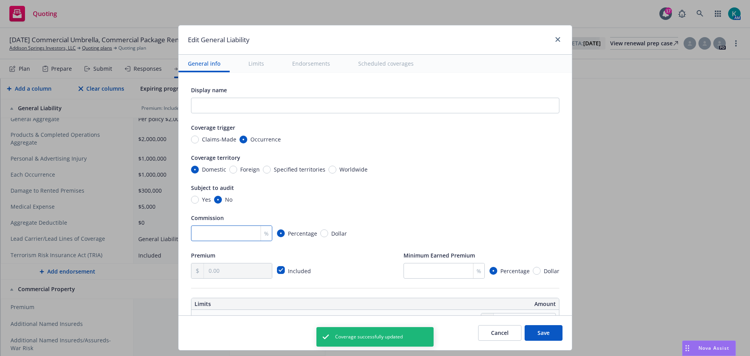
click at [221, 241] on input "number" at bounding box center [231, 233] width 81 height 16
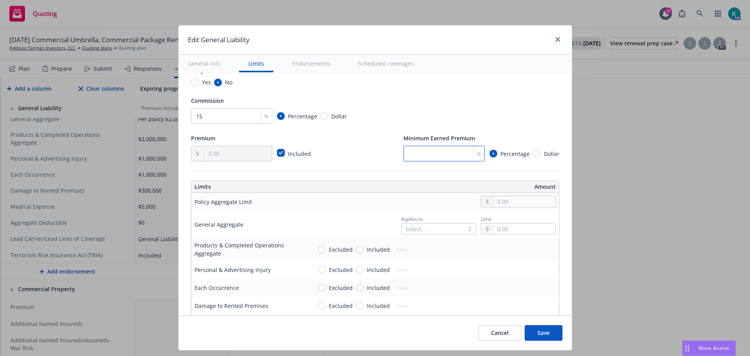
click at [419, 161] on input "number" at bounding box center [443, 154] width 81 height 16
click at [508, 207] on input "text" at bounding box center [523, 201] width 61 height 11
click at [521, 263] on button "$2,000,000.00" at bounding box center [517, 262] width 67 height 14
click at [422, 233] on div at bounding box center [419, 228] width 28 height 9
click at [437, 297] on div "Per location Per project Per policy" at bounding box center [428, 275] width 80 height 46
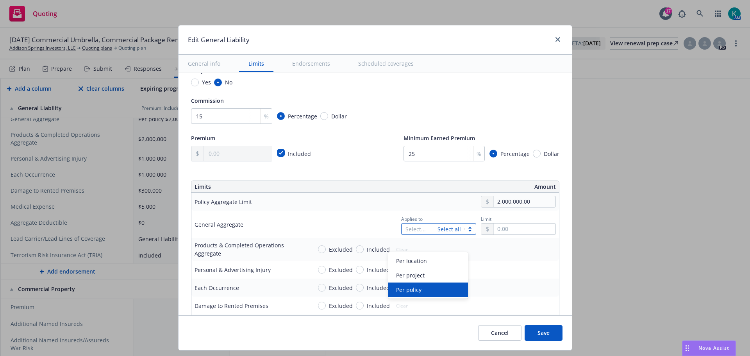
click at [451, 285] on div "Per policy" at bounding box center [428, 289] width 70 height 8
click at [505, 234] on input "text" at bounding box center [523, 228] width 61 height 11
click at [520, 293] on button "$2,000,000.00" at bounding box center [517, 291] width 67 height 14
click at [356, 253] on input "Included" at bounding box center [360, 249] width 8 height 8
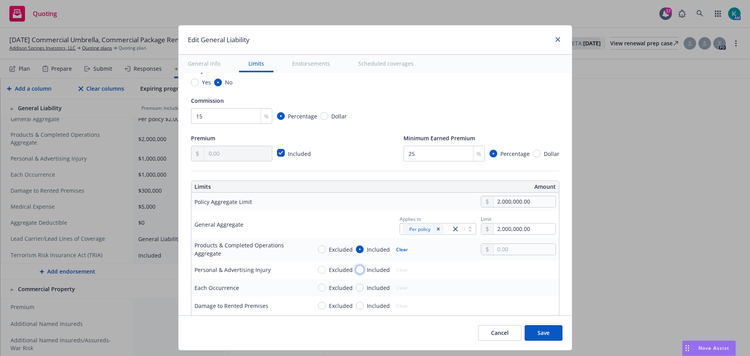
click at [356, 273] on input "Included" at bounding box center [360, 269] width 8 height 8
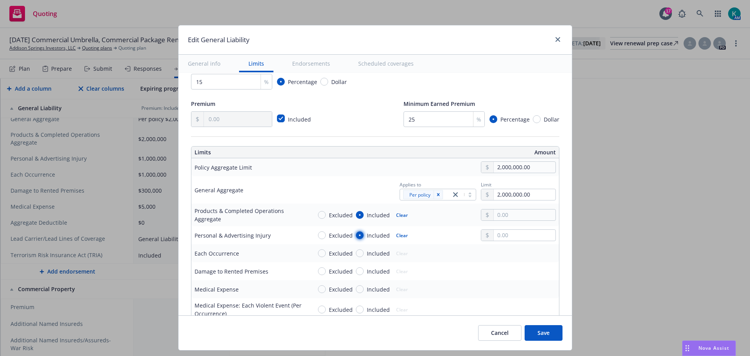
scroll to position [195, 0]
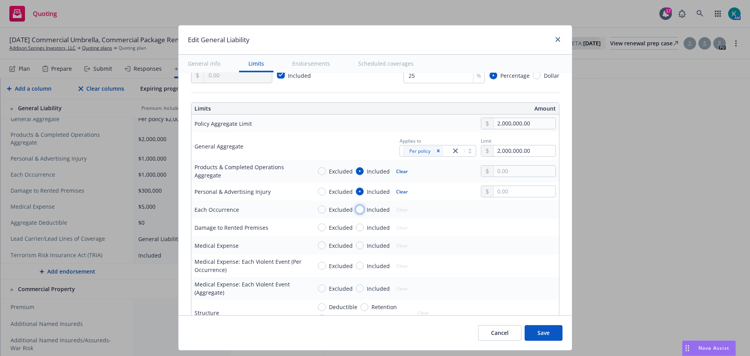
click at [356, 213] on input "Included" at bounding box center [360, 209] width 8 height 8
click at [356, 231] on input "Included" at bounding box center [360, 227] width 8 height 8
click at [356, 249] on input "Included" at bounding box center [360, 245] width 8 height 8
click at [522, 251] on input "text" at bounding box center [523, 245] width 61 height 11
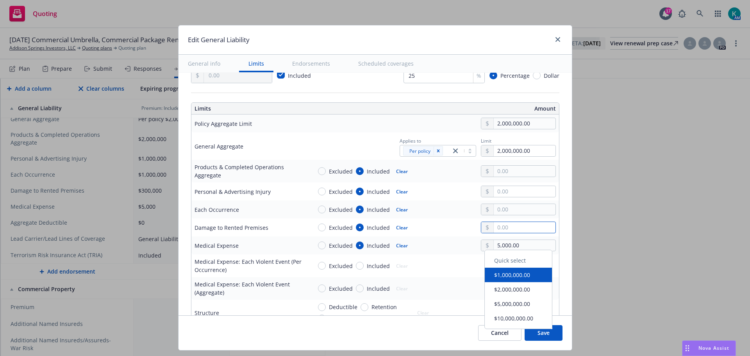
click at [522, 233] on input "text" at bounding box center [523, 227] width 61 height 11
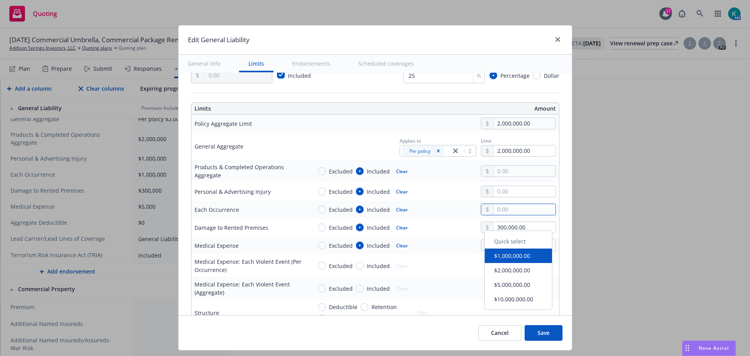
click at [524, 215] on input "text" at bounding box center [523, 209] width 61 height 11
click at [524, 262] on button "$1,000,000.00" at bounding box center [517, 259] width 67 height 14
click at [519, 197] on input "text" at bounding box center [523, 191] width 61 height 11
click at [513, 240] on button "$1,000,000.00" at bounding box center [517, 240] width 67 height 14
click at [516, 182] on td "Excluded Included Clear" at bounding box center [433, 171] width 250 height 23
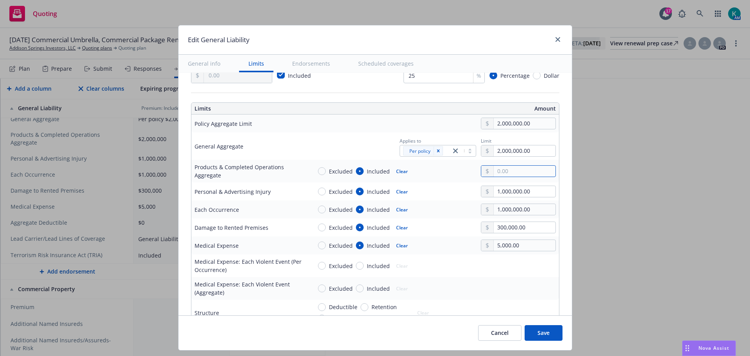
click at [517, 176] on input "text" at bounding box center [523, 171] width 61 height 11
click at [517, 236] on button "$2,000,000.00" at bounding box center [517, 234] width 67 height 14
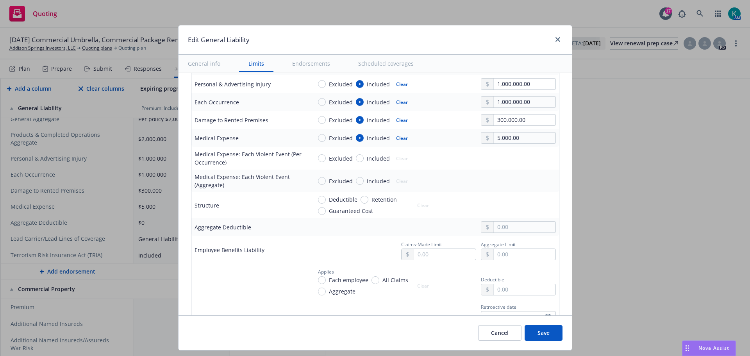
scroll to position [312, 0]
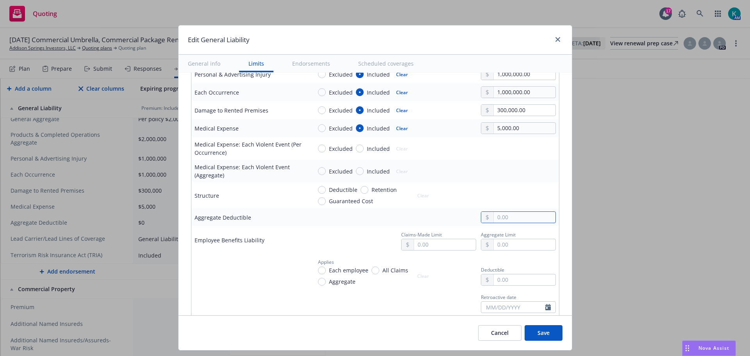
click at [517, 223] on input "text" at bounding box center [523, 217] width 61 height 11
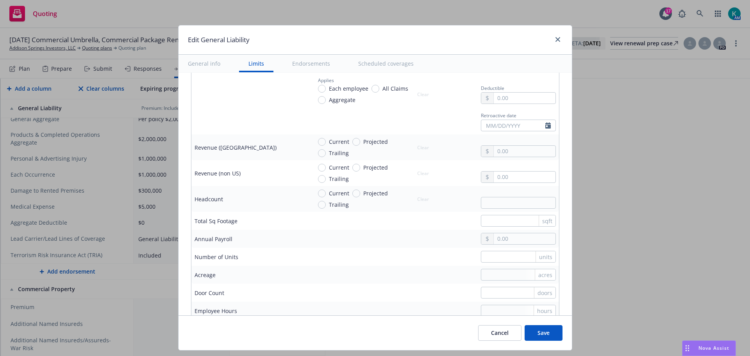
scroll to position [508, 0]
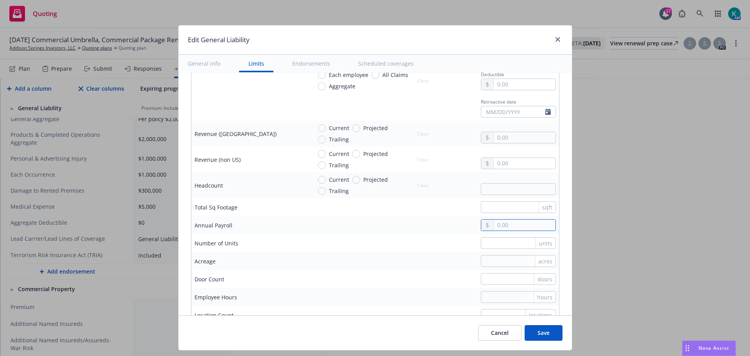
click at [515, 230] on input "text" at bounding box center [523, 224] width 61 height 11
click at [502, 213] on input "text" at bounding box center [518, 207] width 75 height 12
click at [414, 234] on td at bounding box center [433, 225] width 250 height 18
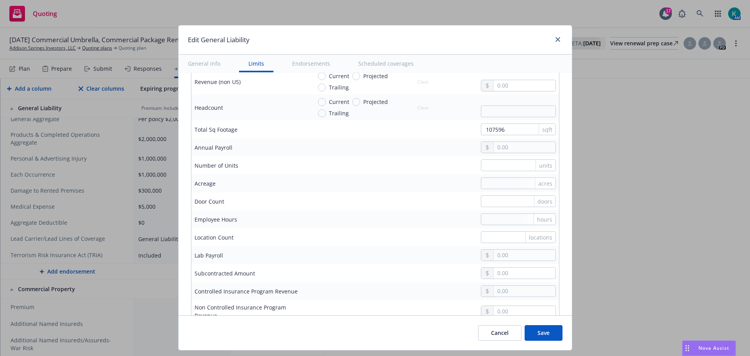
scroll to position [586, 0]
click at [504, 189] on input "text" at bounding box center [518, 183] width 75 height 12
click at [508, 171] on input "text" at bounding box center [518, 165] width 75 height 12
click at [501, 242] on input "text" at bounding box center [518, 237] width 75 height 12
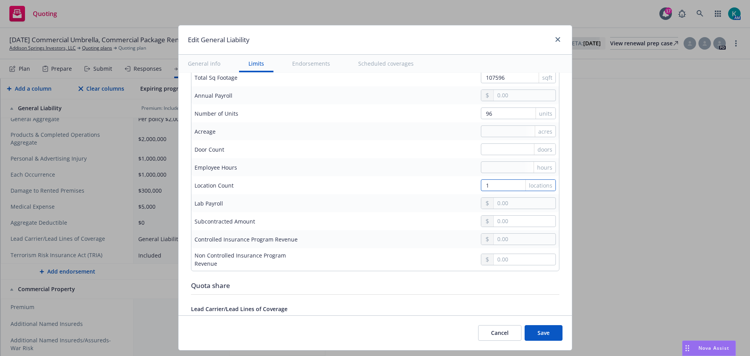
scroll to position [703, 0]
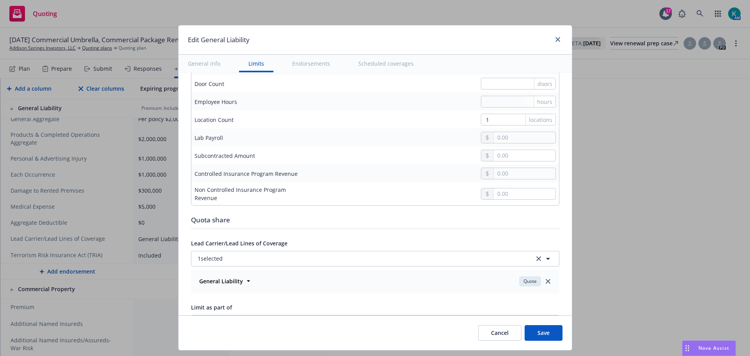
click at [556, 339] on button "Save" at bounding box center [543, 333] width 38 height 16
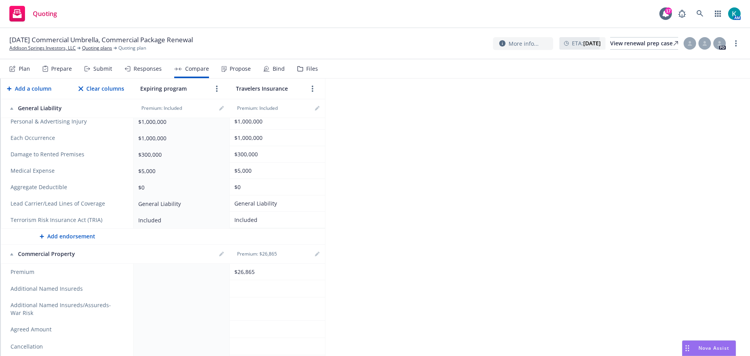
scroll to position [470, 0]
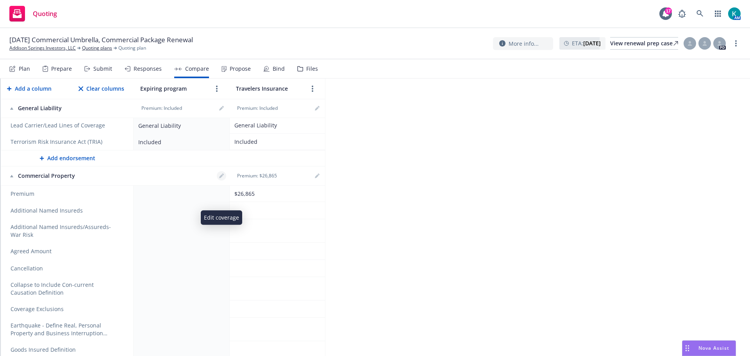
click at [223, 175] on icon "editPencil" at bounding box center [223, 174] width 2 height 2
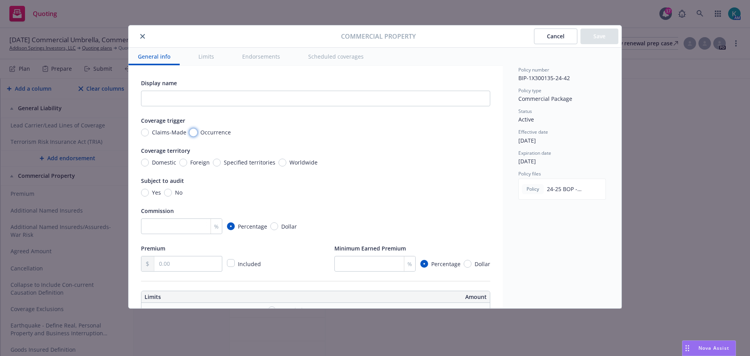
drag, startPoint x: 196, startPoint y: 135, endPoint x: 144, endPoint y: 169, distance: 62.7
click at [196, 135] on input "Occurrence" at bounding box center [193, 132] width 8 height 8
click at [146, 166] on input "Domestic" at bounding box center [145, 163] width 8 height 8
click at [169, 196] on input "No" at bounding box center [168, 193] width 8 height 8
click at [186, 234] on input "number" at bounding box center [181, 226] width 81 height 16
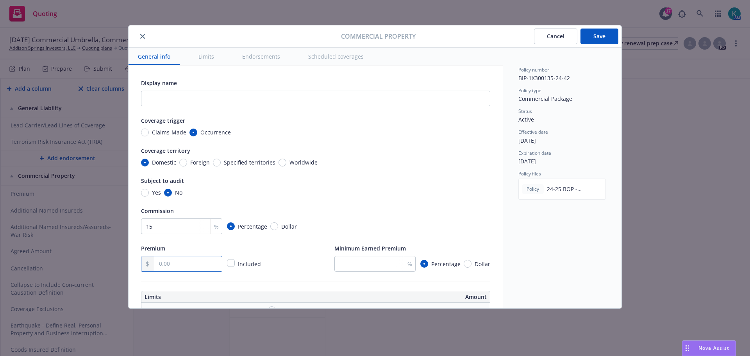
click at [202, 271] on input "text" at bounding box center [188, 263] width 68 height 15
click at [298, 248] on div "Display name Coverage trigger Claims-Made Occurrence Coverage territory Domesti…" at bounding box center [315, 174] width 349 height 193
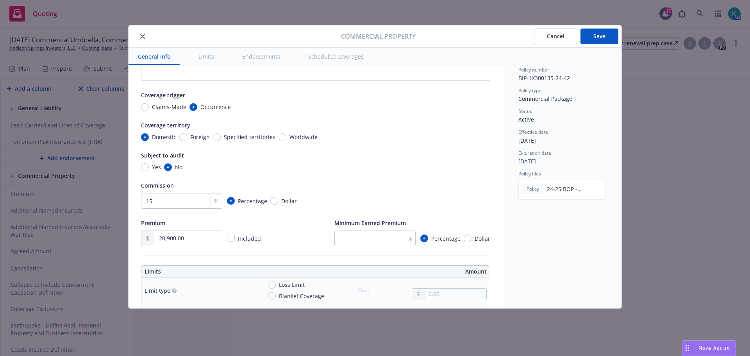
scroll to position [39, 0]
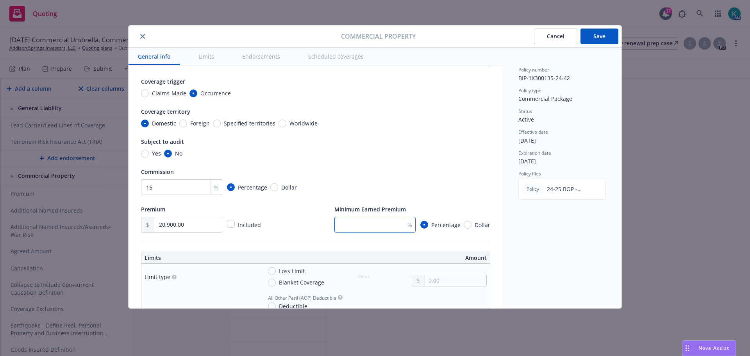
click at [364, 232] on input "number" at bounding box center [374, 225] width 81 height 16
click at [284, 221] on div "Premium 20,900.00 Included Minimum Earned Premium 25 % Percentage Dollar" at bounding box center [315, 218] width 349 height 28
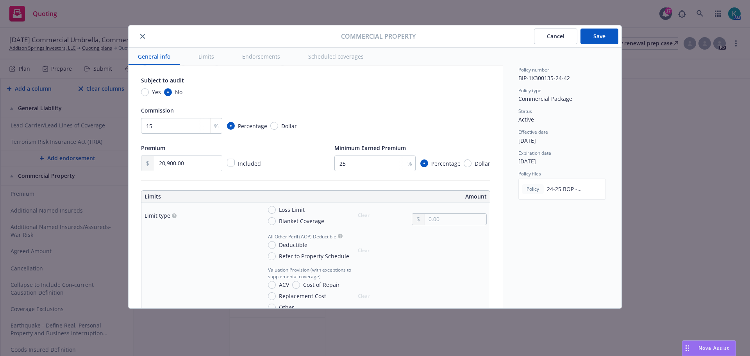
scroll to position [156, 0]
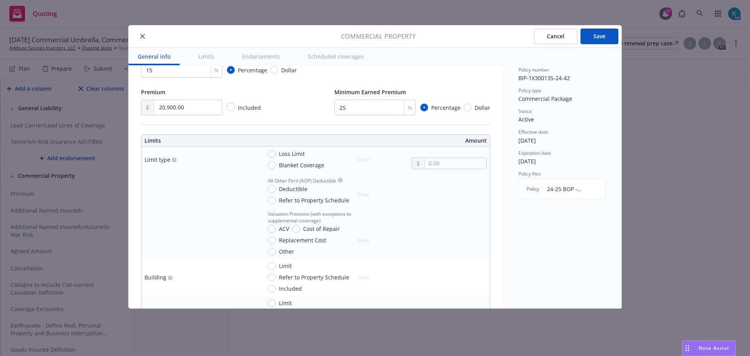
click at [287, 169] on span "Blanket Coverage" at bounding box center [301, 165] width 45 height 8
click at [276, 169] on input "Blanket Coverage" at bounding box center [272, 165] width 8 height 8
click at [445, 169] on input "text" at bounding box center [455, 163] width 61 height 11
click at [448, 189] on div at bounding box center [448, 189] width 75 height 29
click at [293, 204] on div "Deductible Refer to Property Schedule" at bounding box center [310, 195] width 84 height 20
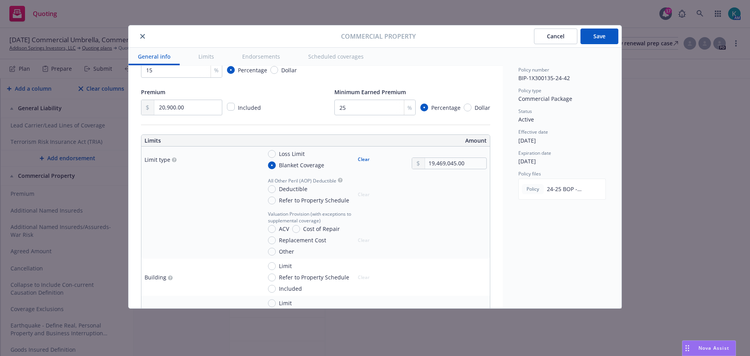
click at [291, 193] on span "Deductible" at bounding box center [293, 189] width 28 height 8
click at [276, 193] on input "Deductible" at bounding box center [272, 189] width 8 height 8
click at [433, 204] on input "text" at bounding box center [455, 198] width 61 height 11
click at [277, 244] on div "Replacement Cost" at bounding box center [297, 240] width 58 height 8
click at [272, 244] on input "Replacement Cost" at bounding box center [272, 240] width 8 height 8
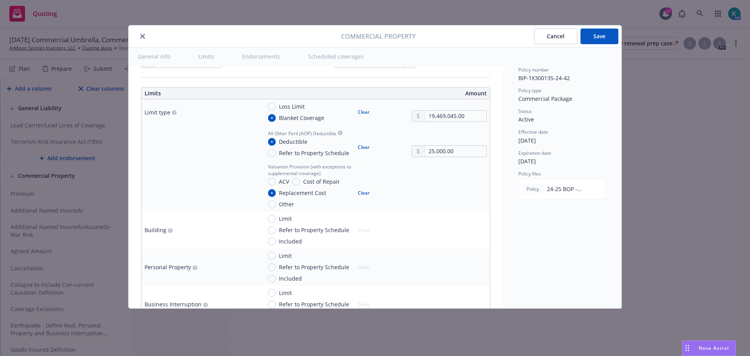
scroll to position [234, 0]
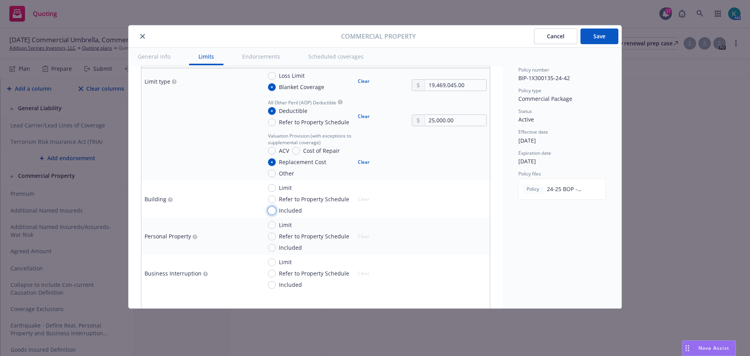
click at [271, 214] on input "Included" at bounding box center [272, 211] width 8 height 8
click at [274, 251] on input "Included" at bounding box center [272, 248] width 8 height 8
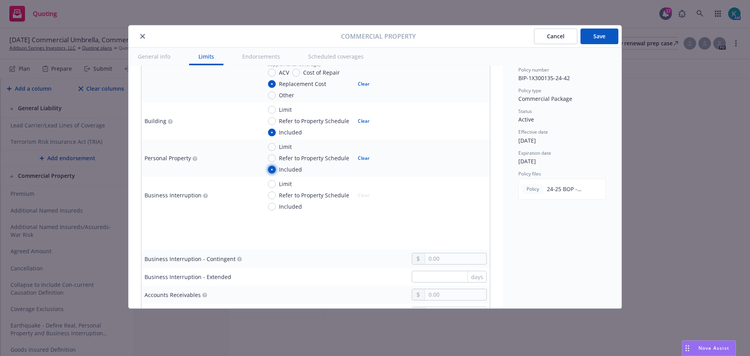
scroll to position [351, 0]
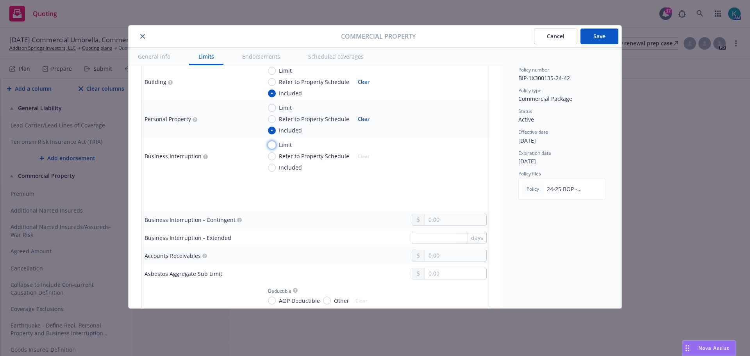
click at [273, 149] on input "Limit" at bounding box center [272, 145] width 8 height 8
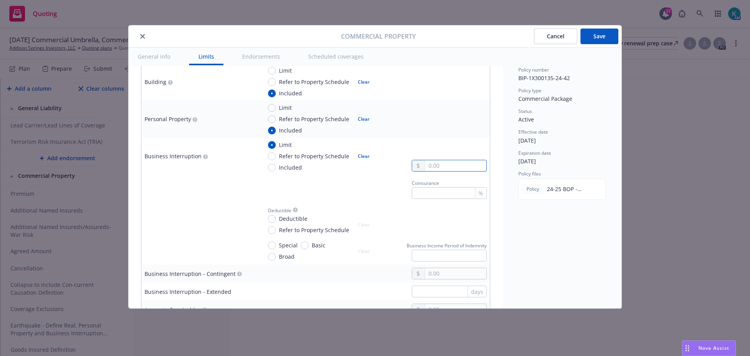
click at [444, 171] on input "text" at bounding box center [455, 165] width 61 height 11
click at [367, 199] on div "Coinsurance %" at bounding box center [374, 188] width 225 height 21
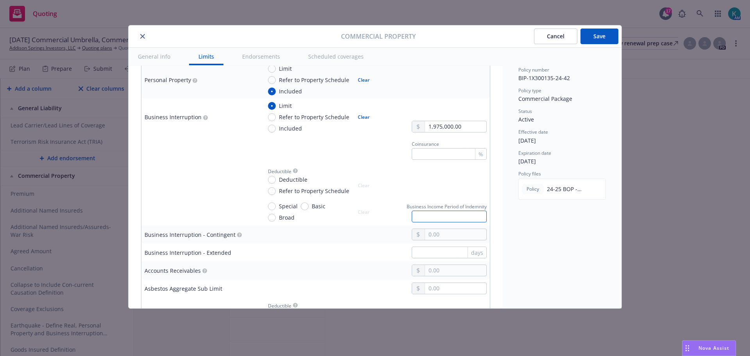
click at [419, 222] on input "text" at bounding box center [448, 216] width 75 height 12
click at [441, 258] on input "text" at bounding box center [448, 252] width 75 height 12
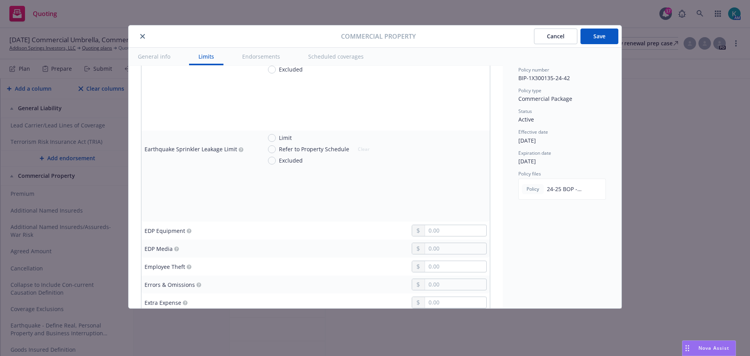
scroll to position [976, 0]
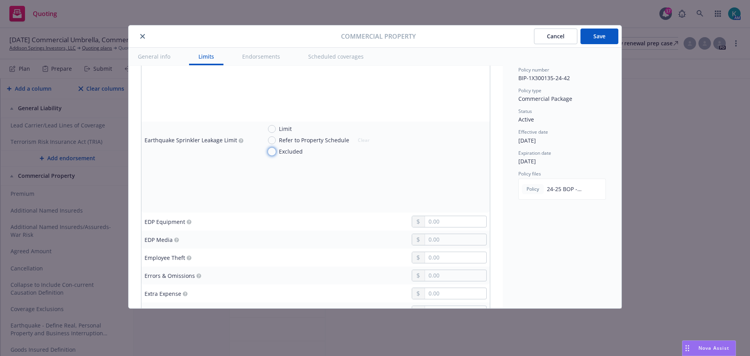
click at [274, 155] on input "Excluded" at bounding box center [272, 152] width 8 height 8
click at [277, 64] on span "Excluded" at bounding box center [289, 60] width 27 height 8
click at [276, 64] on input "Excluded" at bounding box center [272, 61] width 8 height 8
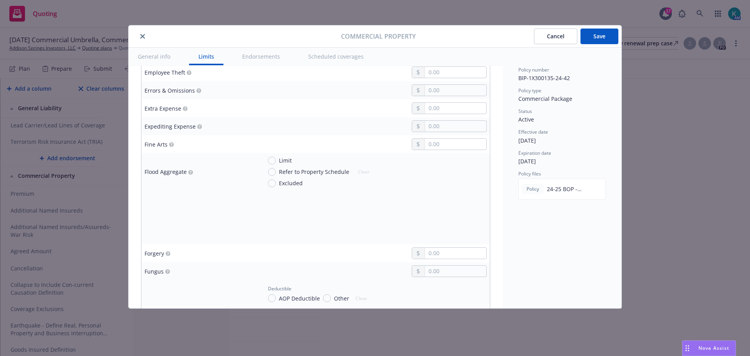
scroll to position [1171, 0]
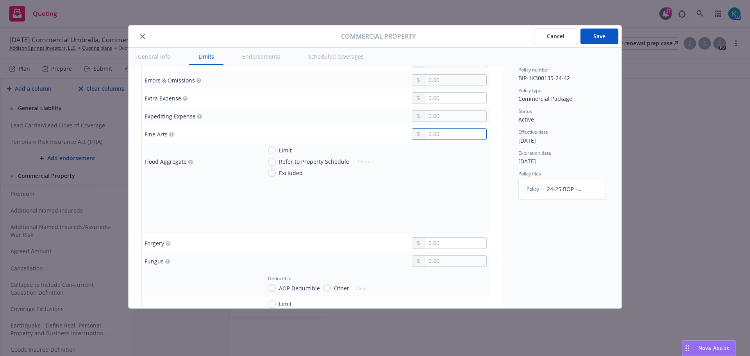
click at [439, 139] on input "text" at bounding box center [455, 133] width 61 height 11
click at [191, 194] on div at bounding box center [199, 188] width 111 height 9
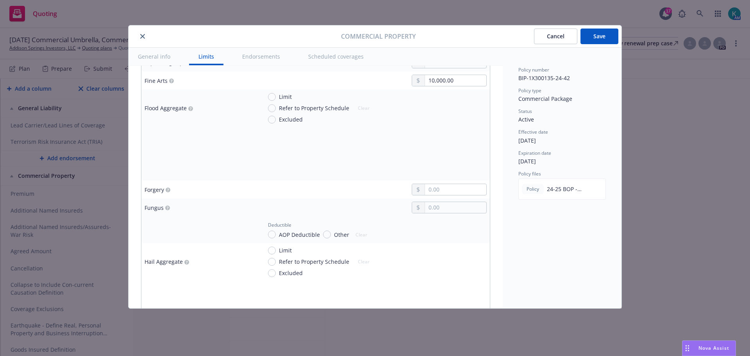
scroll to position [1249, 0]
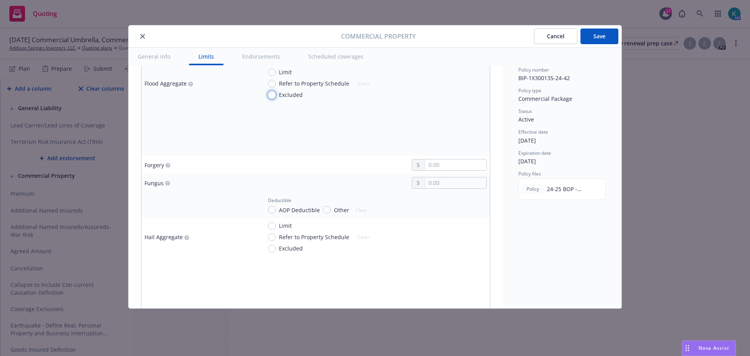
click at [270, 99] on input "Excluded" at bounding box center [272, 95] width 8 height 8
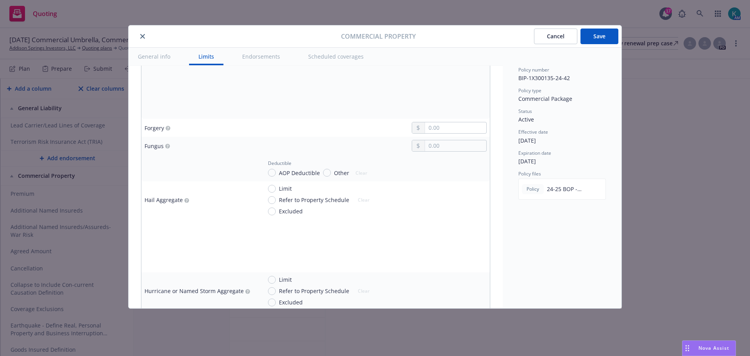
scroll to position [1288, 0]
click at [435, 149] on input "text" at bounding box center [455, 143] width 61 height 11
click at [327, 150] on div "15,000.00" at bounding box center [374, 144] width 225 height 12
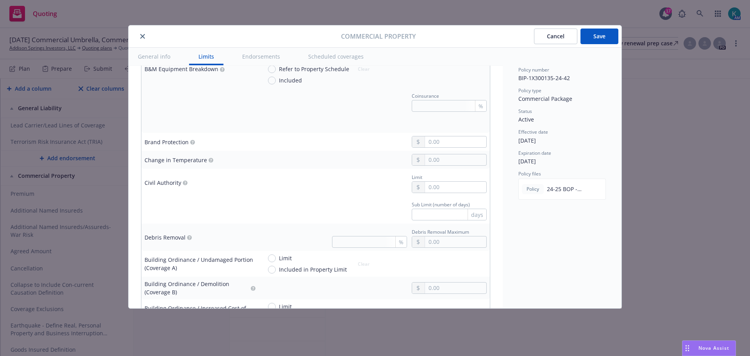
scroll to position [586, 0]
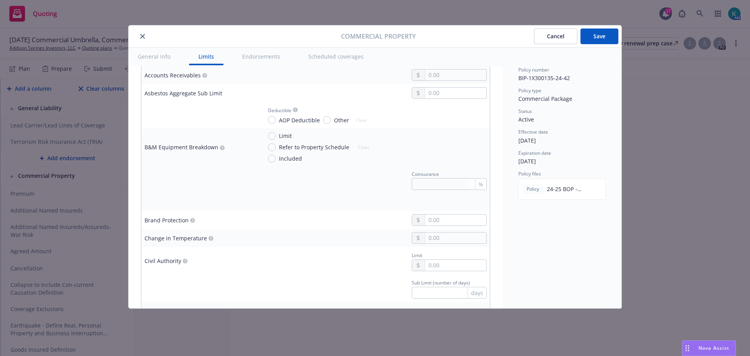
click at [221, 149] on icon "button" at bounding box center [222, 147] width 2 height 3
click at [218, 152] on span at bounding box center [221, 147] width 6 height 9
click at [222, 150] on circle "button" at bounding box center [222, 147] width 5 height 5
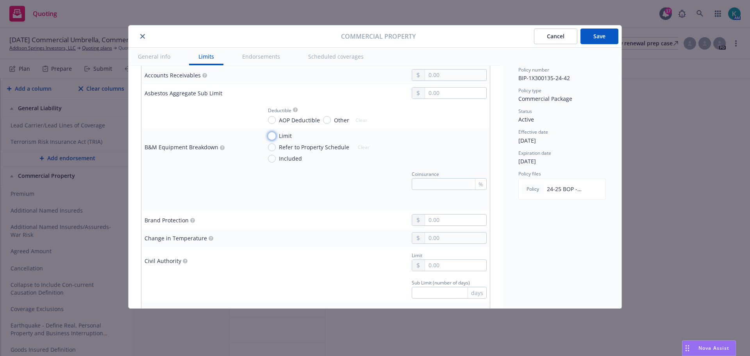
click at [271, 140] on input "Limit" at bounding box center [272, 136] width 8 height 8
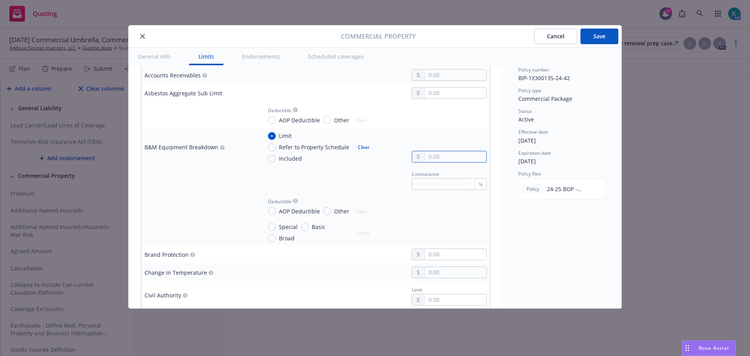
click at [432, 162] on input "text" at bounding box center [455, 156] width 61 height 11
click at [342, 190] on div "Coinsurance %" at bounding box center [374, 179] width 225 height 21
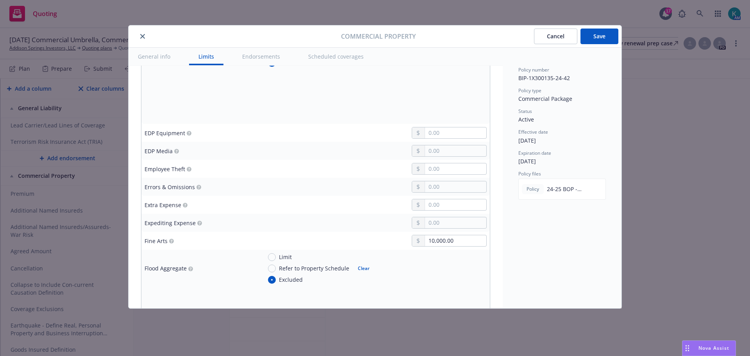
scroll to position [1132, 0]
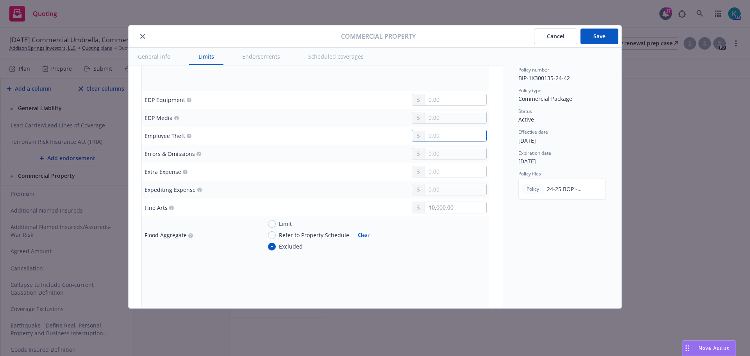
click at [430, 141] on input "text" at bounding box center [455, 135] width 61 height 11
click at [222, 212] on div "Fine Arts" at bounding box center [199, 207] width 111 height 10
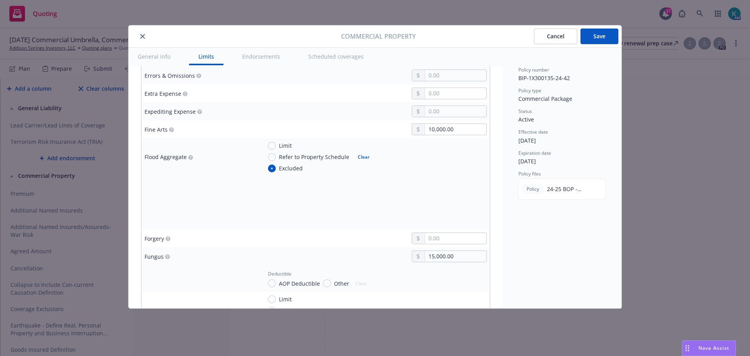
scroll to position [1249, 0]
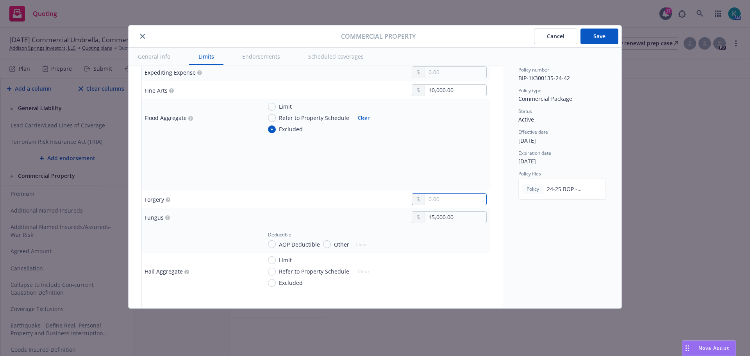
click at [448, 205] on input "text" at bounding box center [455, 199] width 61 height 11
click at [372, 187] on div at bounding box center [374, 181] width 225 height 12
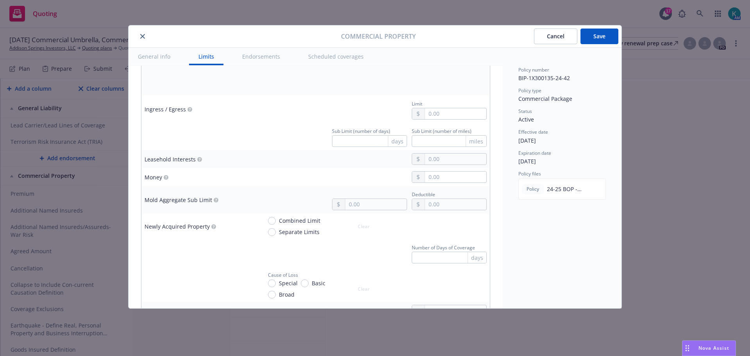
scroll to position [1640, 0]
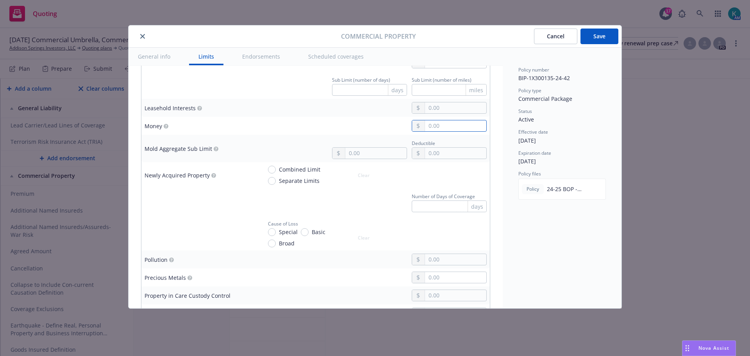
click at [446, 131] on input "text" at bounding box center [455, 125] width 61 height 11
click at [333, 132] on div "25,000.00" at bounding box center [374, 126] width 225 height 12
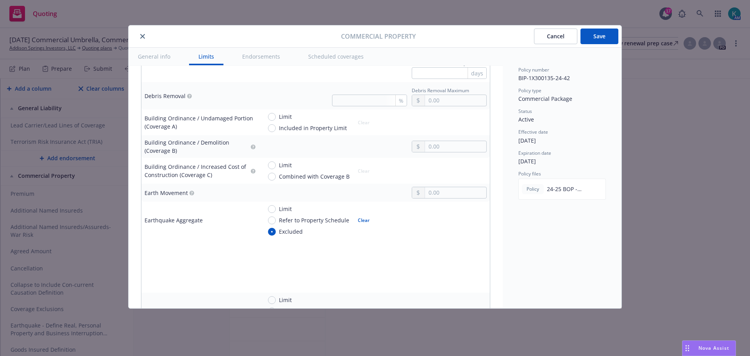
scroll to position [820, 0]
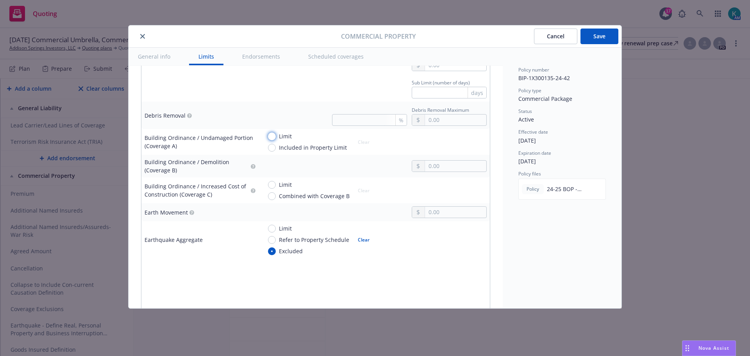
click at [275, 140] on input "Limit" at bounding box center [272, 136] width 8 height 8
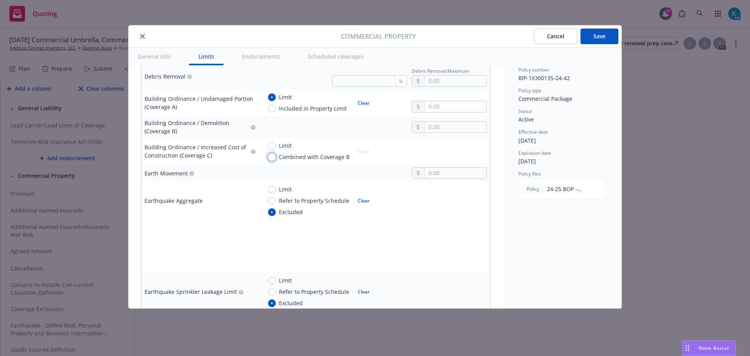
click at [273, 161] on input "Combined with Coverage B" at bounding box center [272, 157] width 8 height 8
click at [274, 112] on input "Included in Property Limit" at bounding box center [272, 109] width 8 height 8
click at [425, 132] on input "text" at bounding box center [455, 126] width 61 height 11
click at [333, 133] on div at bounding box center [374, 127] width 225 height 12
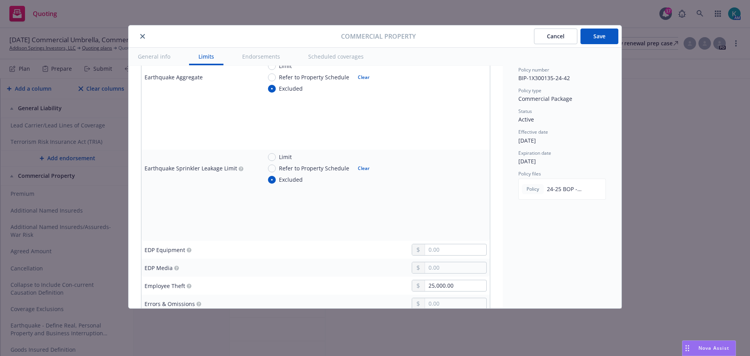
scroll to position [1132, 0]
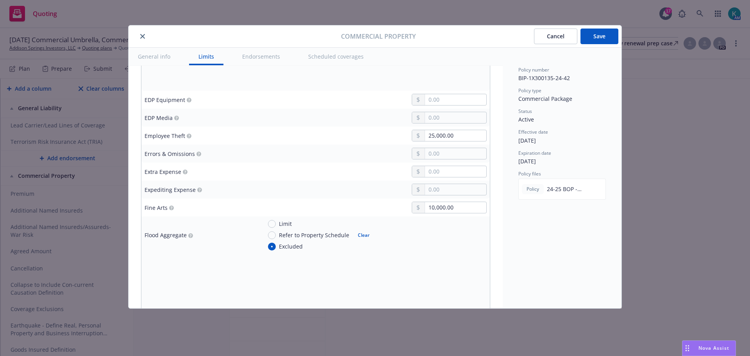
drag, startPoint x: 593, startPoint y: 34, endPoint x: 597, endPoint y: 36, distance: 4.4
click at [593, 34] on button "Save" at bounding box center [599, 36] width 38 height 16
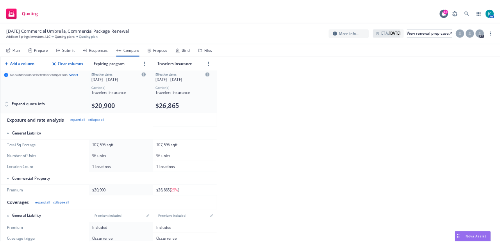
scroll to position [0, 0]
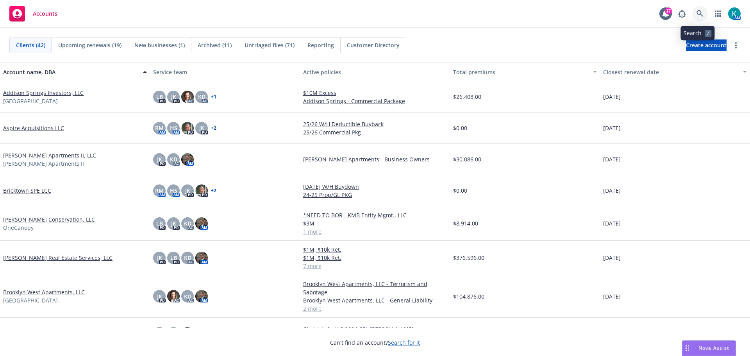
click at [697, 14] on icon at bounding box center [699, 13] width 7 height 7
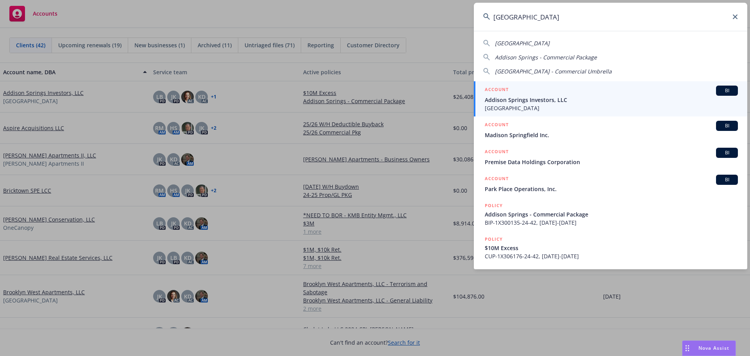
type input "[GEOGRAPHIC_DATA]"
click at [513, 93] on div "ACCOUNT BI" at bounding box center [610, 90] width 253 height 10
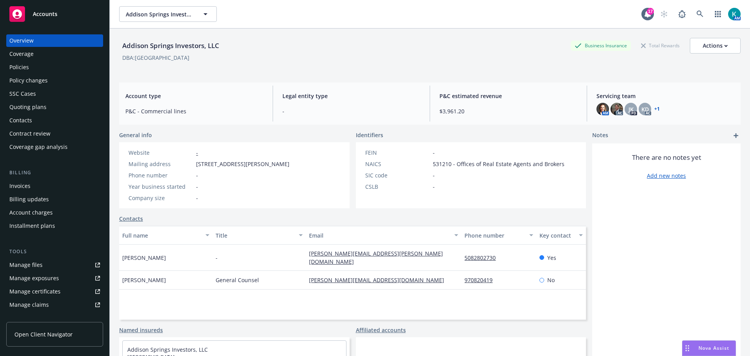
click at [89, 67] on div "Policies" at bounding box center [54, 67] width 91 height 12
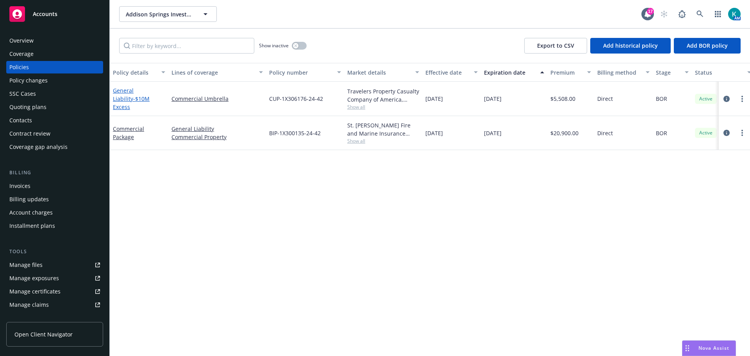
click at [125, 109] on span "- $10M Excess" at bounding box center [131, 103] width 37 height 16
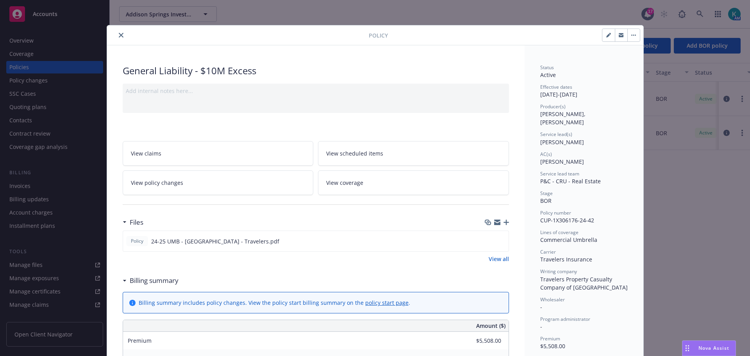
click at [119, 36] on icon "close" at bounding box center [121, 35] width 5 height 5
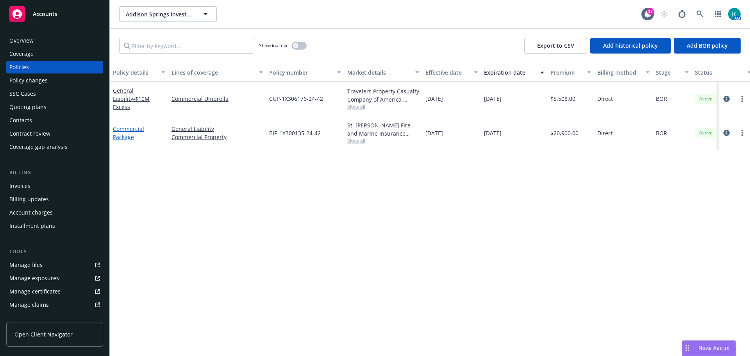
click at [134, 135] on link "Commercial Package" at bounding box center [128, 133] width 31 height 16
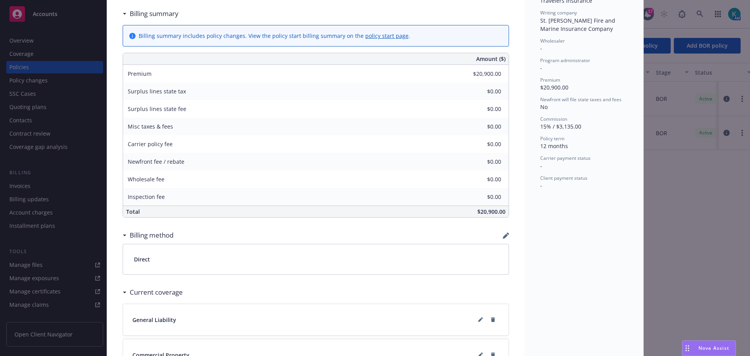
scroll to position [161, 0]
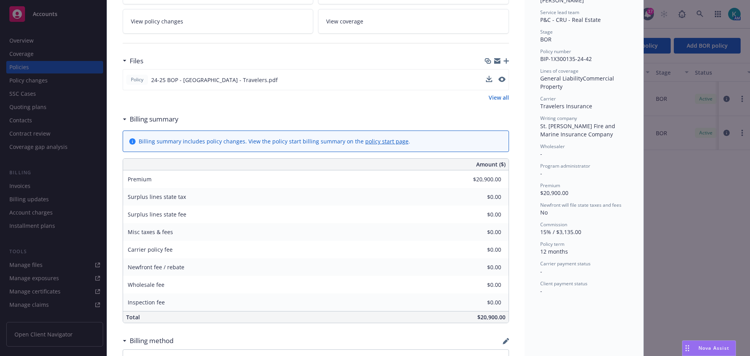
click at [499, 84] on button at bounding box center [501, 80] width 7 height 8
click at [501, 82] on icon "preview file" at bounding box center [500, 79] width 7 height 5
